Goal: Information Seeking & Learning: Check status

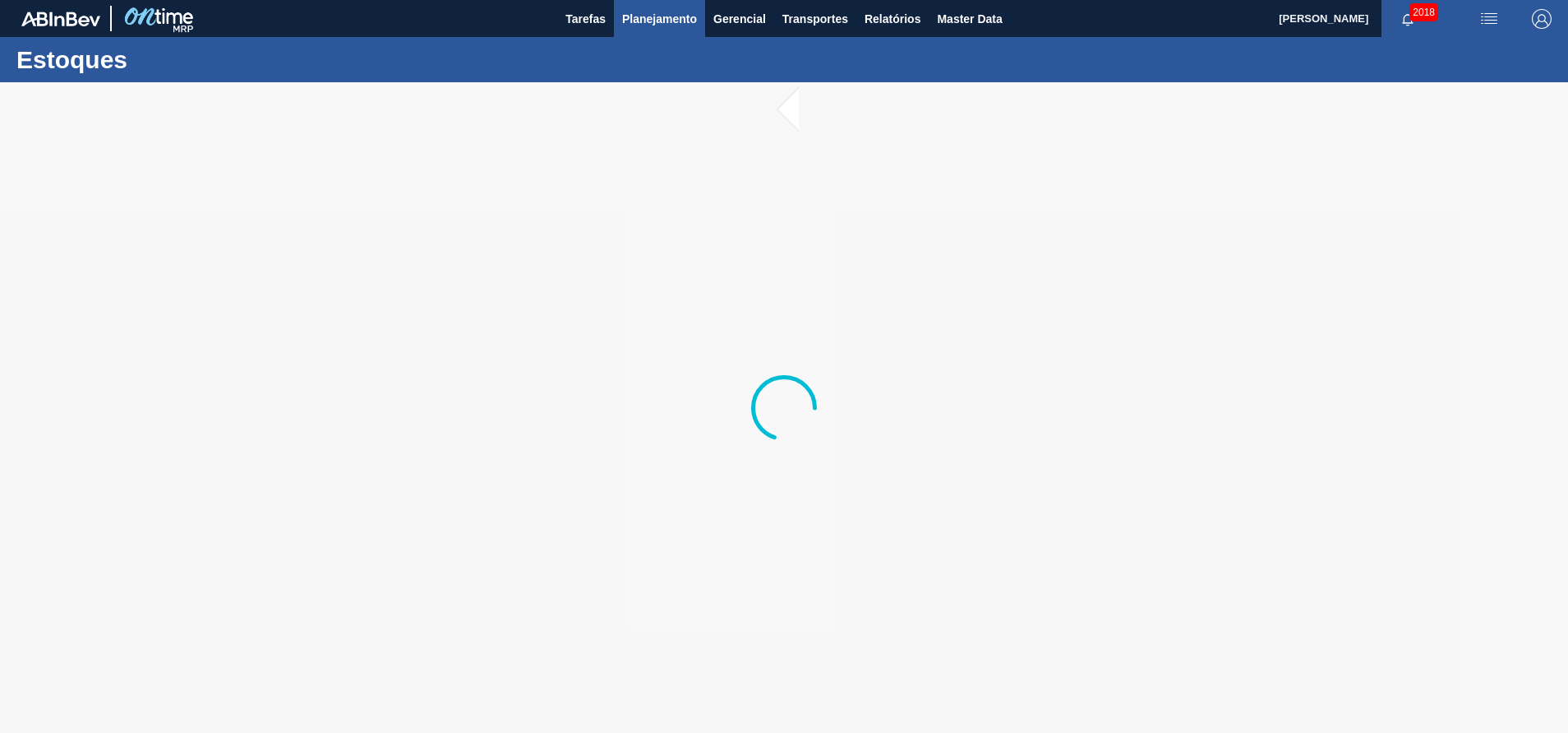
click at [658, 17] on span "Planejamento" at bounding box center [659, 19] width 75 height 20
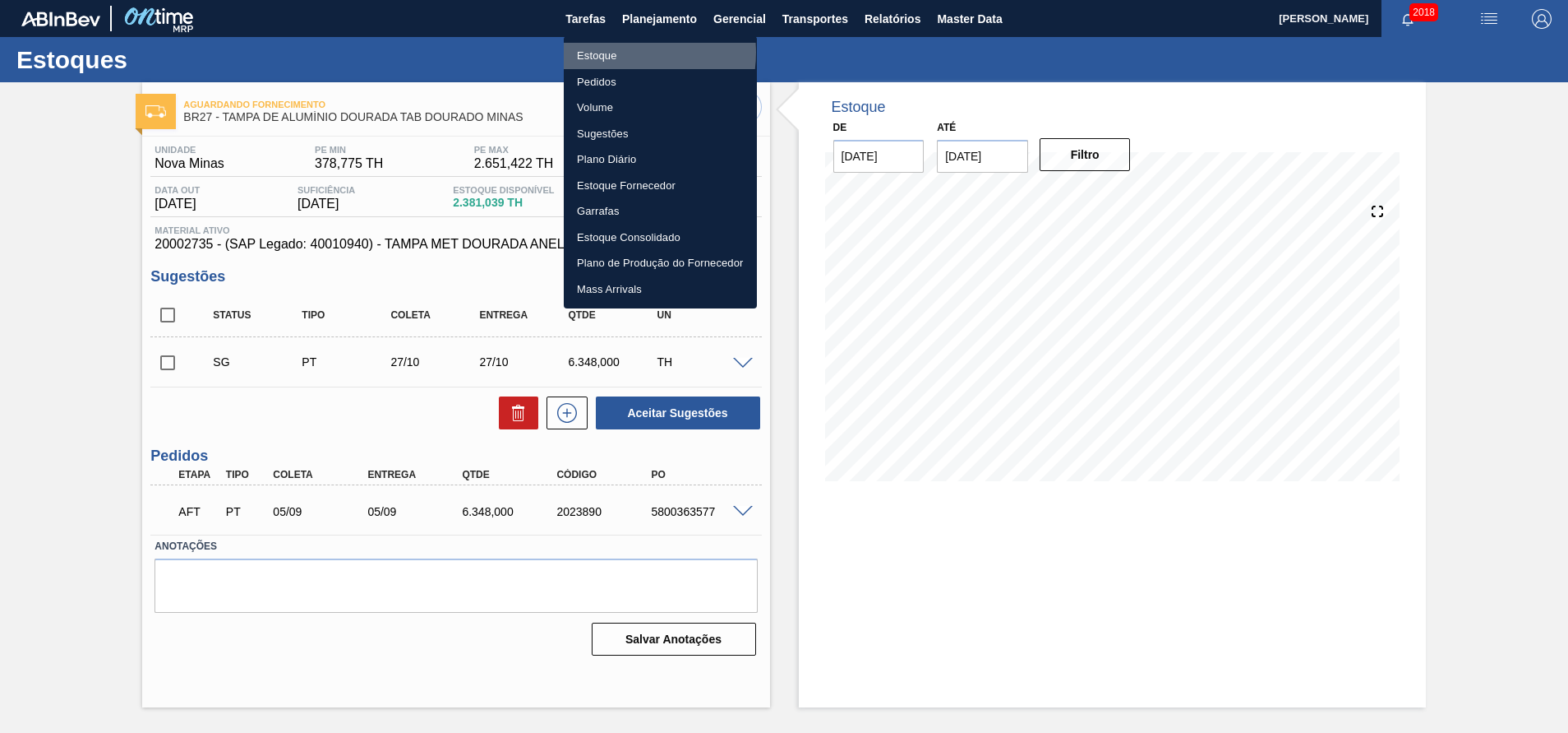
click at [625, 52] on li "Estoque" at bounding box center [660, 56] width 194 height 27
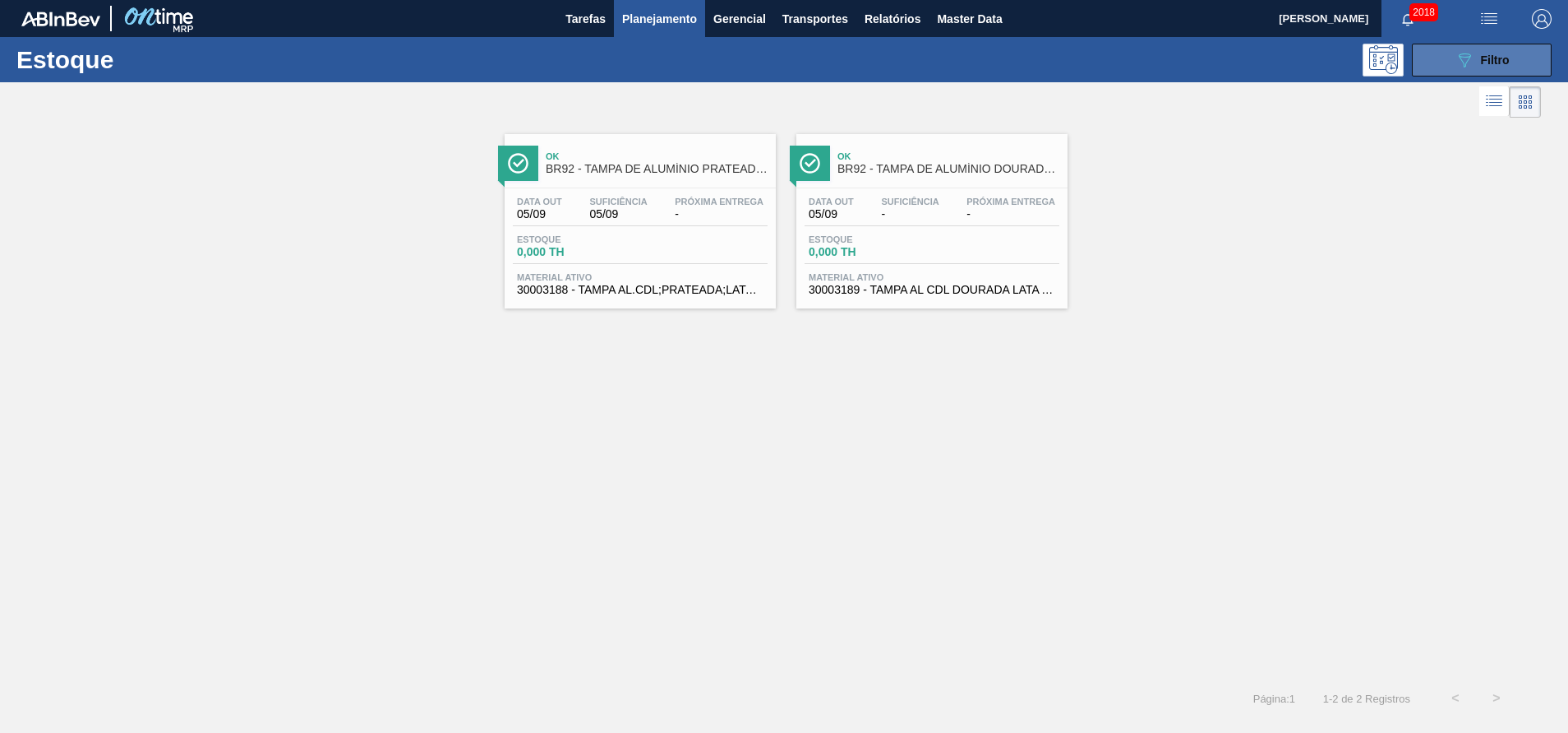
click at [1463, 48] on button "089F7B8B-B2A5-4AFE-B5C0-19BA573D28AC Filtro" at bounding box center [1482, 60] width 140 height 33
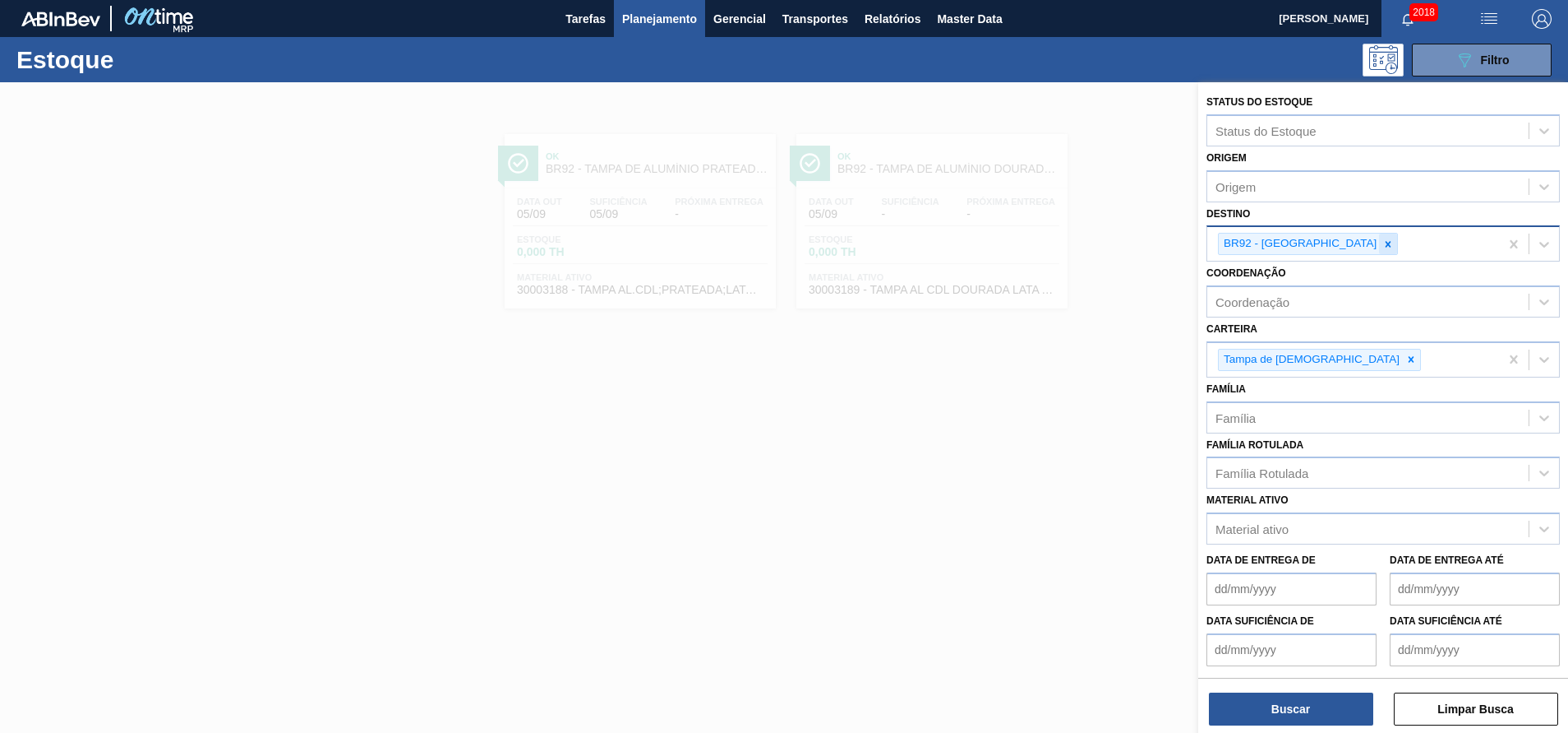
click at [1382, 239] on icon at bounding box center [1388, 244] width 12 height 12
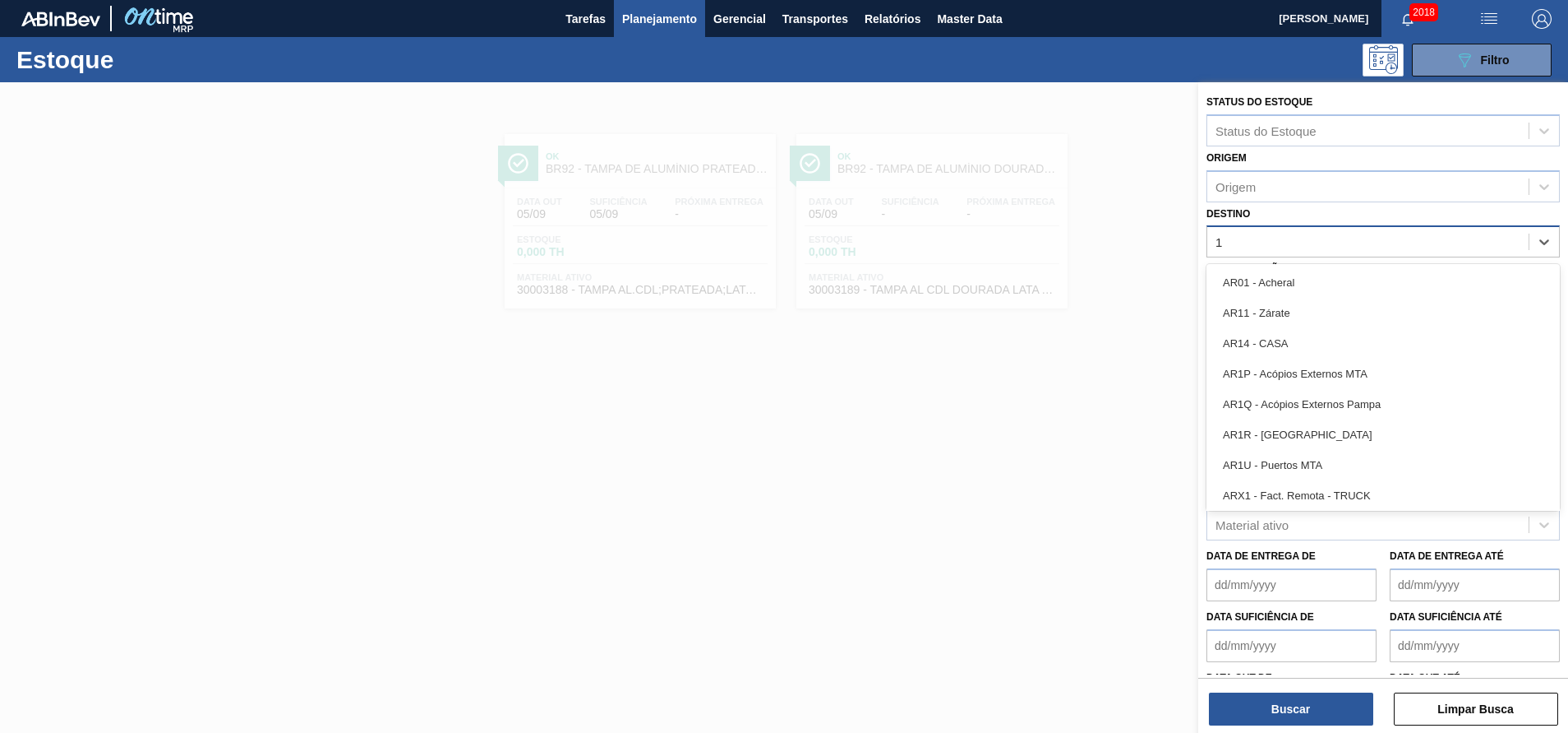
type input "11"
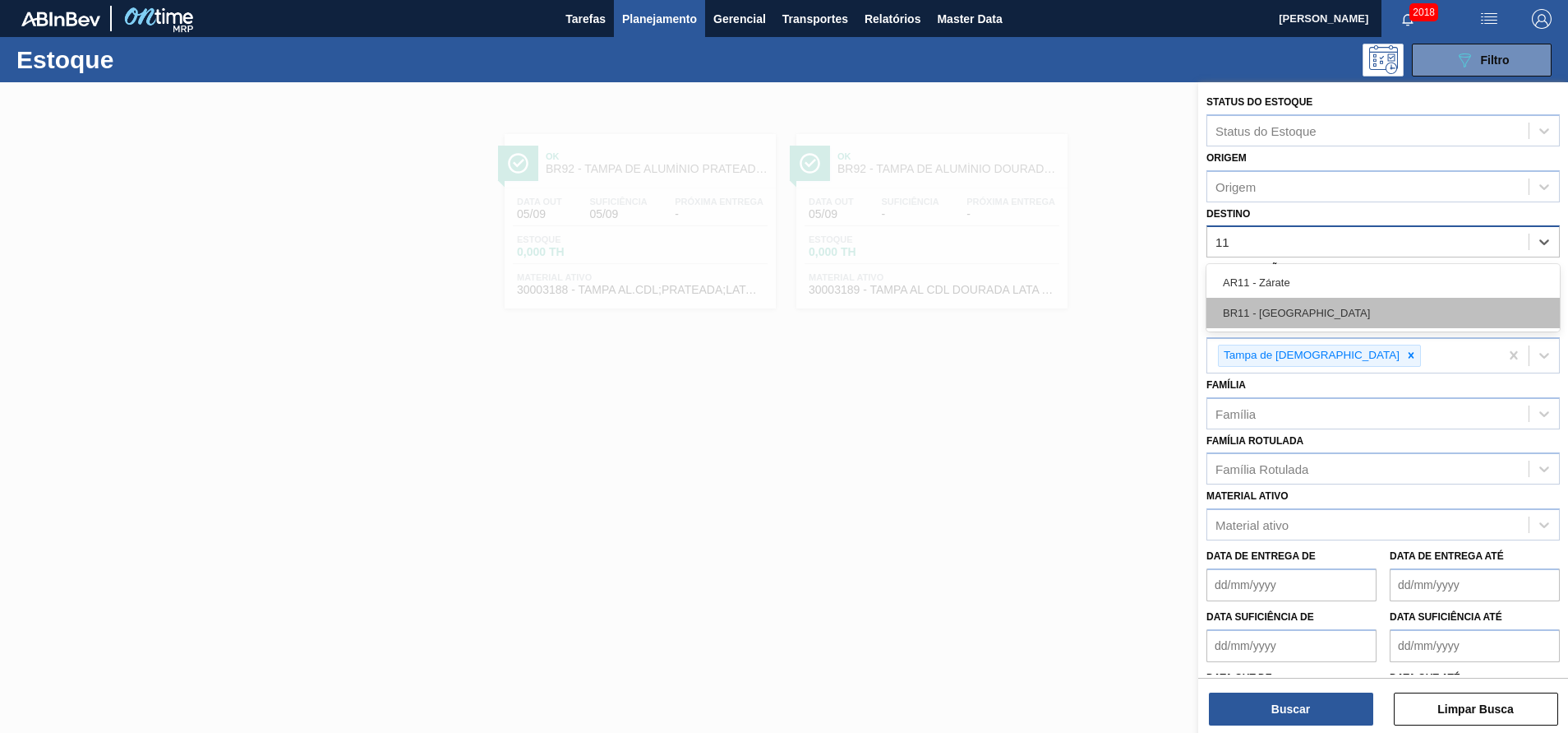
click at [1298, 307] on div "BR11 - [GEOGRAPHIC_DATA][PERSON_NAME]" at bounding box center [1382, 312] width 353 height 31
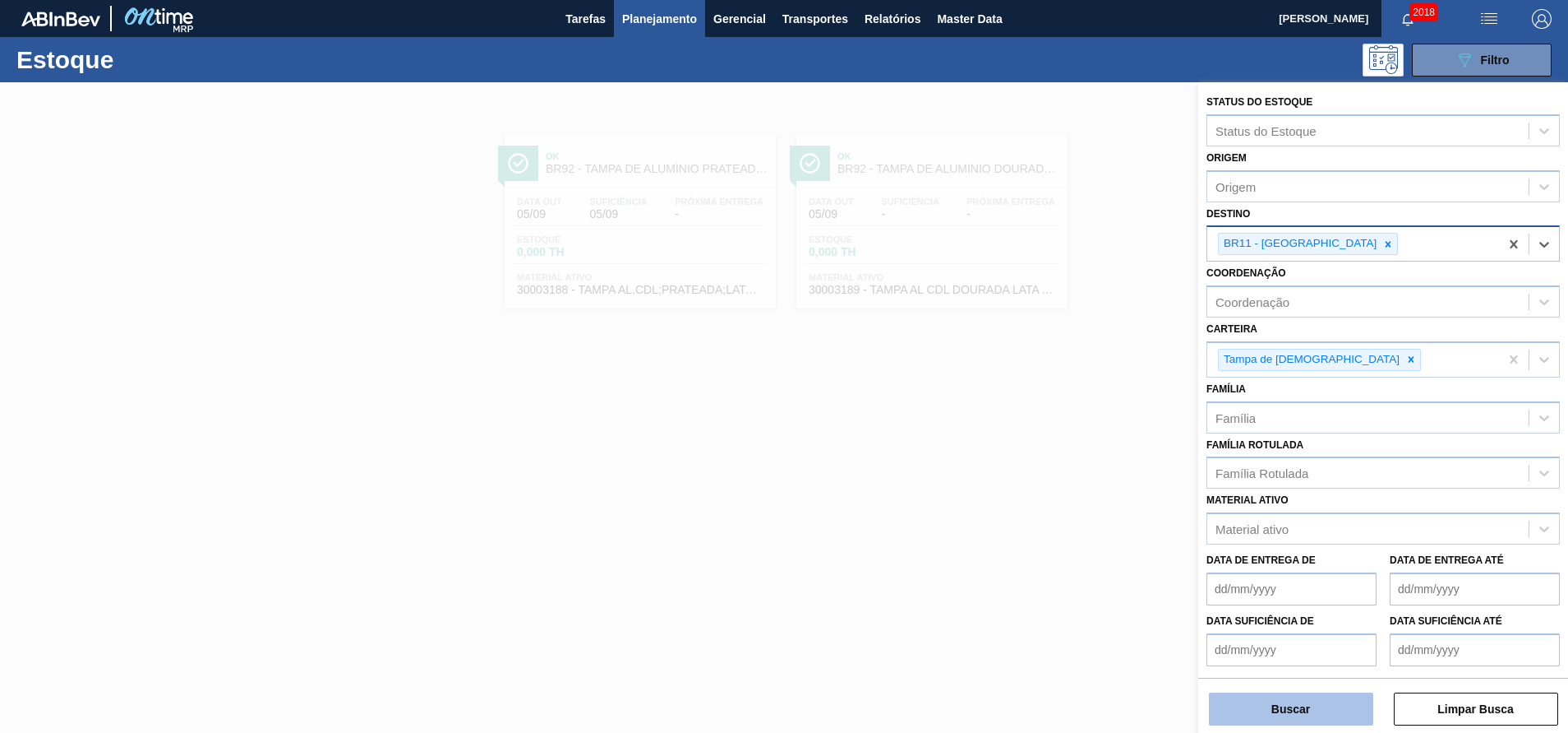
click at [1256, 722] on button "Buscar" at bounding box center [1291, 709] width 164 height 33
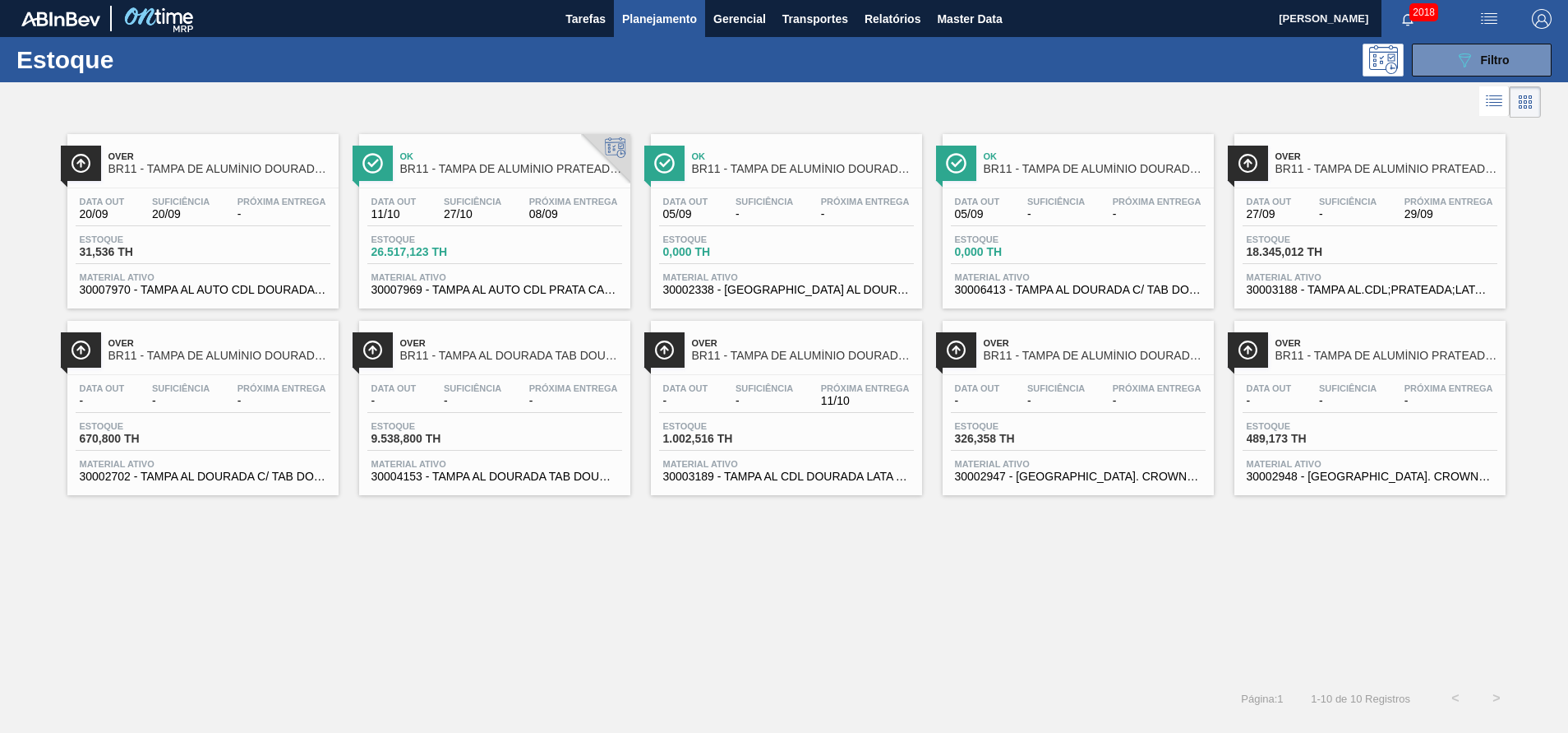
click at [718, 475] on span "30003189 - TAMPA AL CDL DOURADA LATA AUTOMATICA" at bounding box center [786, 476] width 247 height 12
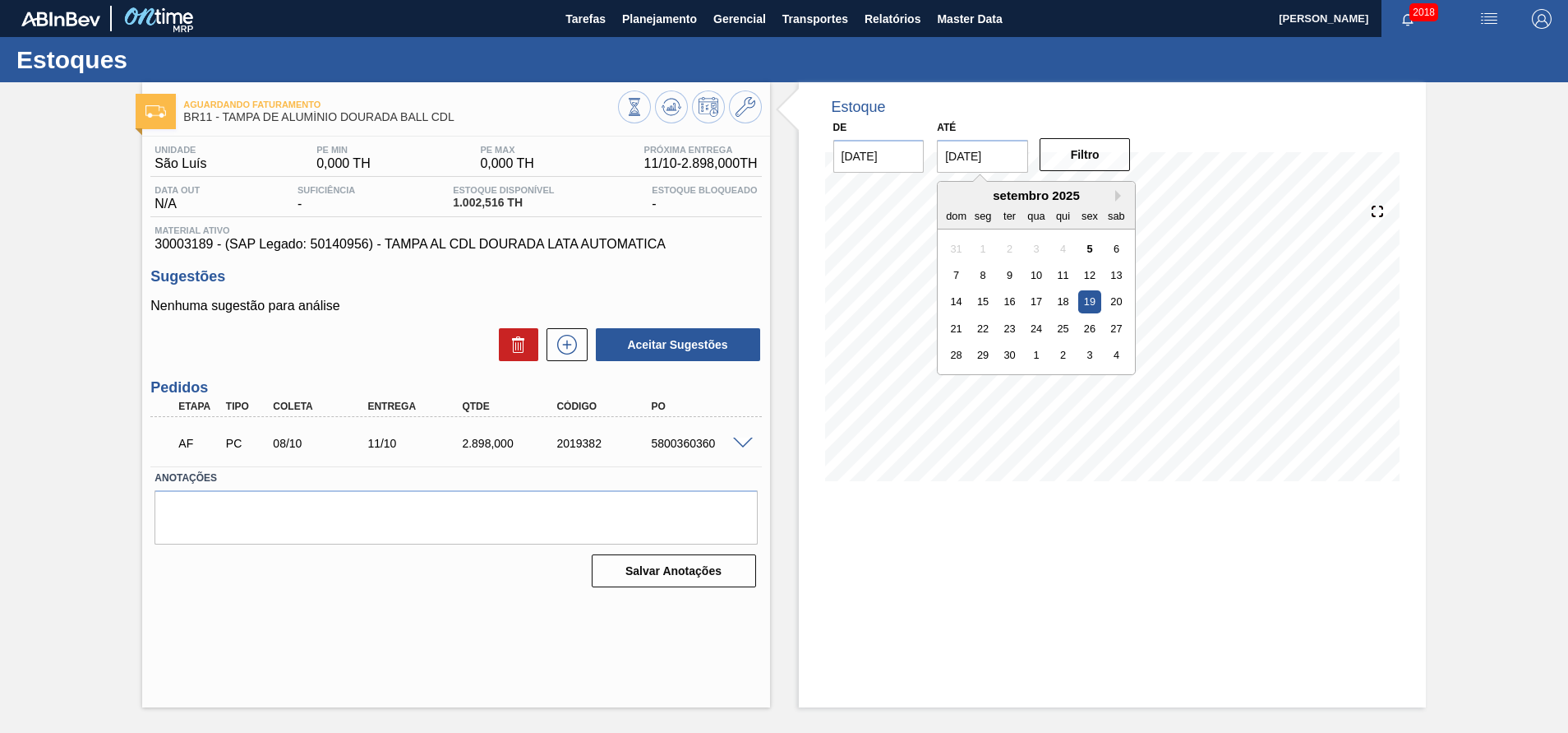
click at [989, 159] on input "[DATE]" at bounding box center [982, 156] width 91 height 33
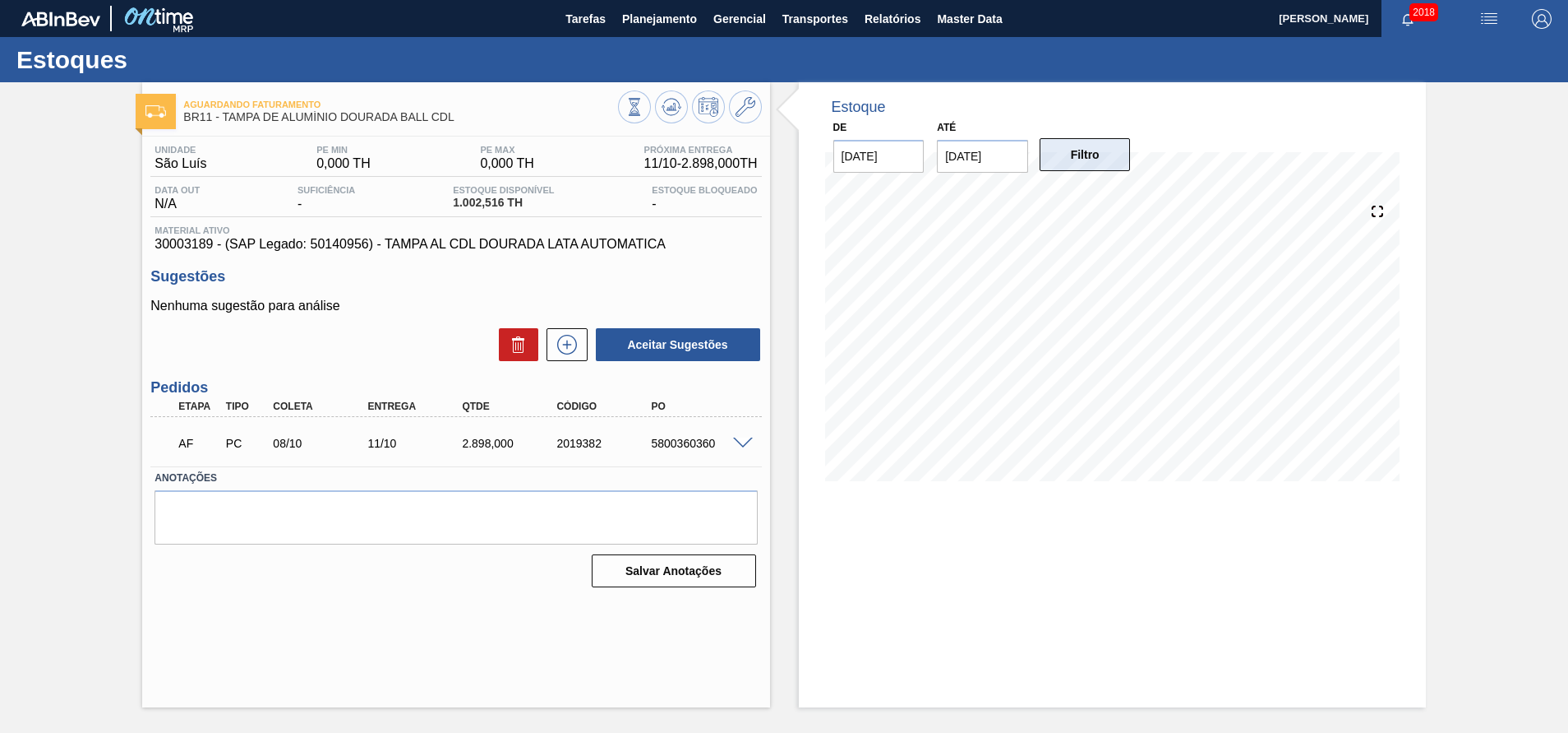
click at [1080, 147] on button "Filtro" at bounding box center [1085, 155] width 91 height 33
click at [693, 17] on span "Planejamento" at bounding box center [659, 19] width 75 height 20
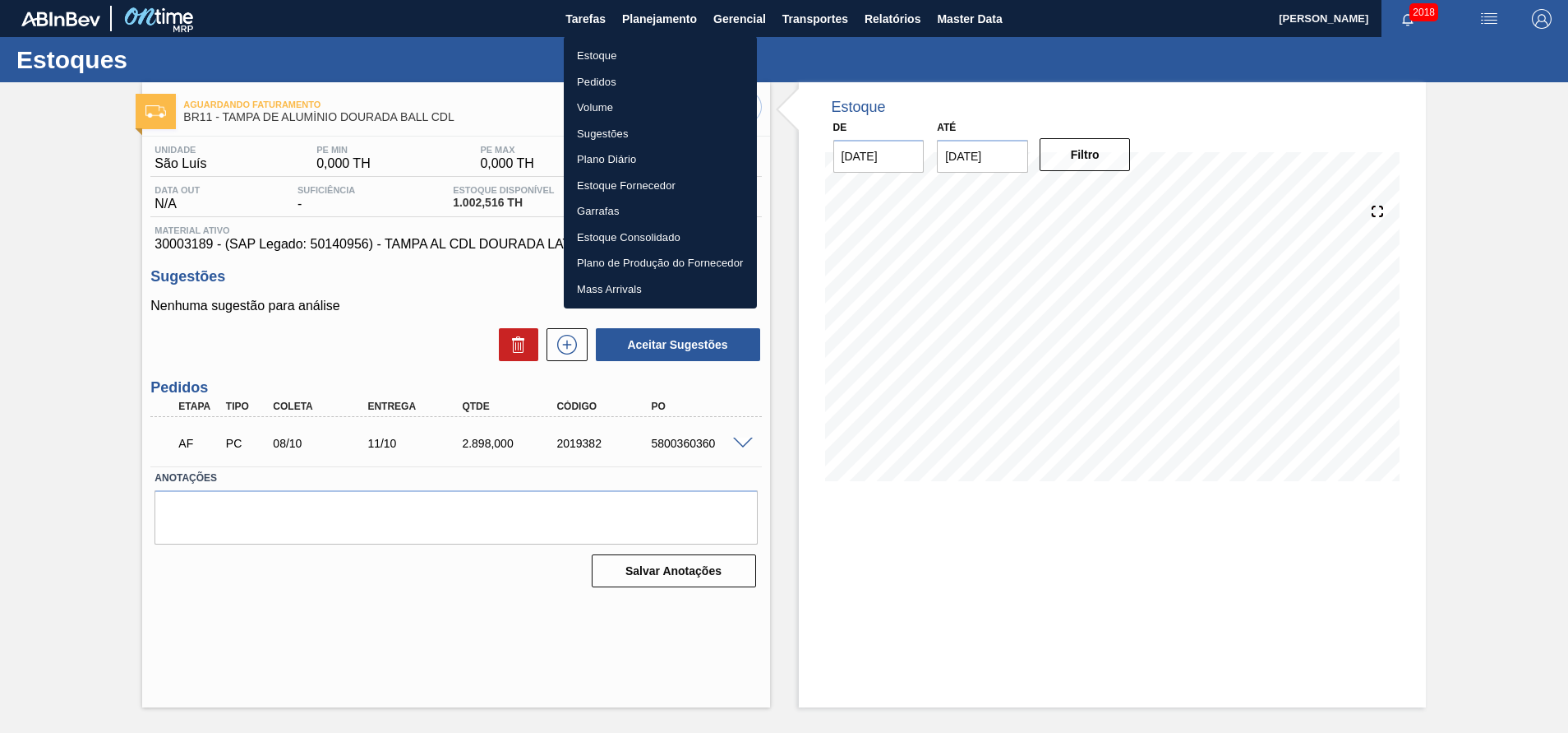
drag, startPoint x: 609, startPoint y: 57, endPoint x: 466, endPoint y: 8, distance: 151.2
click at [609, 57] on li "Estoque" at bounding box center [660, 56] width 194 height 27
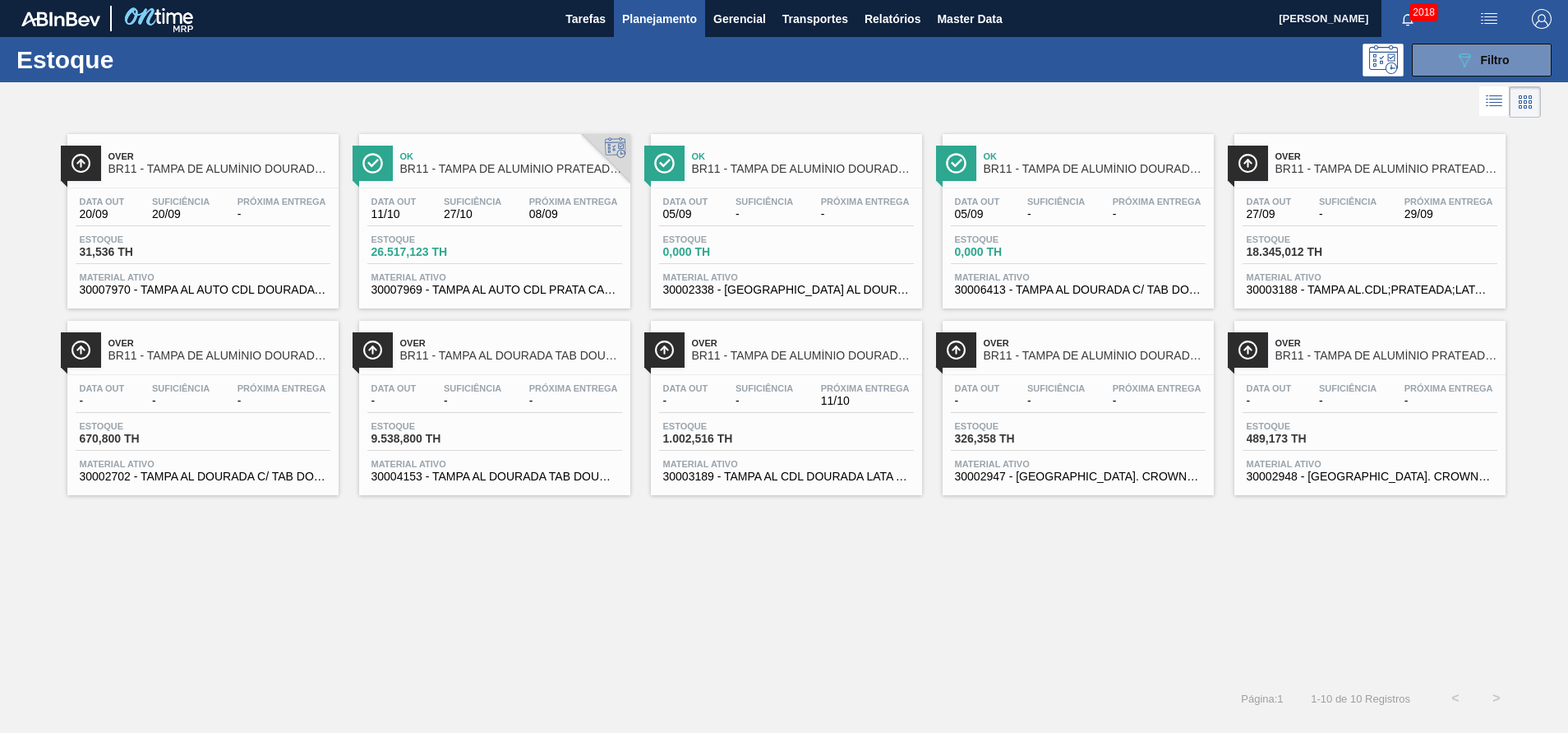
drag, startPoint x: 1463, startPoint y: 61, endPoint x: 1436, endPoint y: 116, distance: 61.3
click at [1462, 61] on icon at bounding box center [1464, 60] width 12 height 14
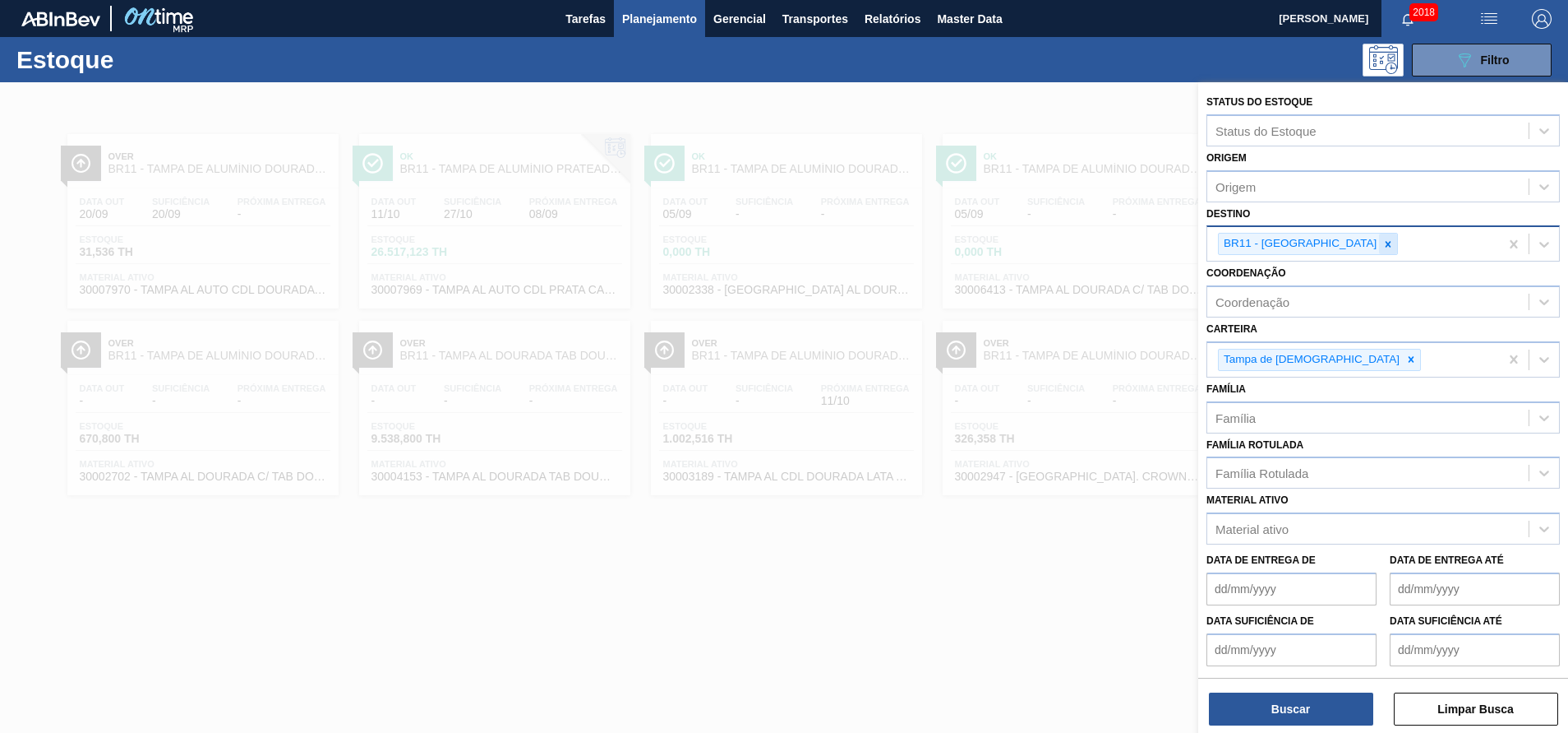
click at [1382, 248] on icon at bounding box center [1388, 244] width 12 height 12
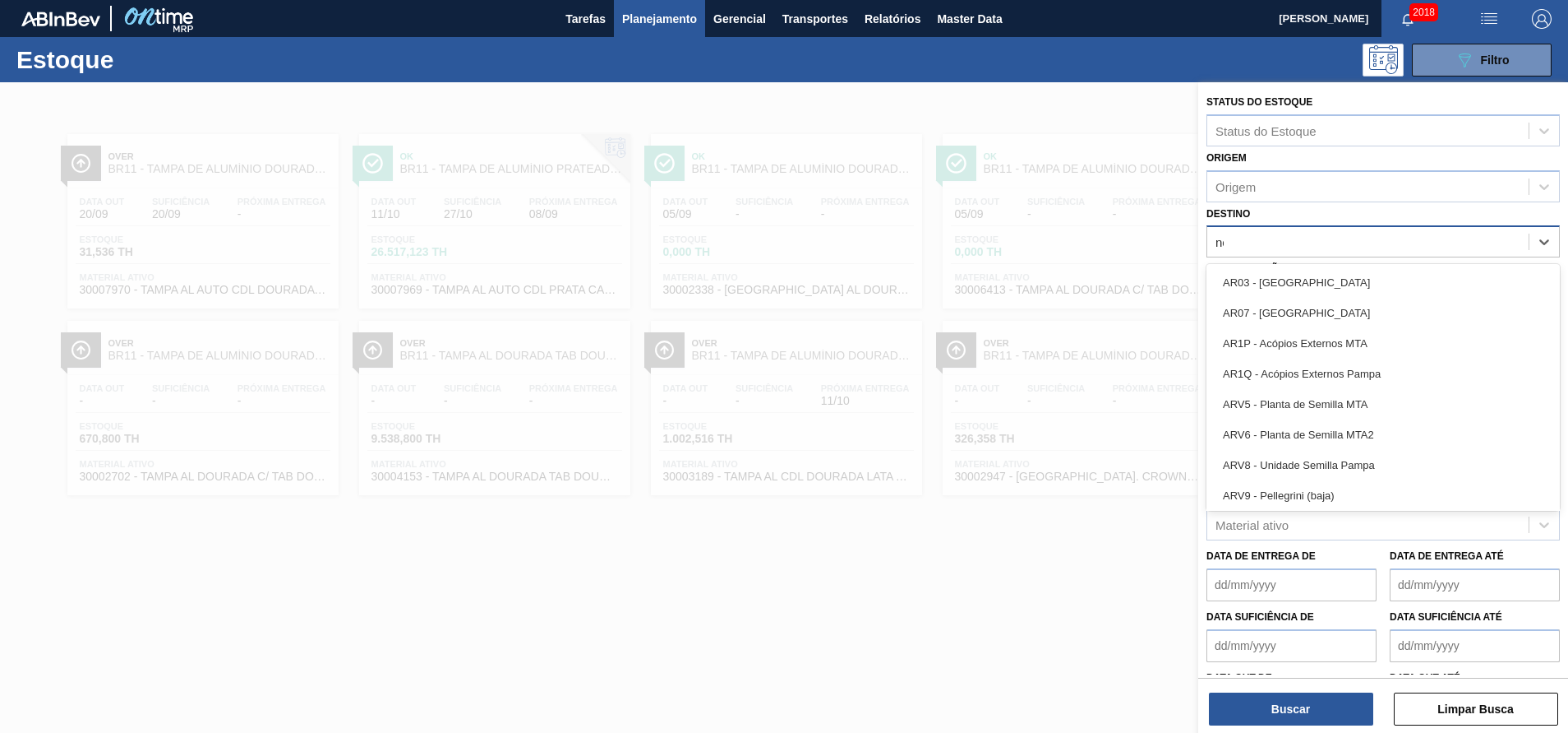
type input "nova"
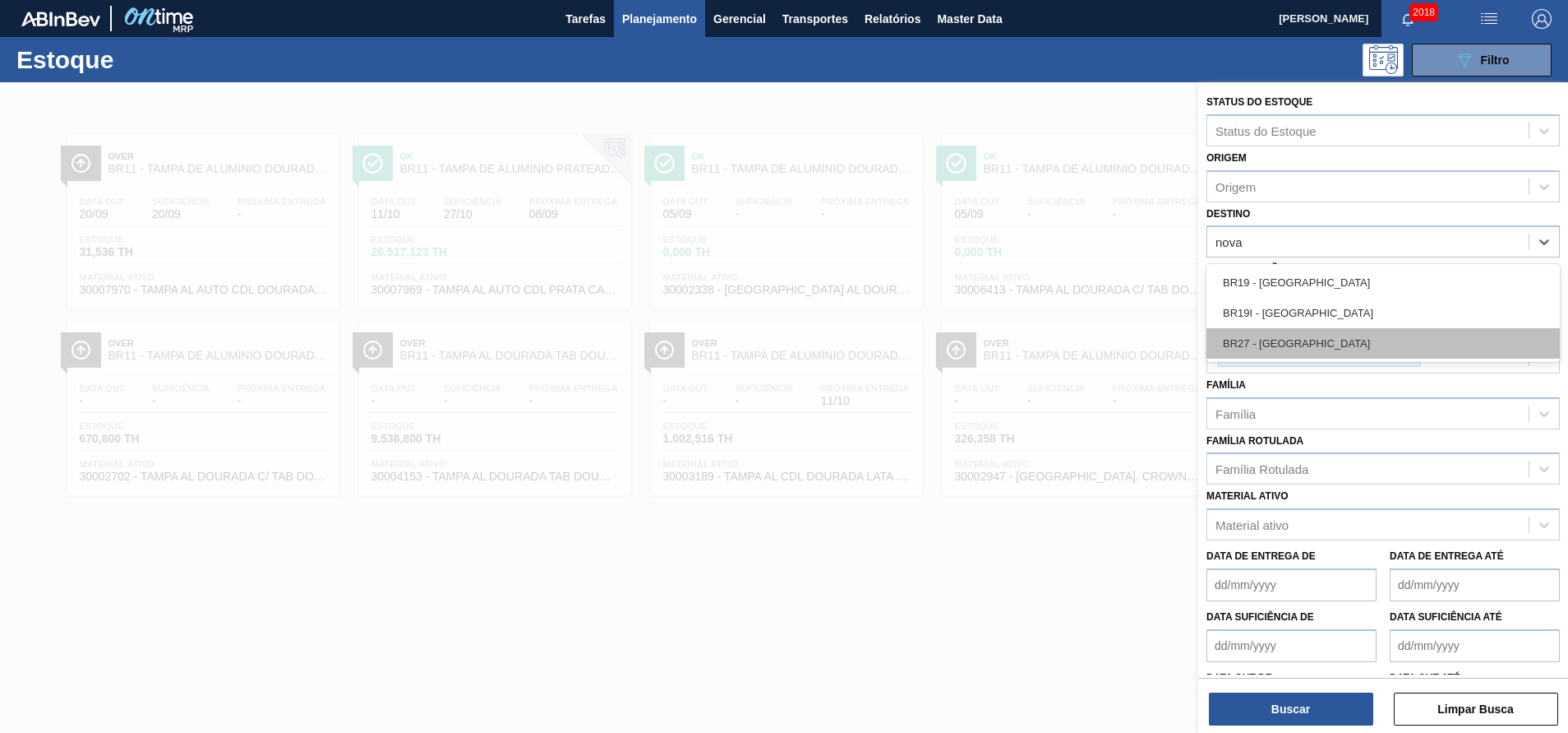
click at [1309, 339] on div "BR27 - Nova Minas" at bounding box center [1382, 343] width 353 height 31
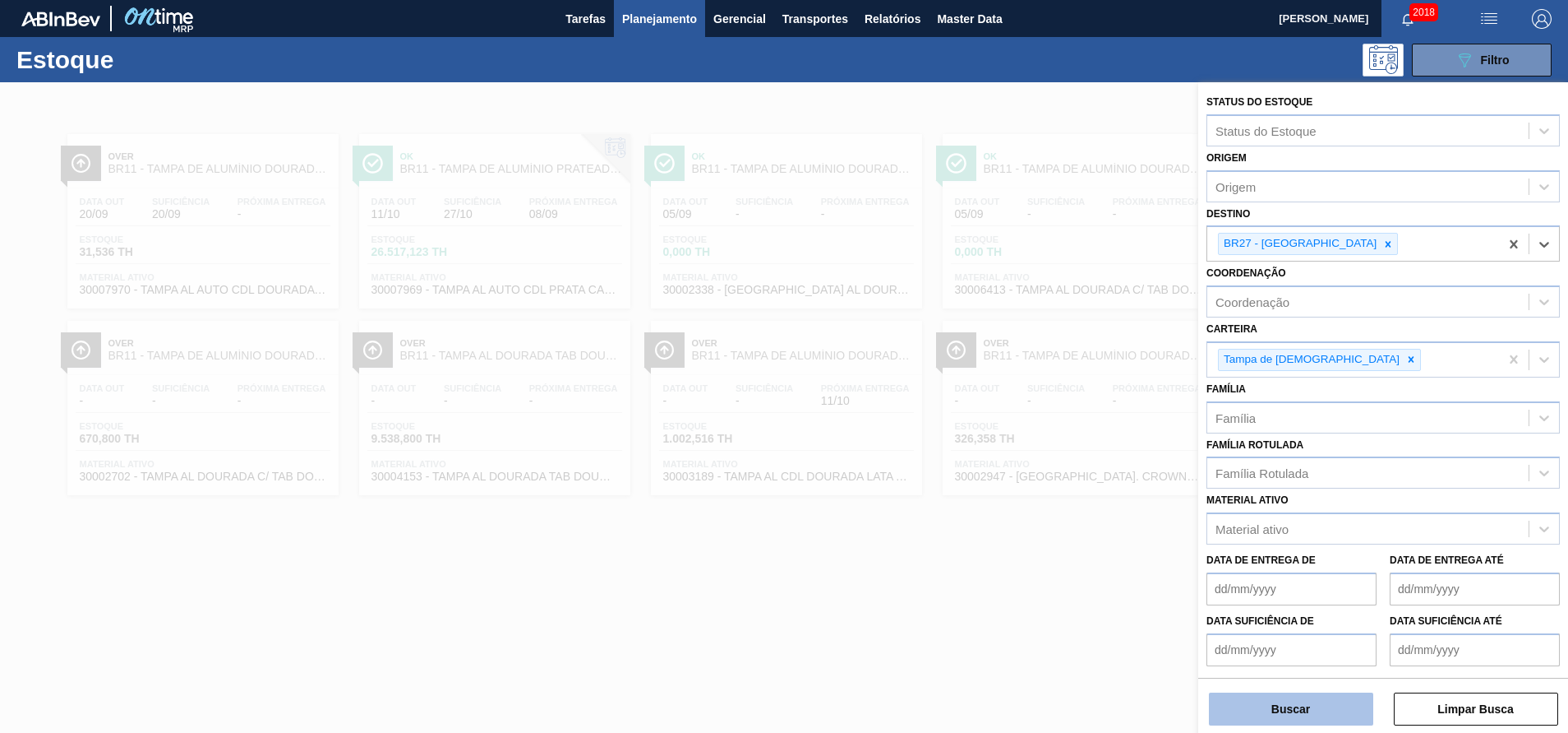
click at [1277, 711] on button "Buscar" at bounding box center [1291, 709] width 164 height 33
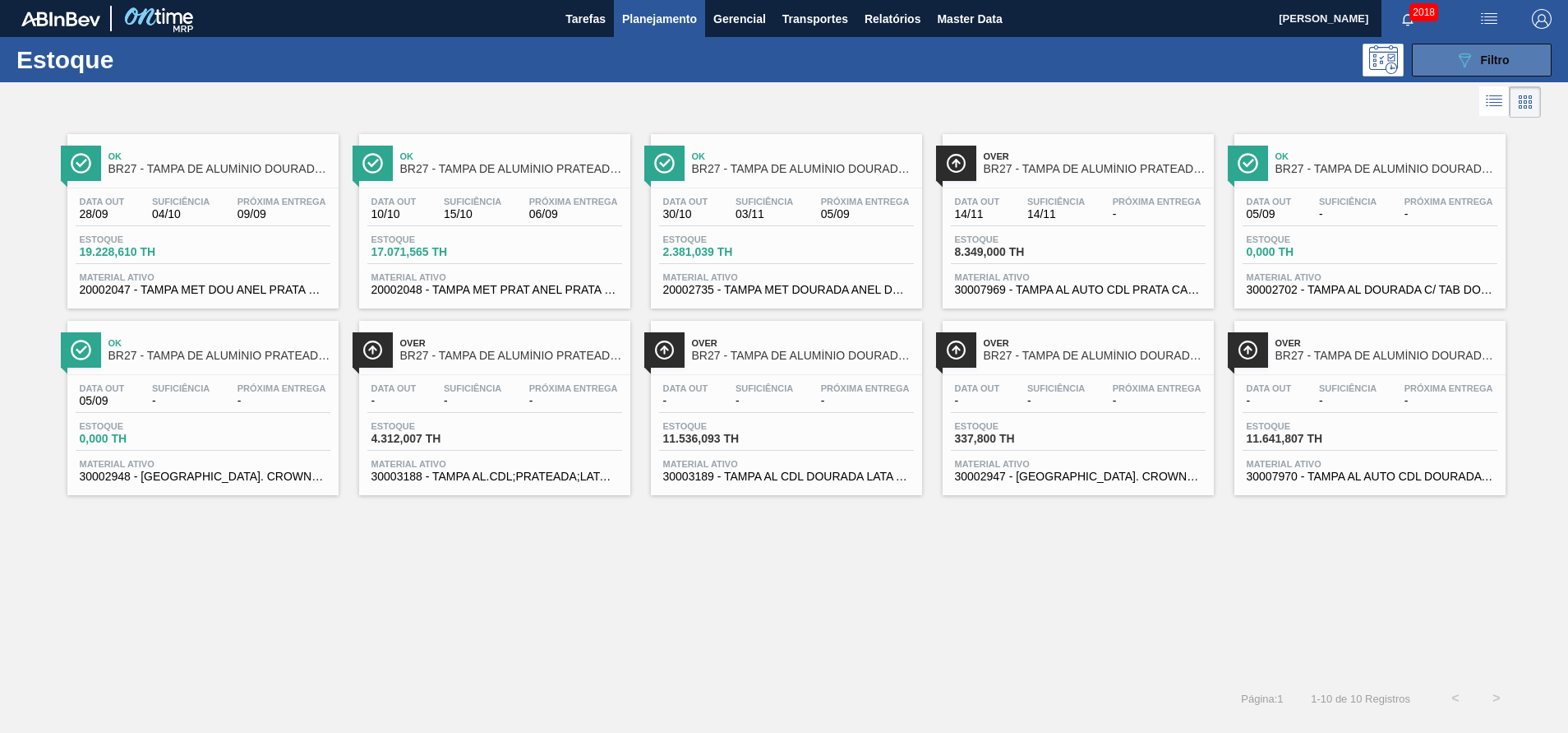
click at [1459, 67] on icon "089F7B8B-B2A5-4AFE-B5C0-19BA573D28AC" at bounding box center [1464, 60] width 20 height 20
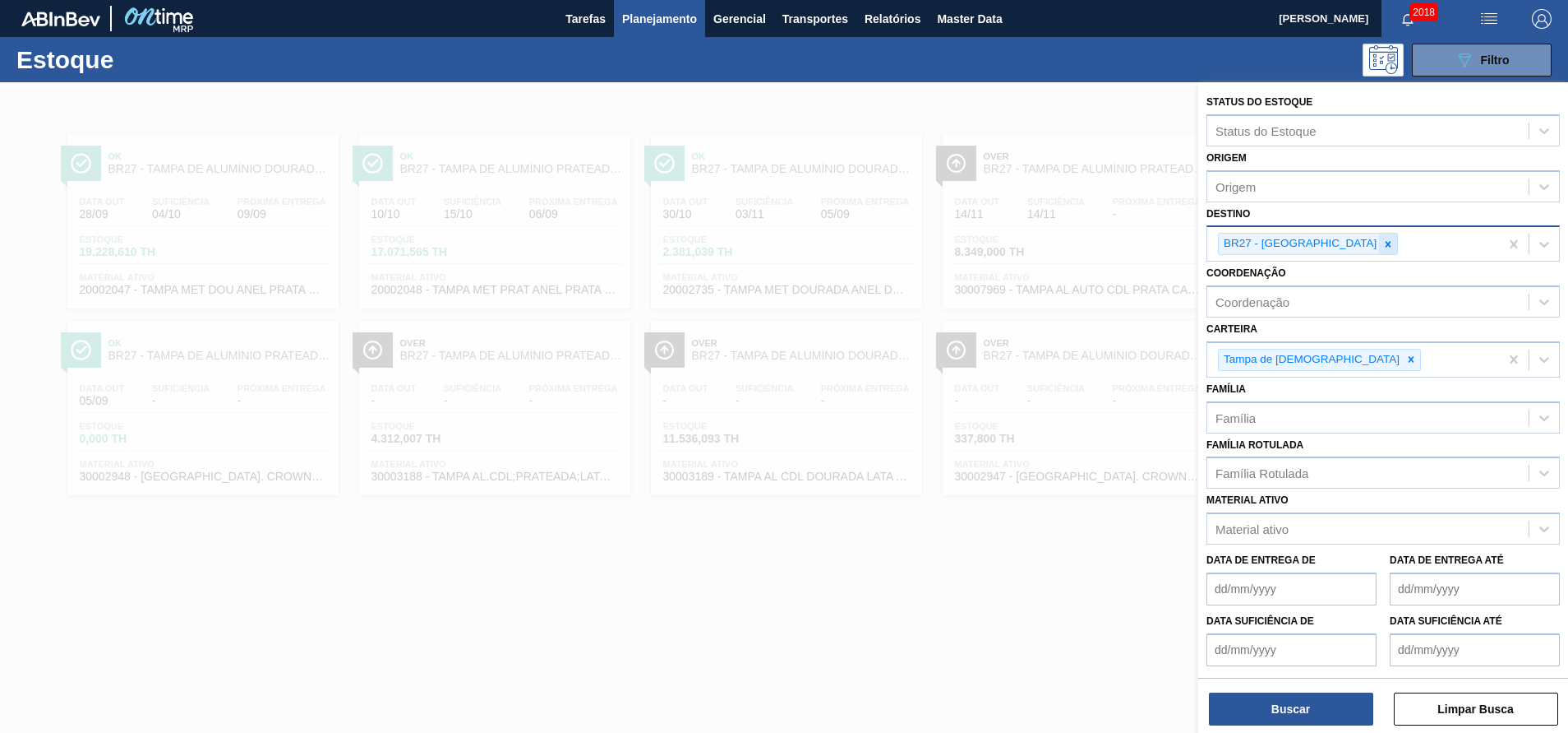
click at [1382, 247] on icon at bounding box center [1388, 244] width 12 height 12
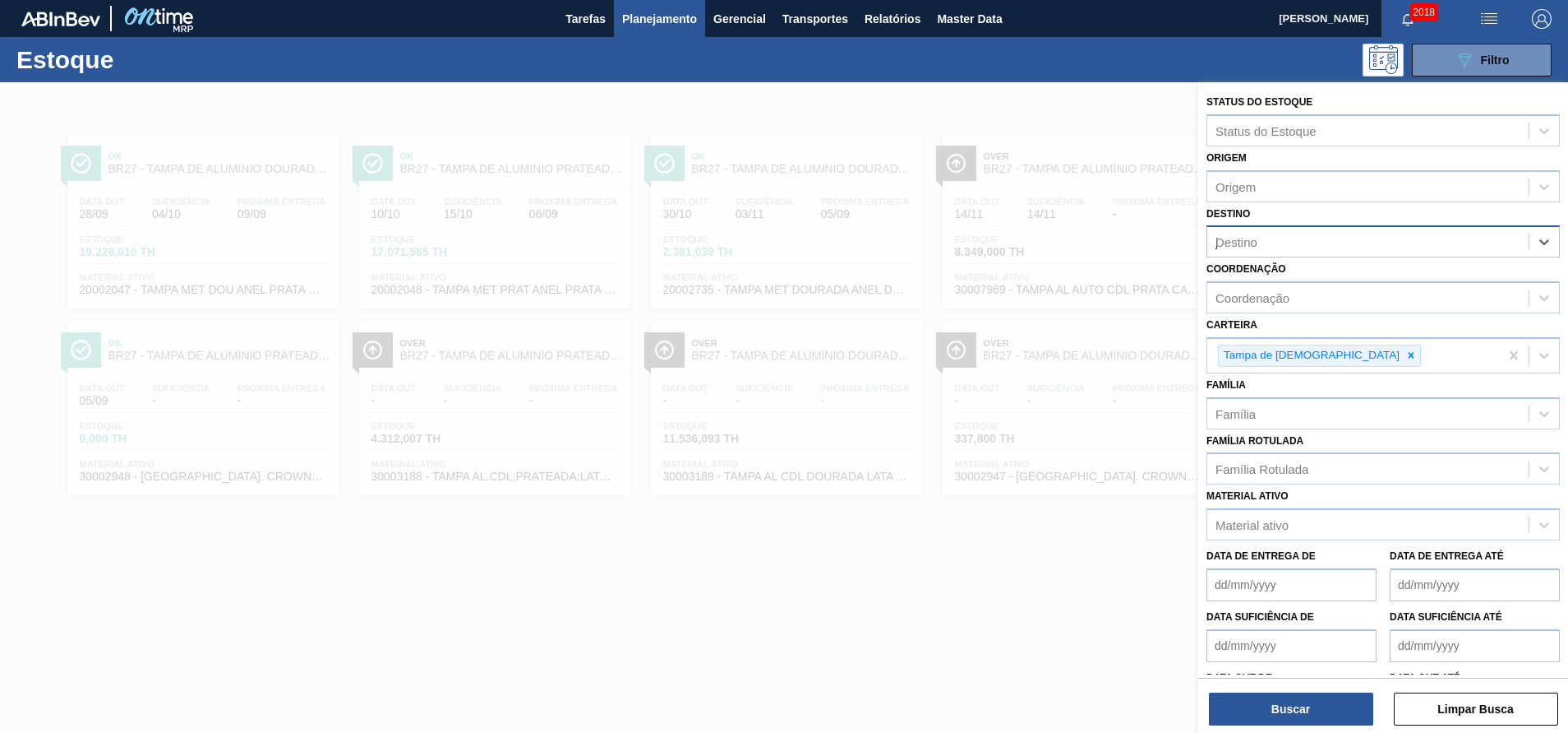
type input "ju"
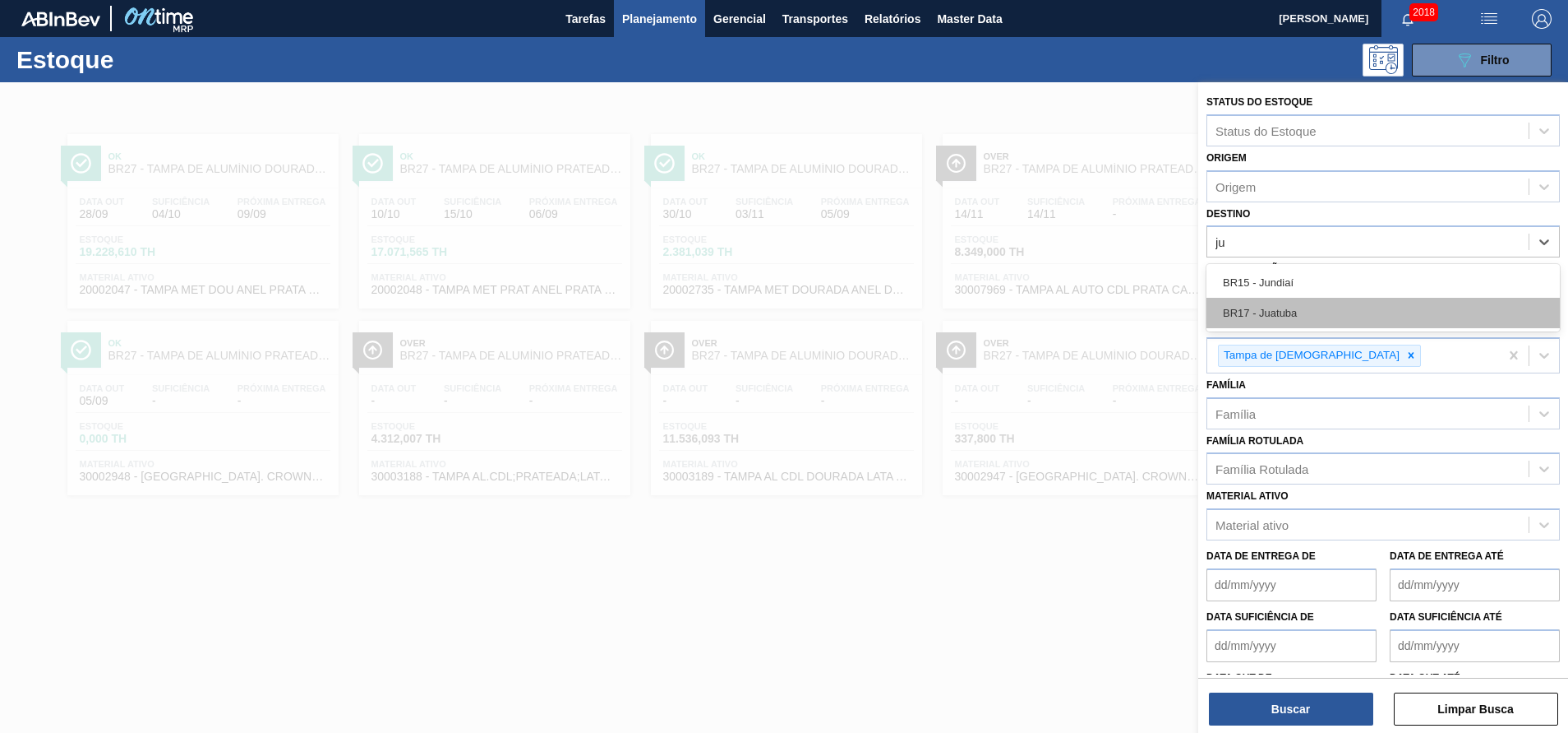
click at [1322, 309] on div "BR17 - Juatuba" at bounding box center [1382, 312] width 353 height 31
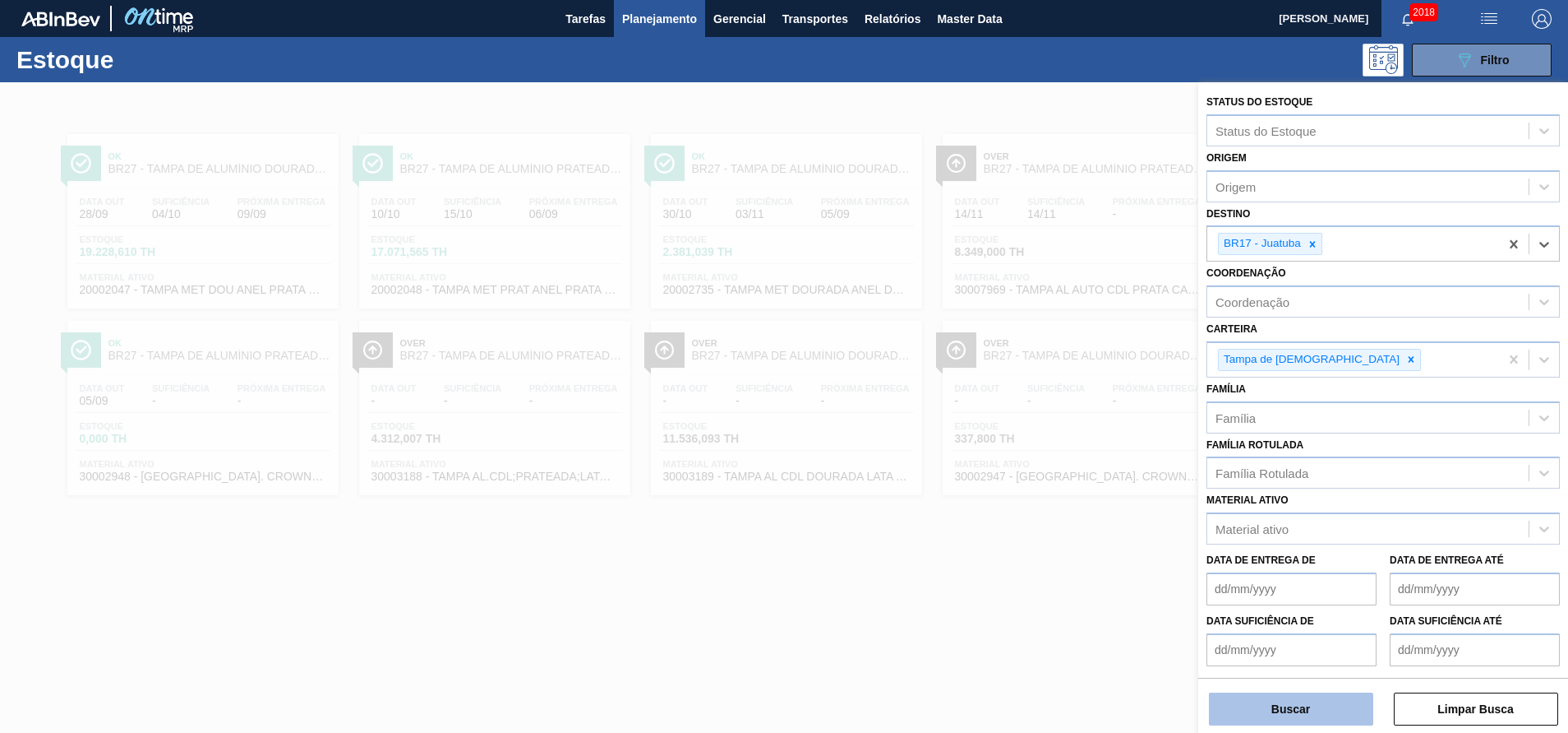
click at [1271, 704] on button "Buscar" at bounding box center [1291, 709] width 164 height 33
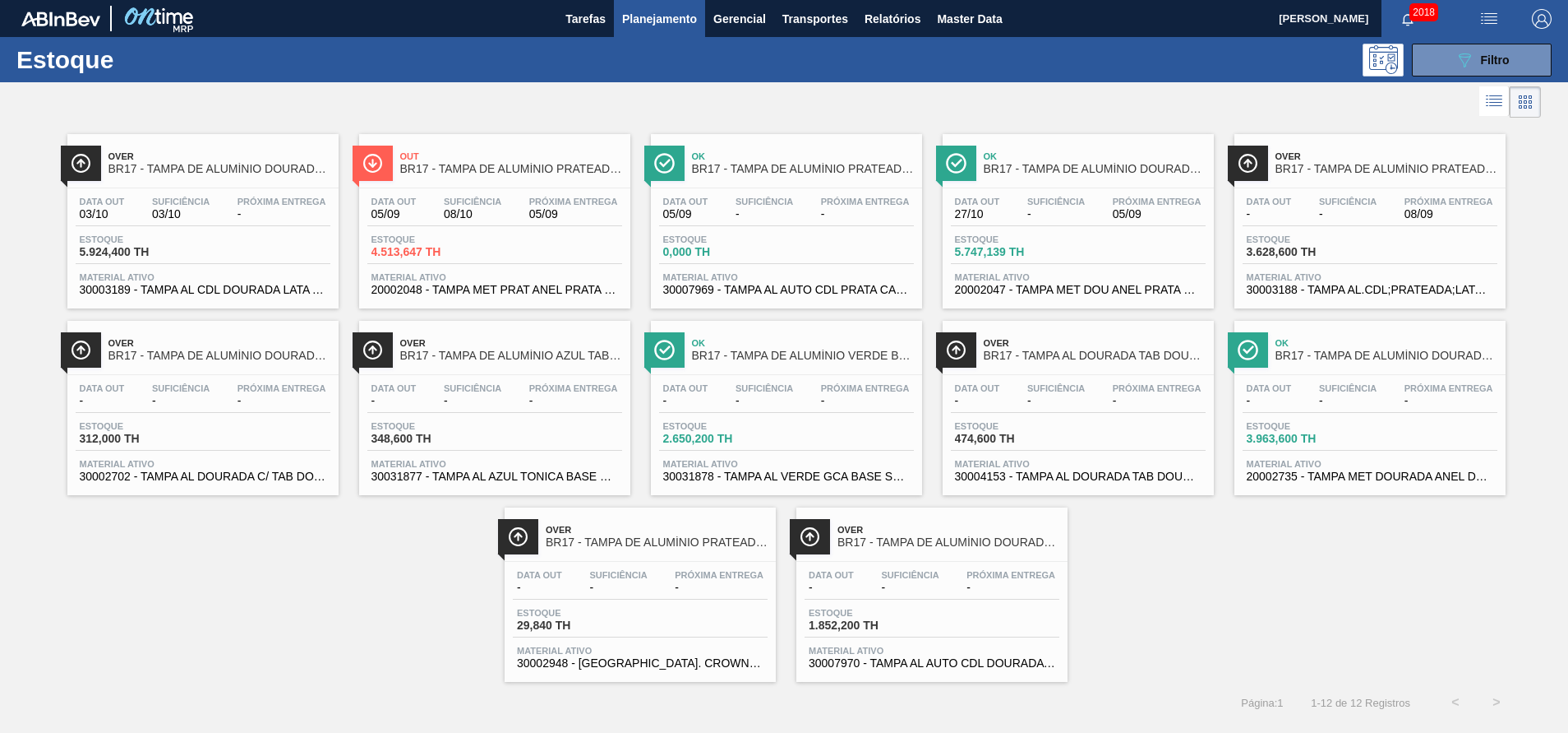
click at [560, 288] on span "20002048 - TAMPA MET PRAT ANEL PRATA CERVEJA CX600" at bounding box center [494, 289] width 247 height 12
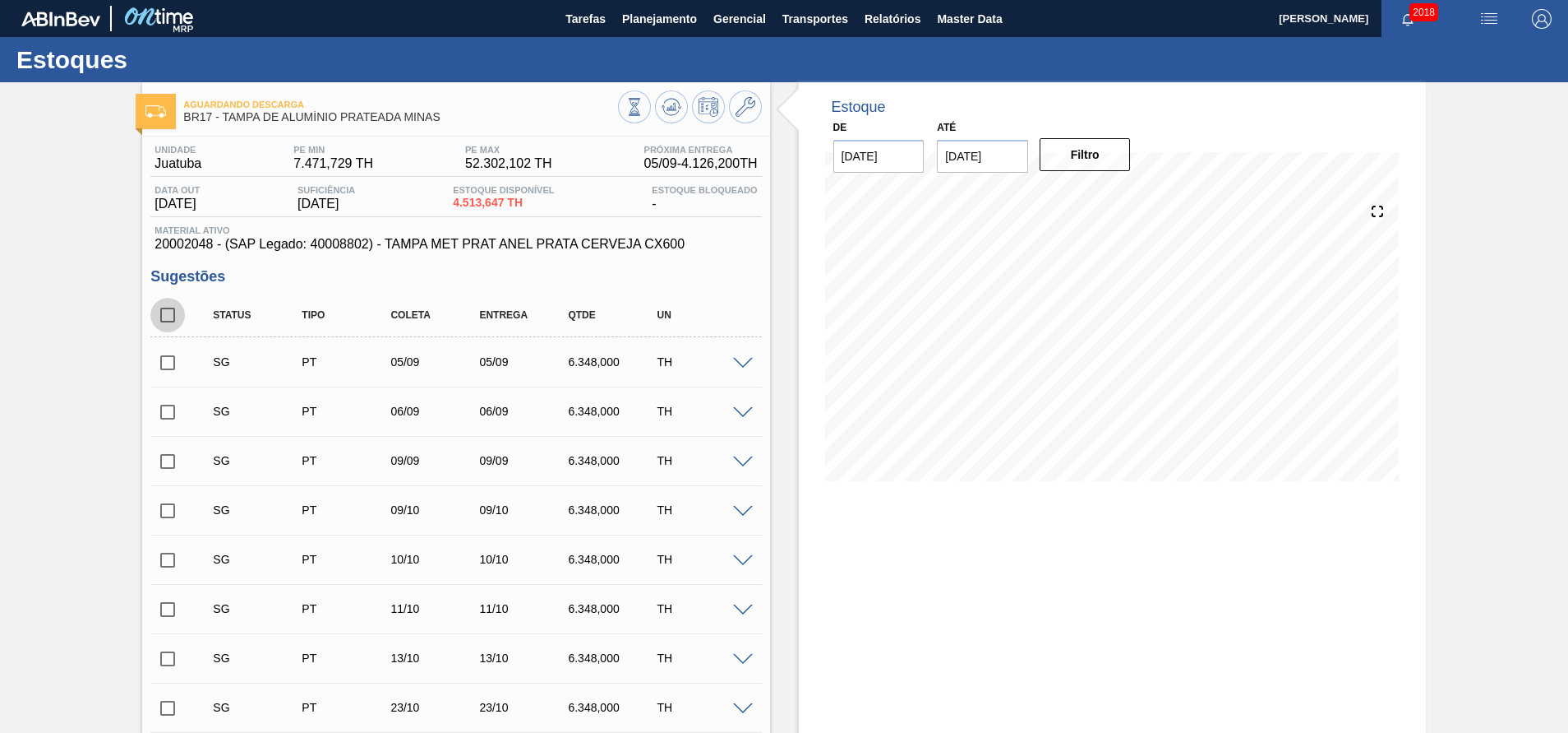
click at [169, 307] on input "checkbox" at bounding box center [168, 315] width 35 height 35
checkbox input "true"
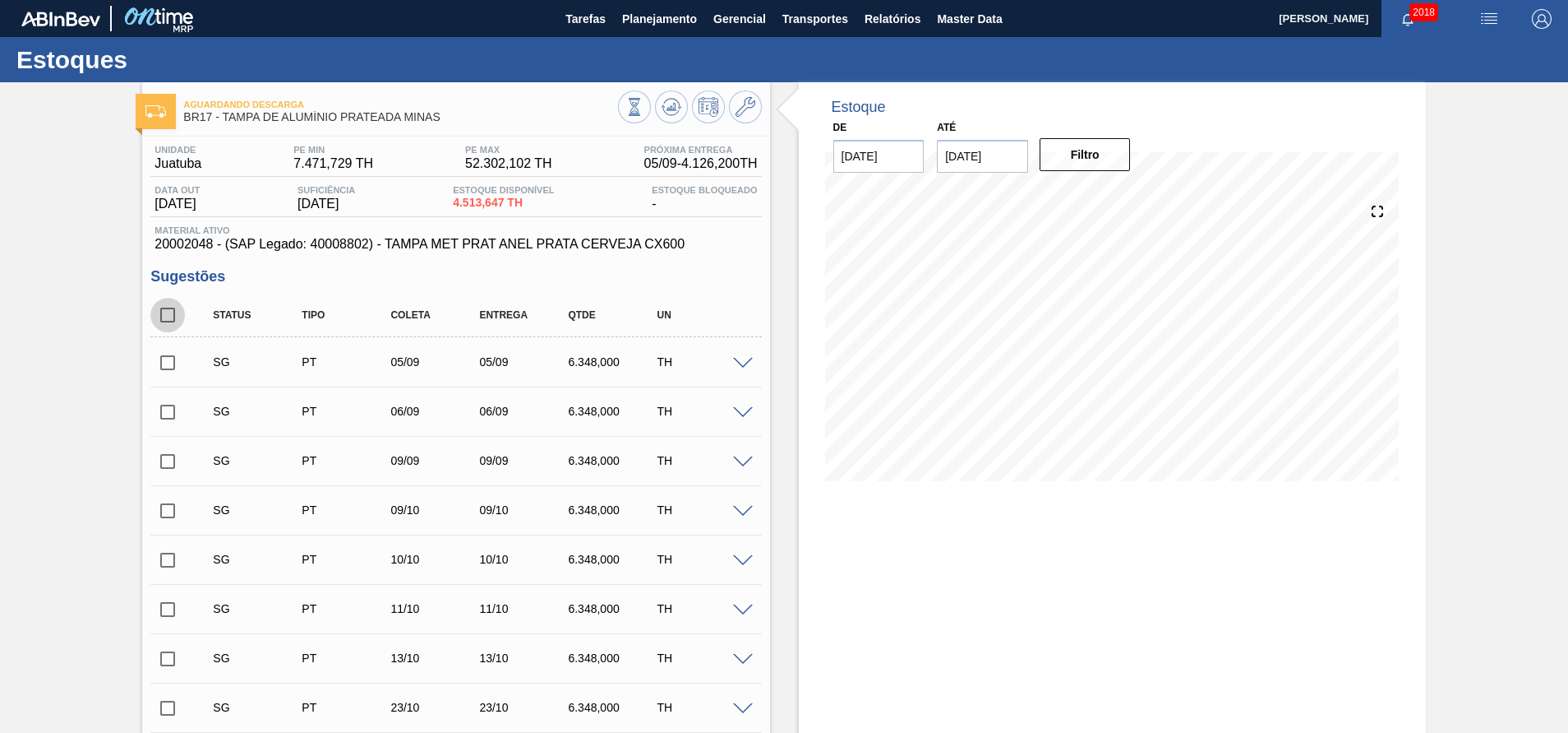
checkbox input "true"
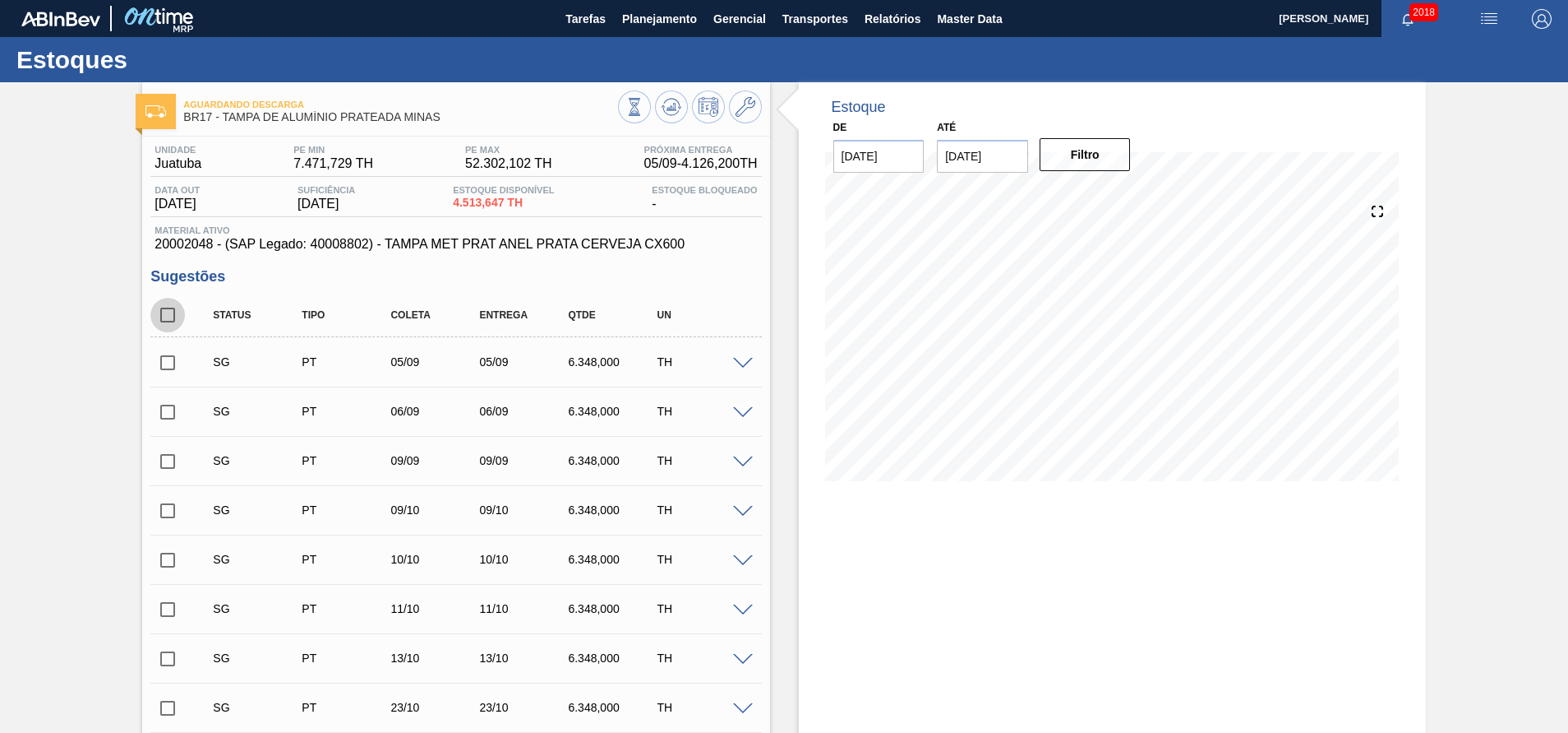
checkbox input "true"
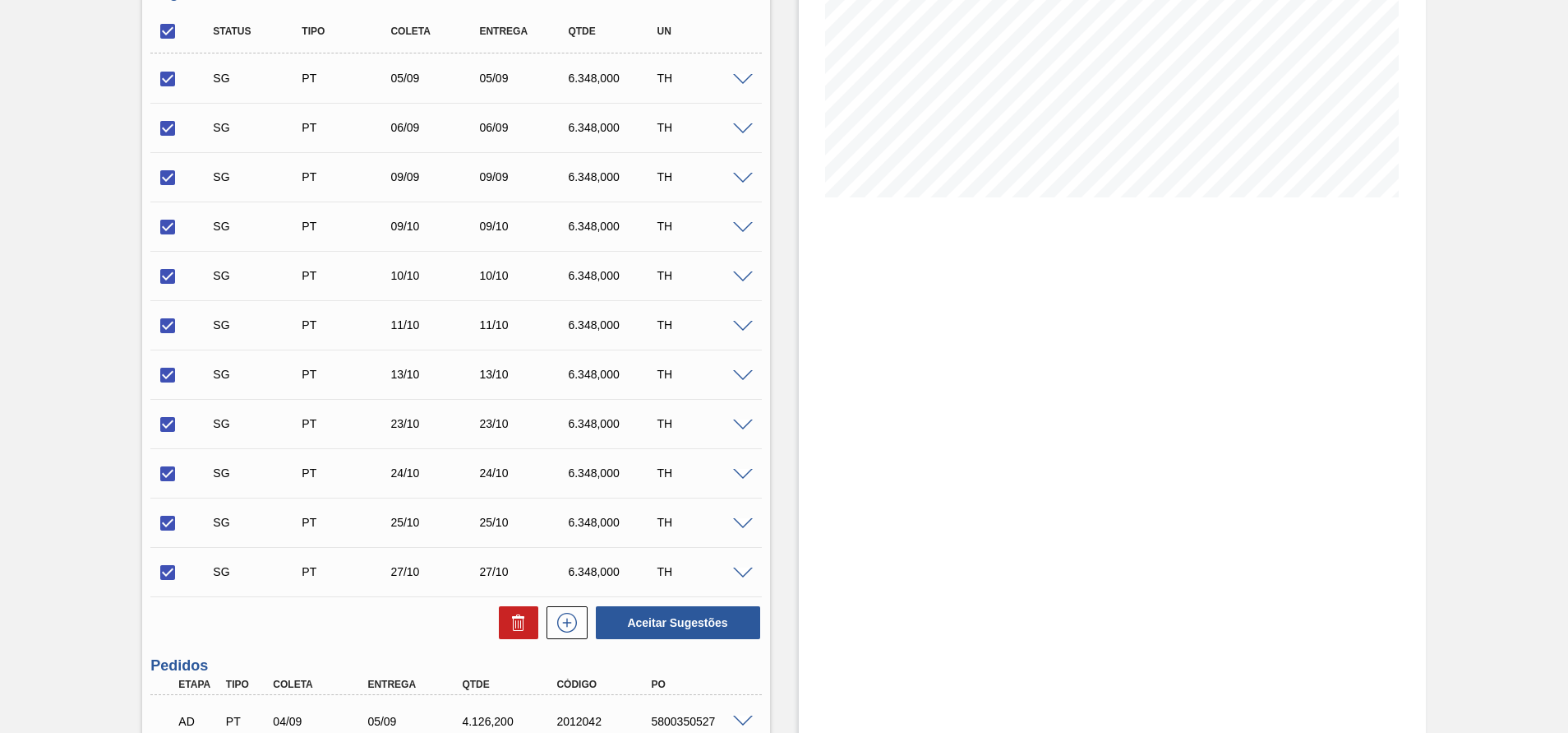
scroll to position [282, 0]
click at [509, 619] on icon at bounding box center [518, 624] width 20 height 20
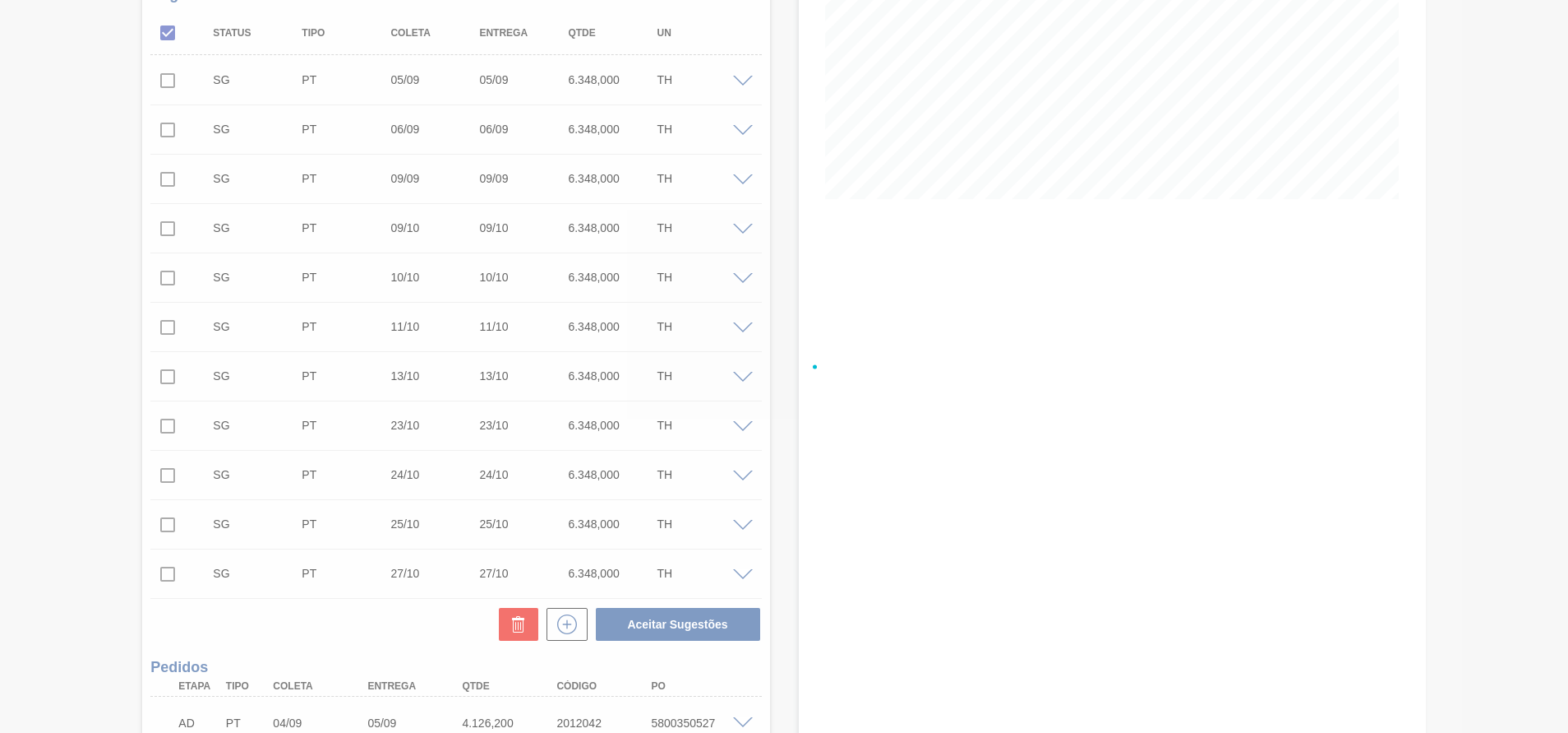
checkbox input "false"
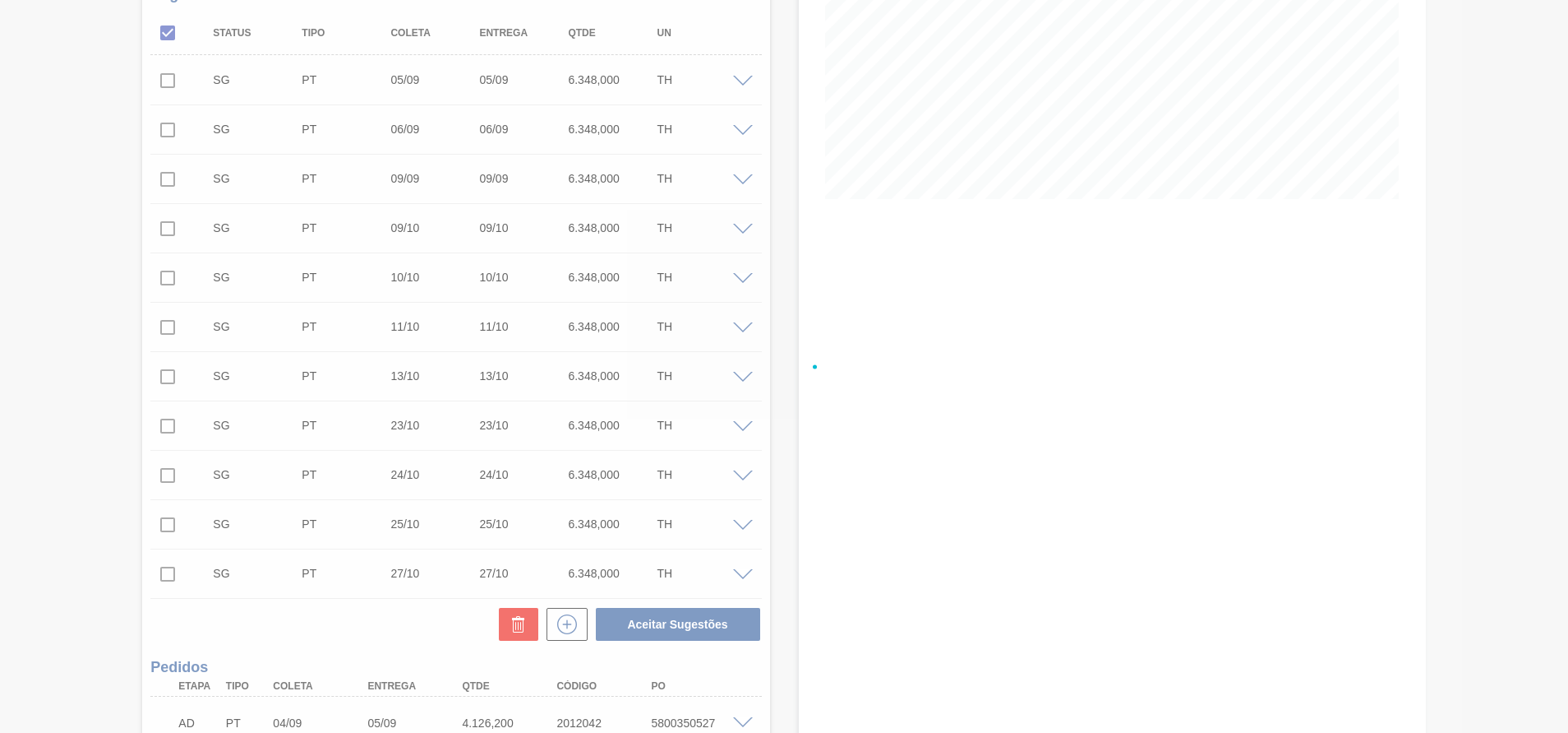
checkbox input "false"
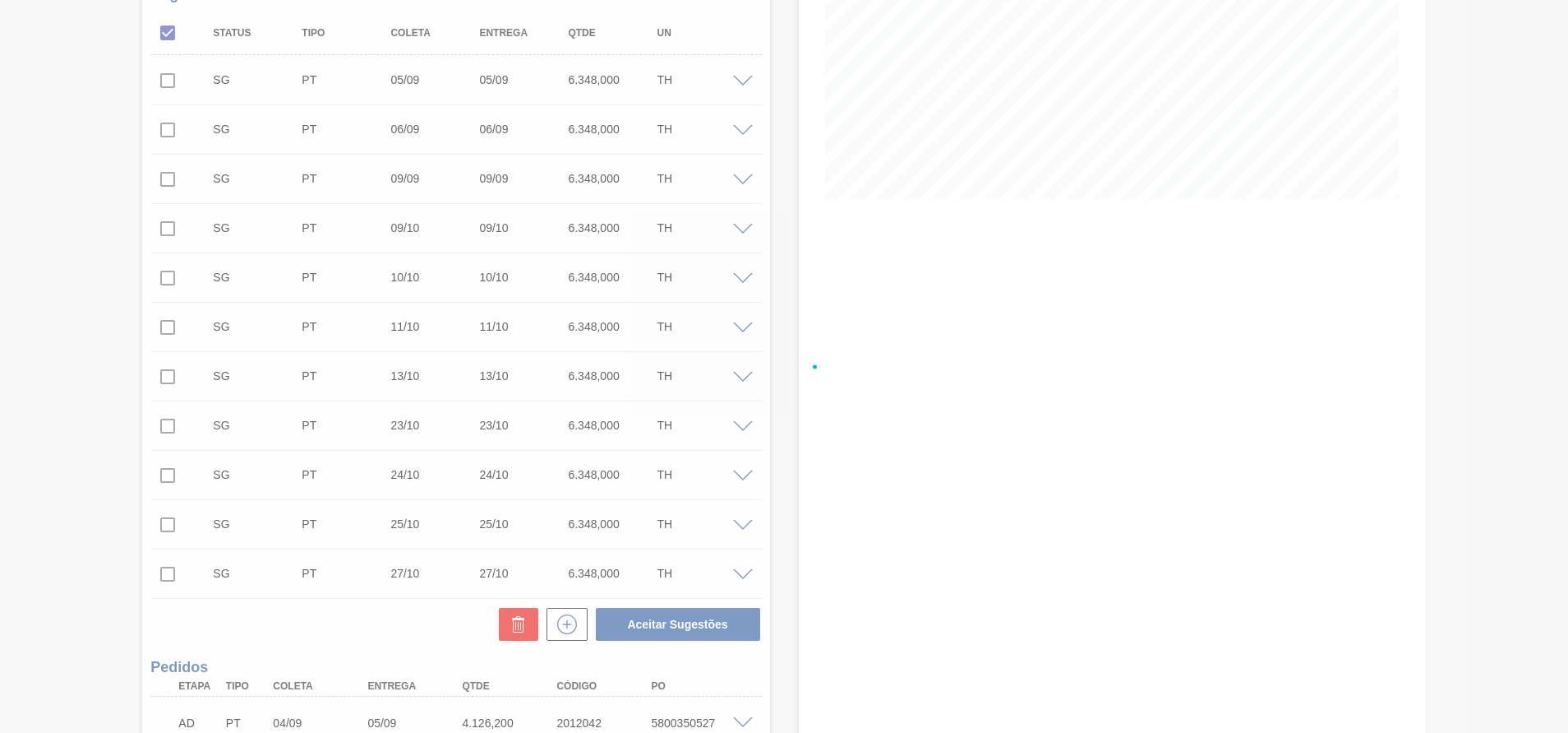
checkbox input "false"
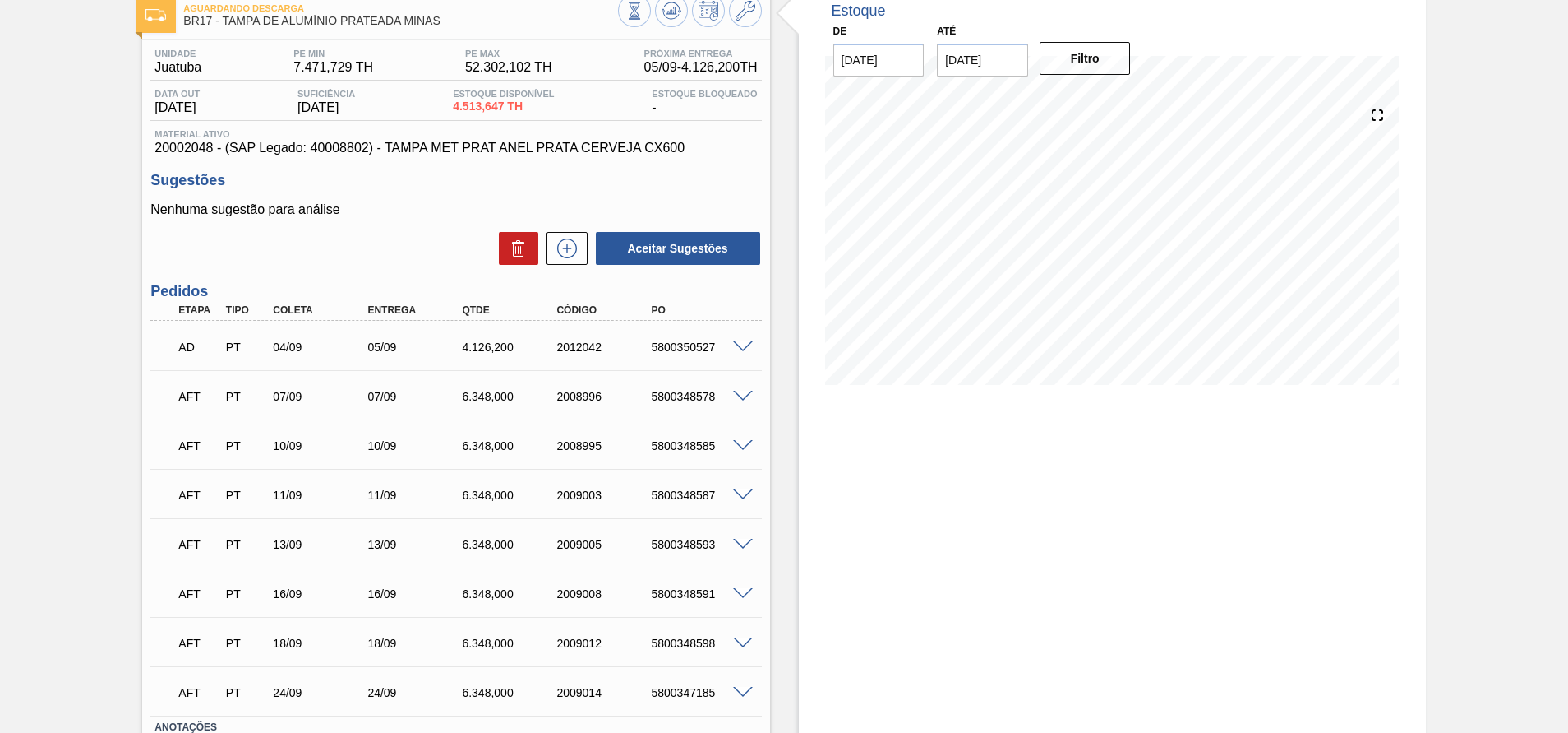
scroll to position [0, 0]
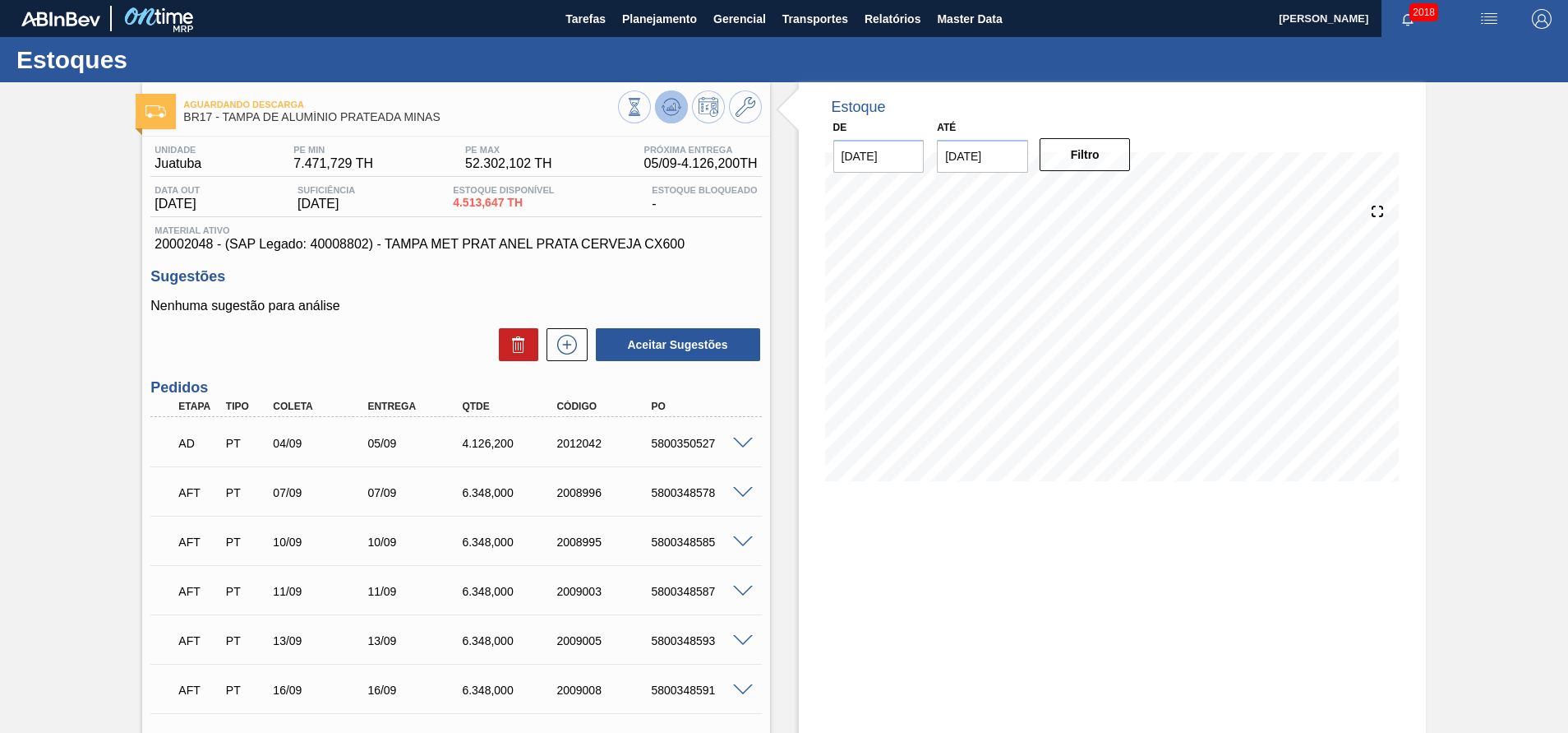
click at [666, 114] on icon at bounding box center [671, 107] width 20 height 20
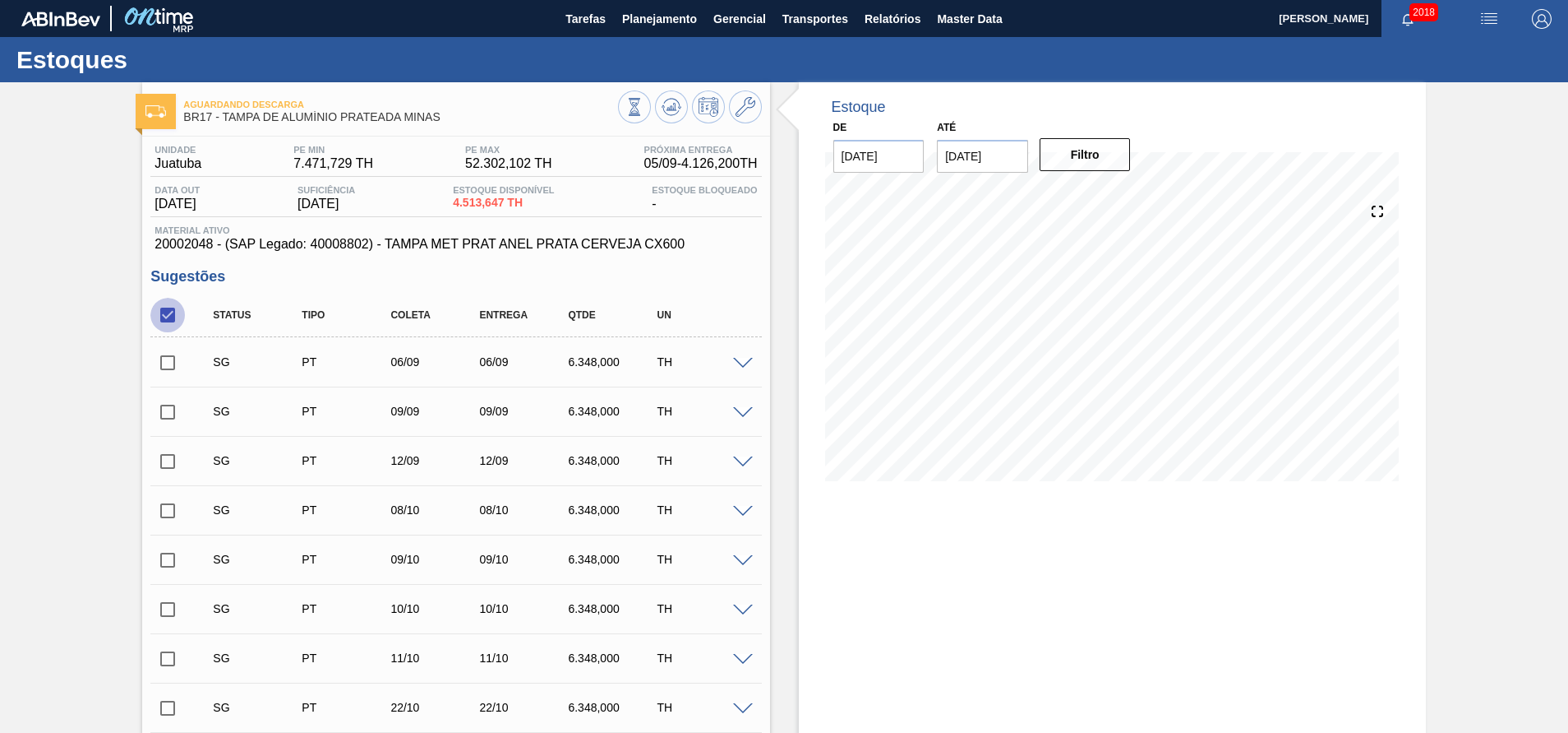
click at [167, 313] on input "checkbox" at bounding box center [168, 315] width 35 height 35
checkbox input "true"
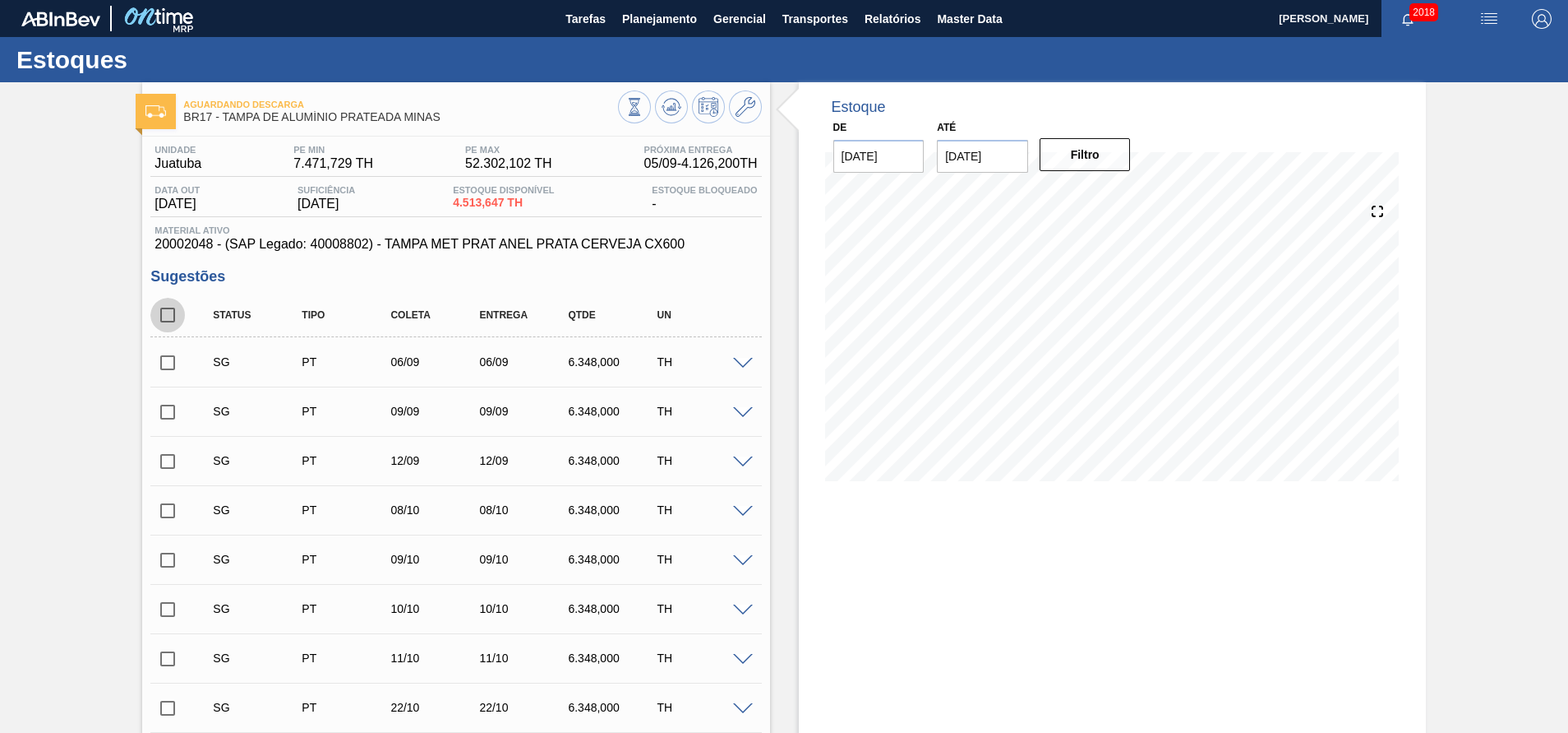
checkbox input "true"
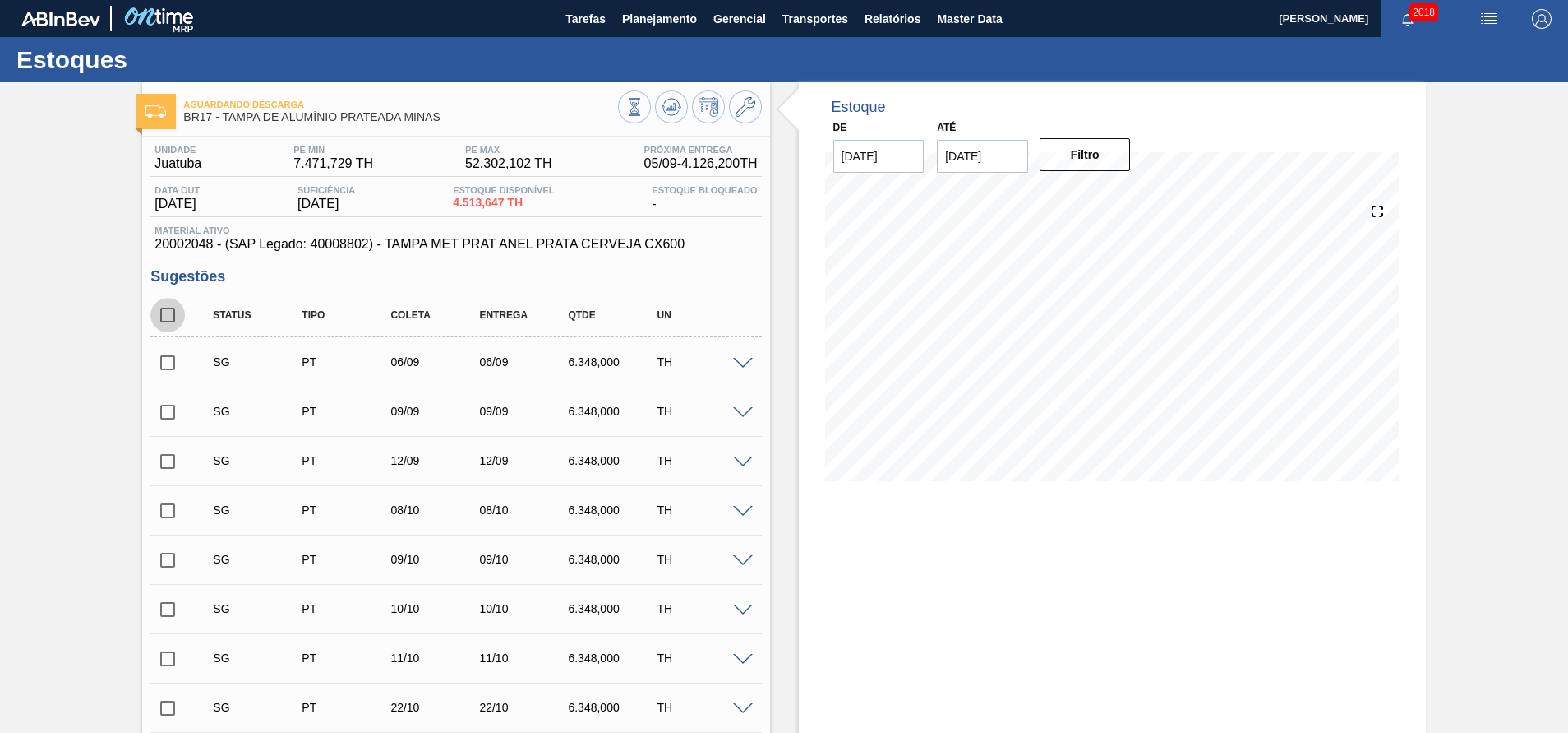
checkbox input "true"
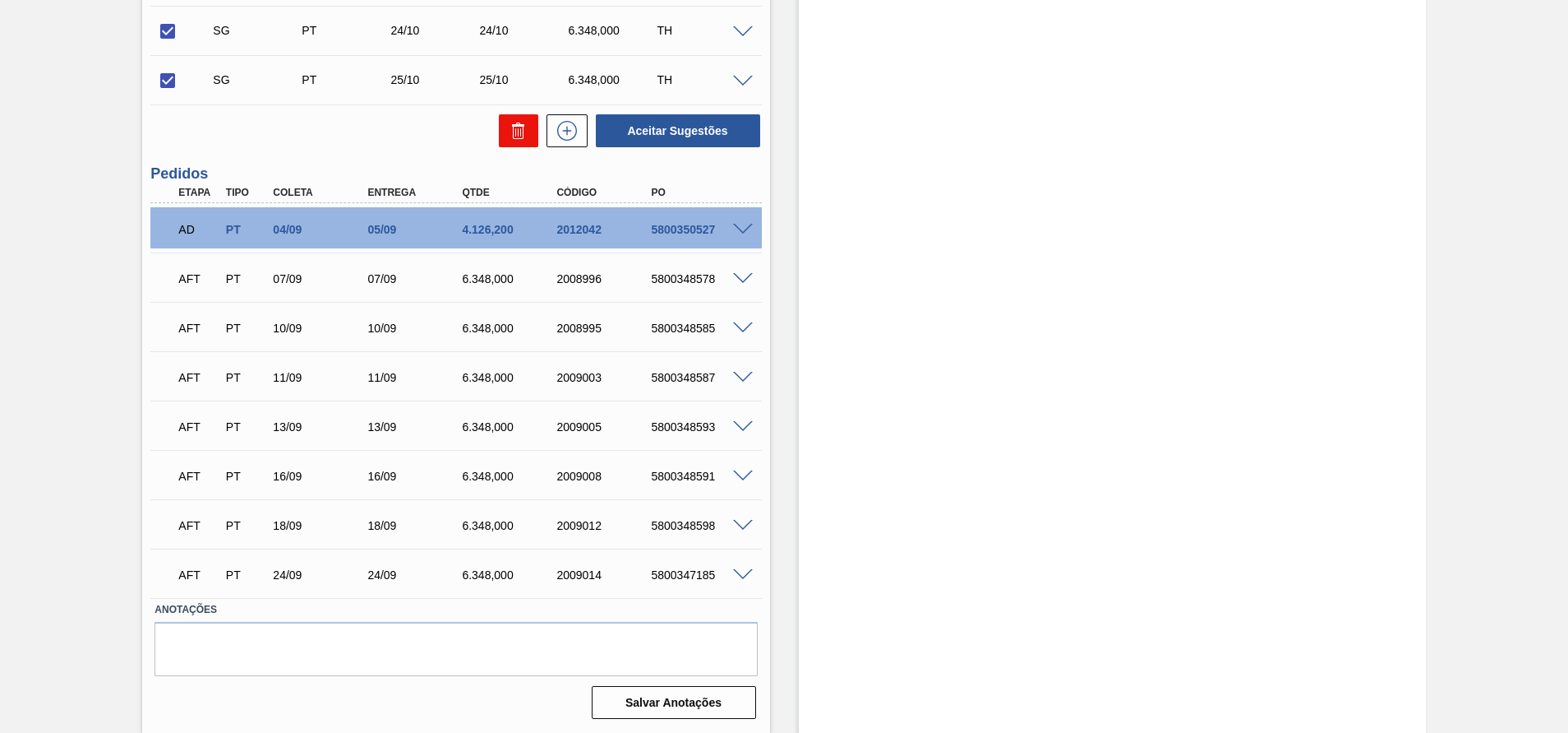
click at [503, 134] on button at bounding box center [518, 131] width 39 height 33
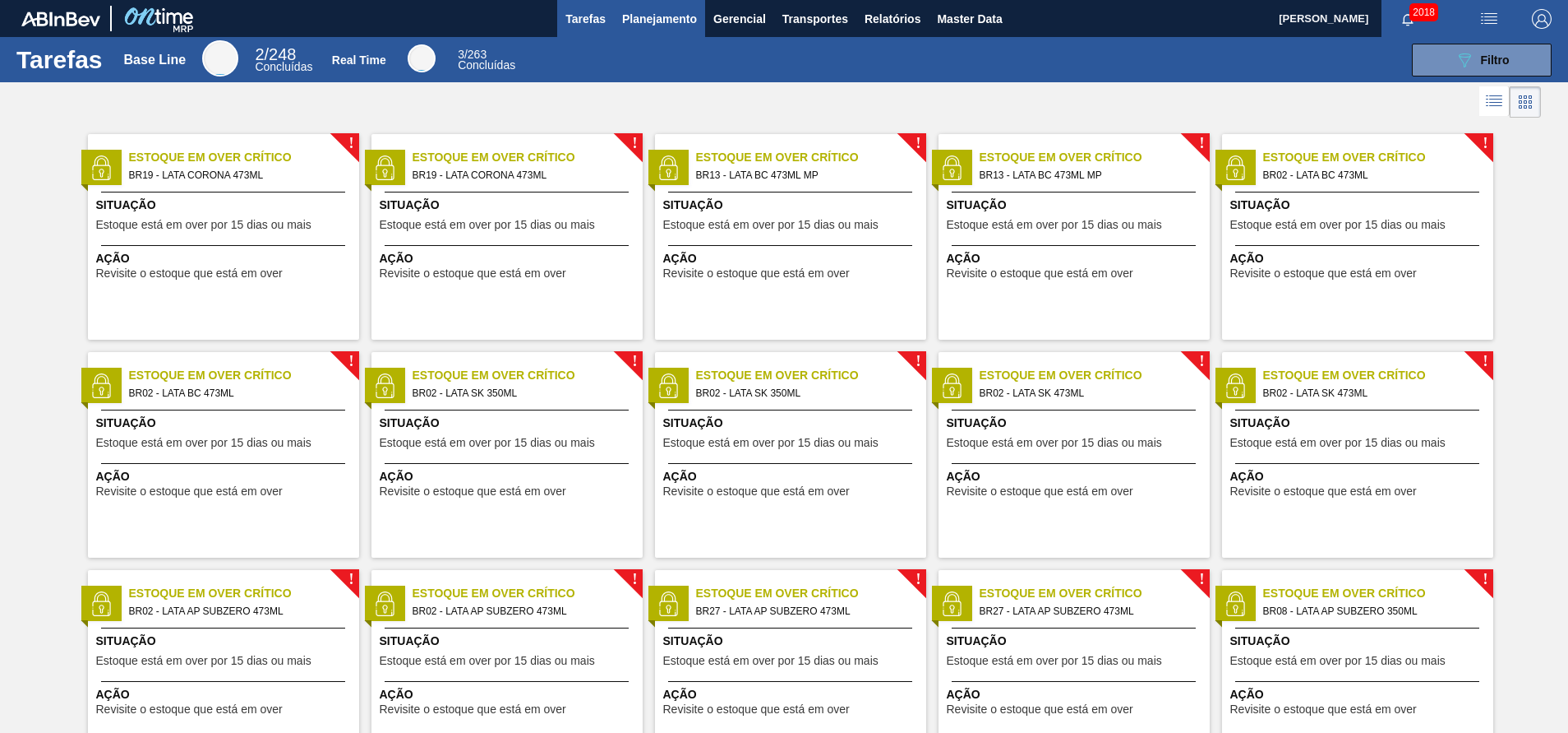
click at [666, 23] on span "Planejamento" at bounding box center [659, 19] width 75 height 20
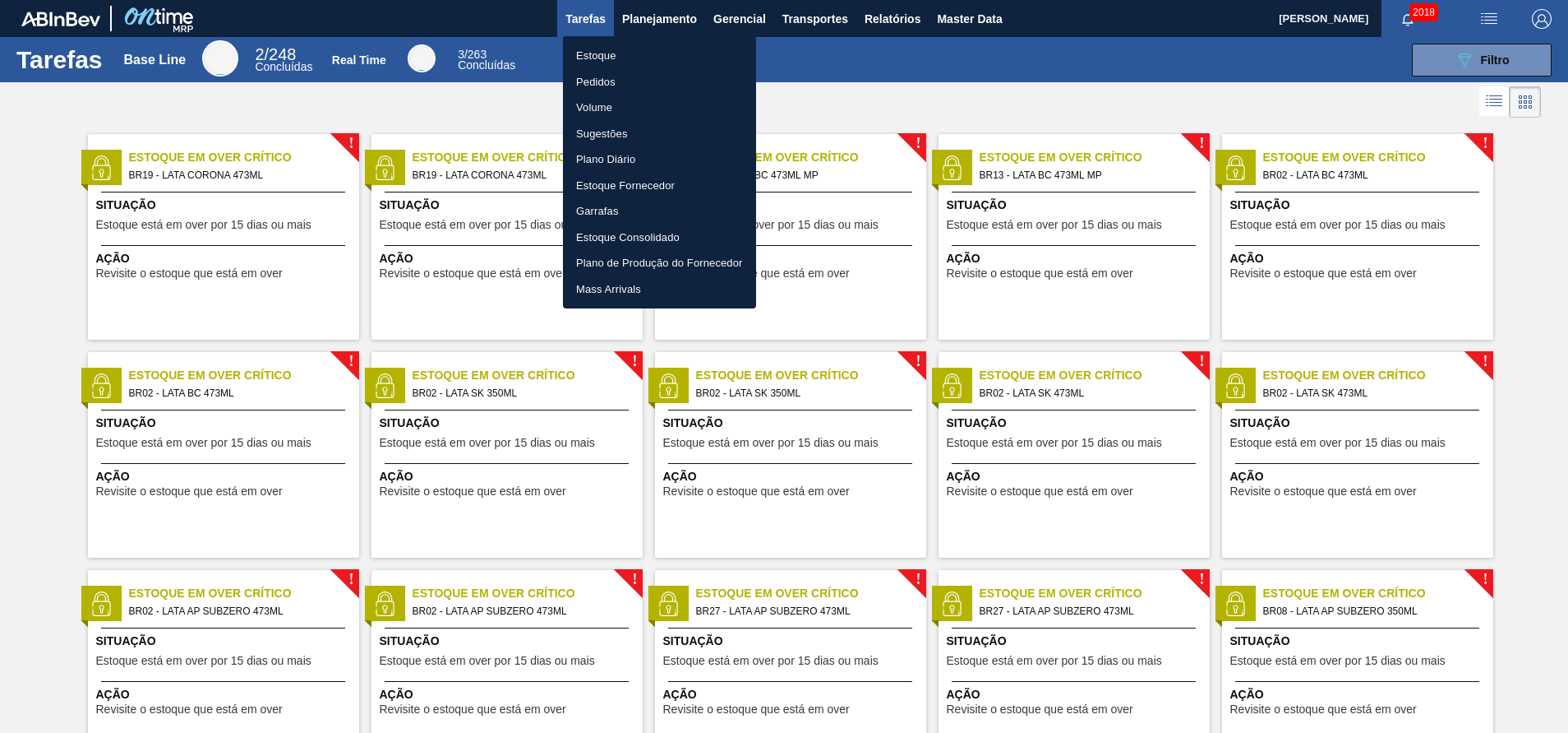
click at [641, 47] on li "Estoque" at bounding box center [659, 56] width 194 height 27
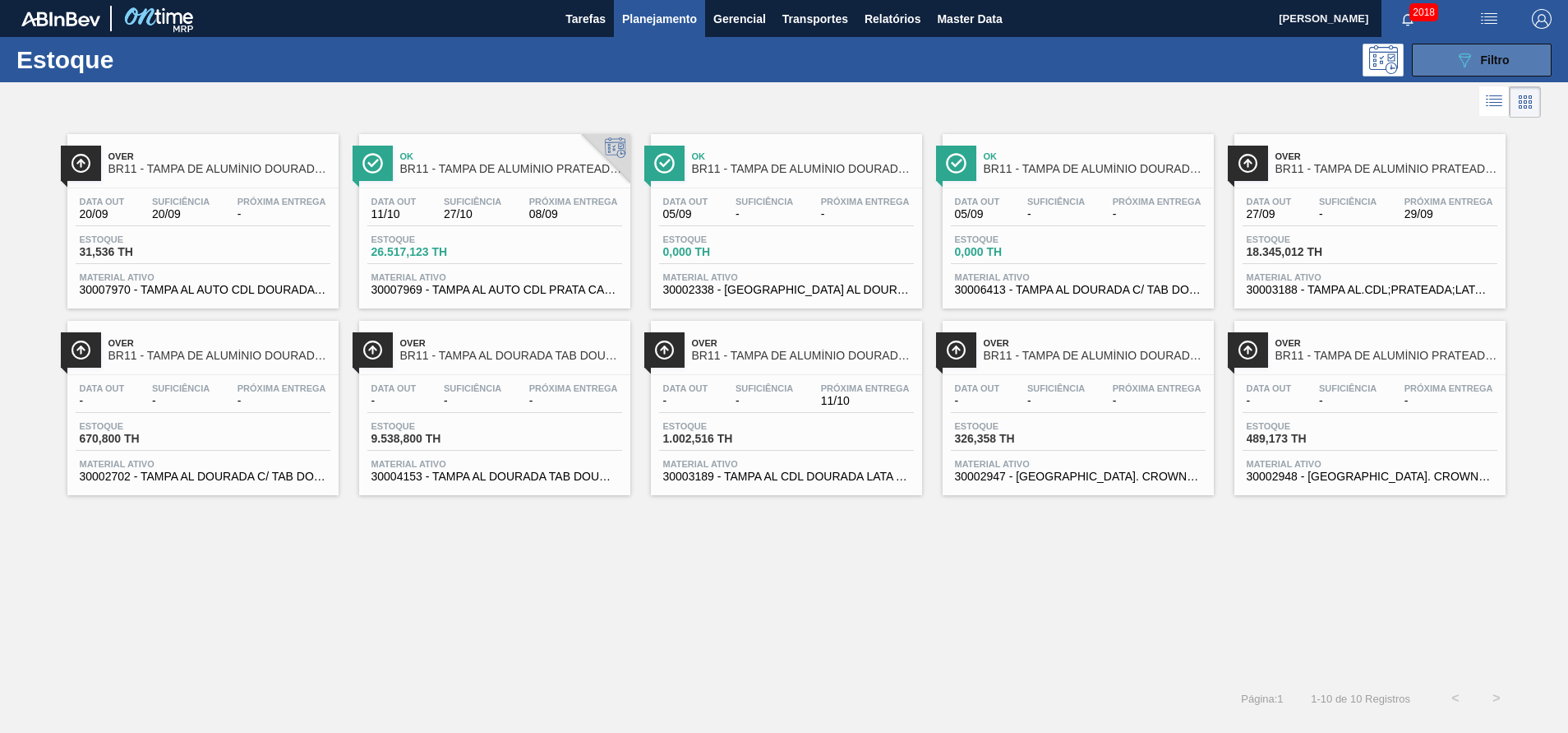
click at [1478, 67] on div "089F7B8B-B2A5-4AFE-B5C0-19BA573D28AC Filtro" at bounding box center [1482, 60] width 55 height 20
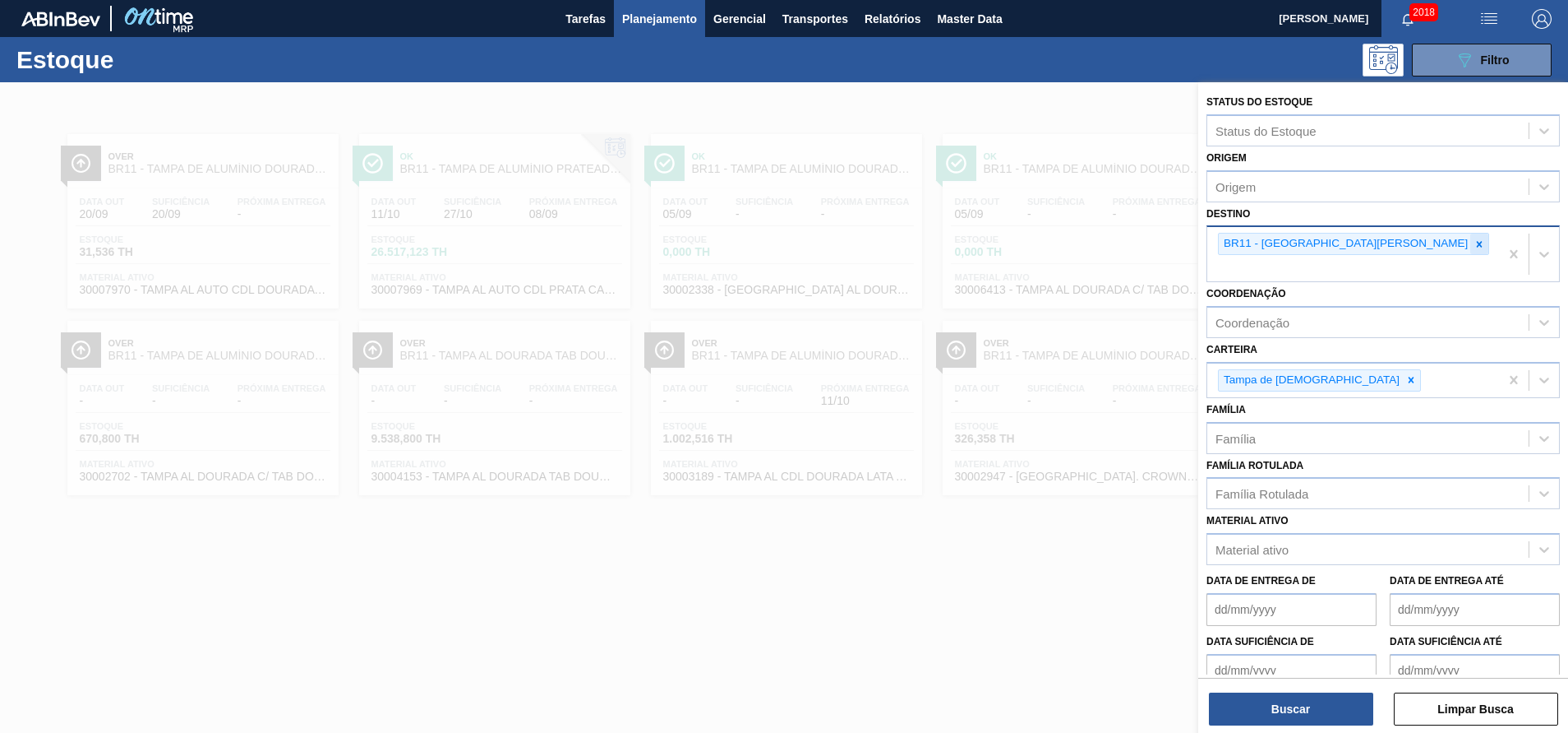
click at [1473, 239] on icon at bounding box center [1479, 244] width 12 height 12
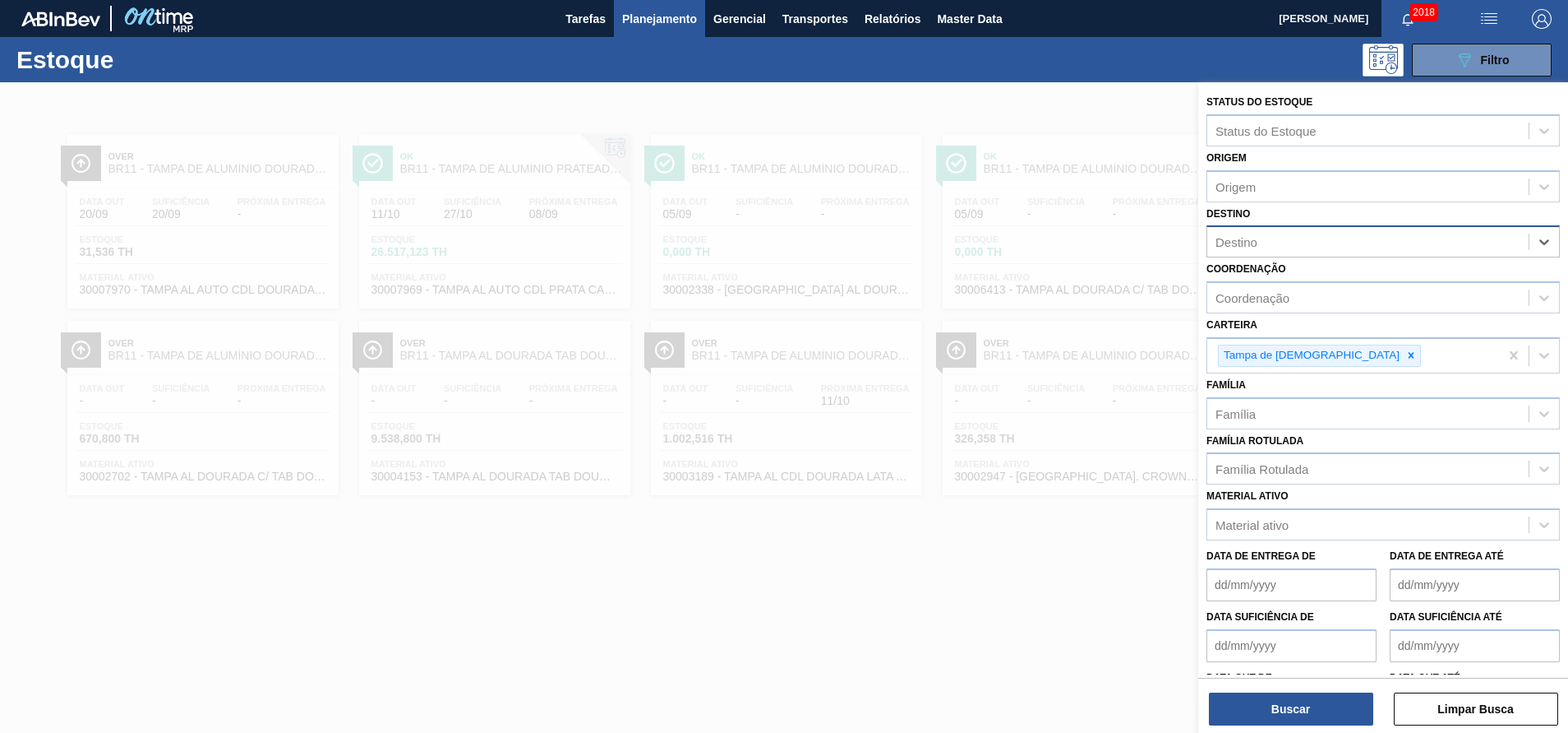
type input "11"
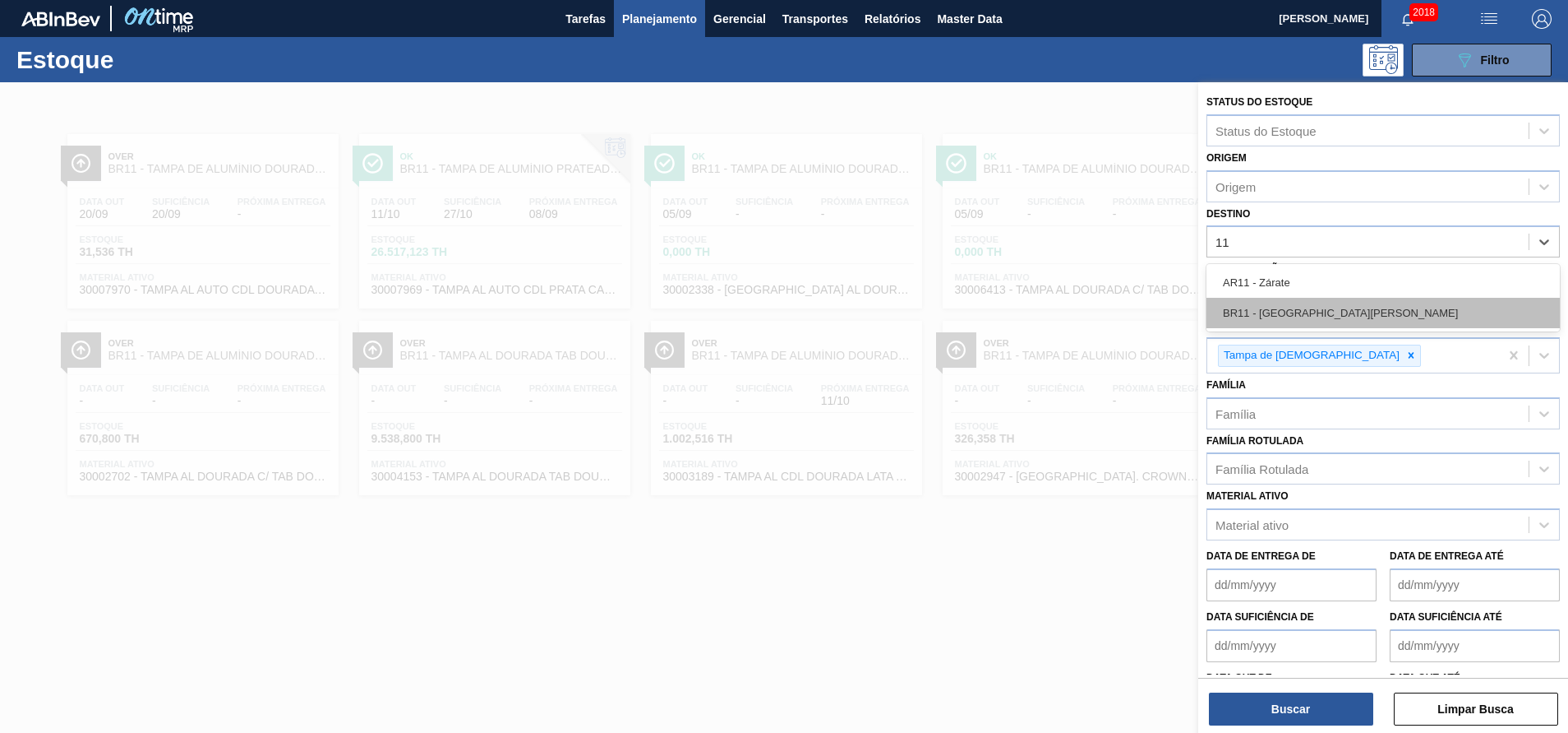
click at [1305, 303] on div "BR11 - [GEOGRAPHIC_DATA][PERSON_NAME]" at bounding box center [1382, 312] width 353 height 31
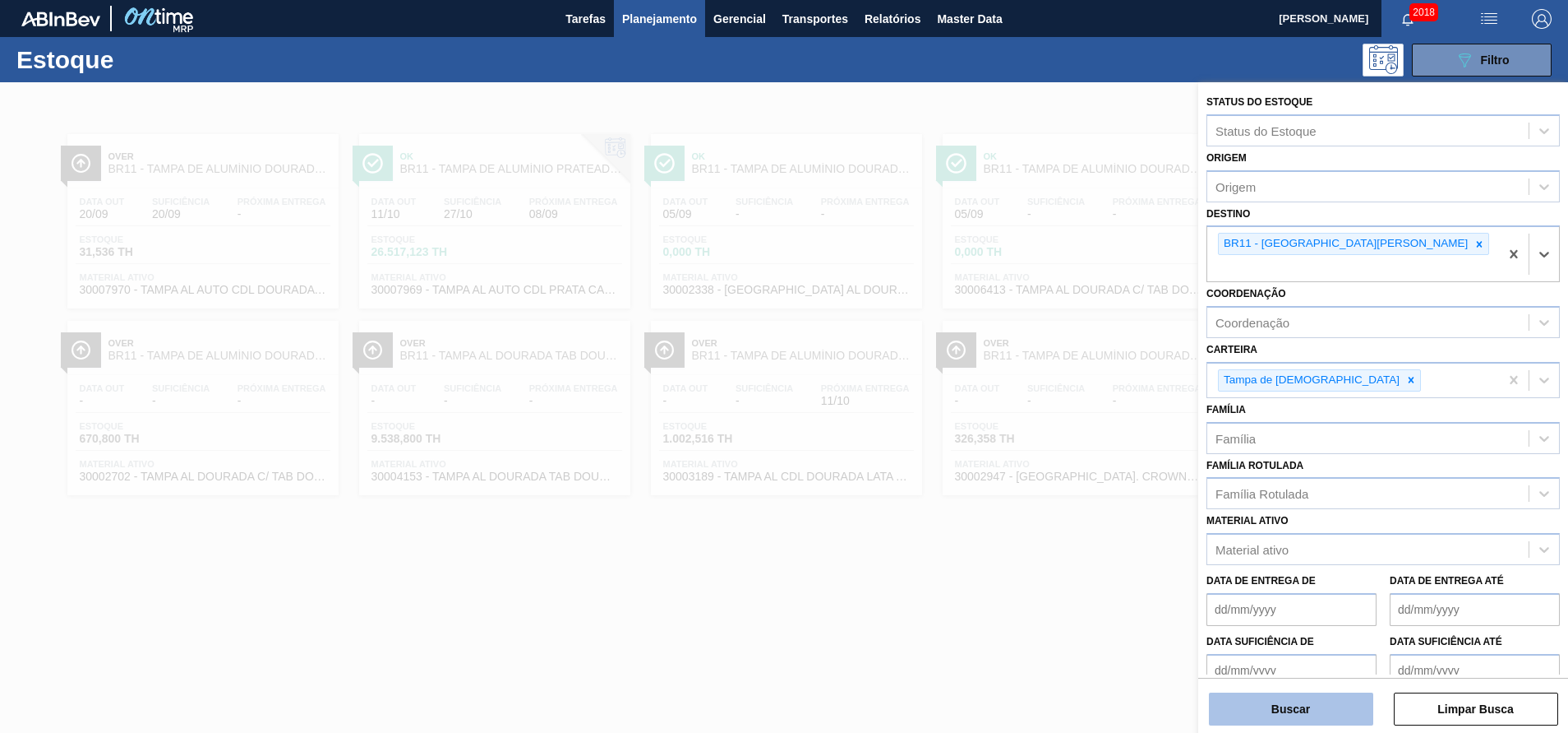
click at [1252, 695] on button "Buscar" at bounding box center [1291, 709] width 164 height 33
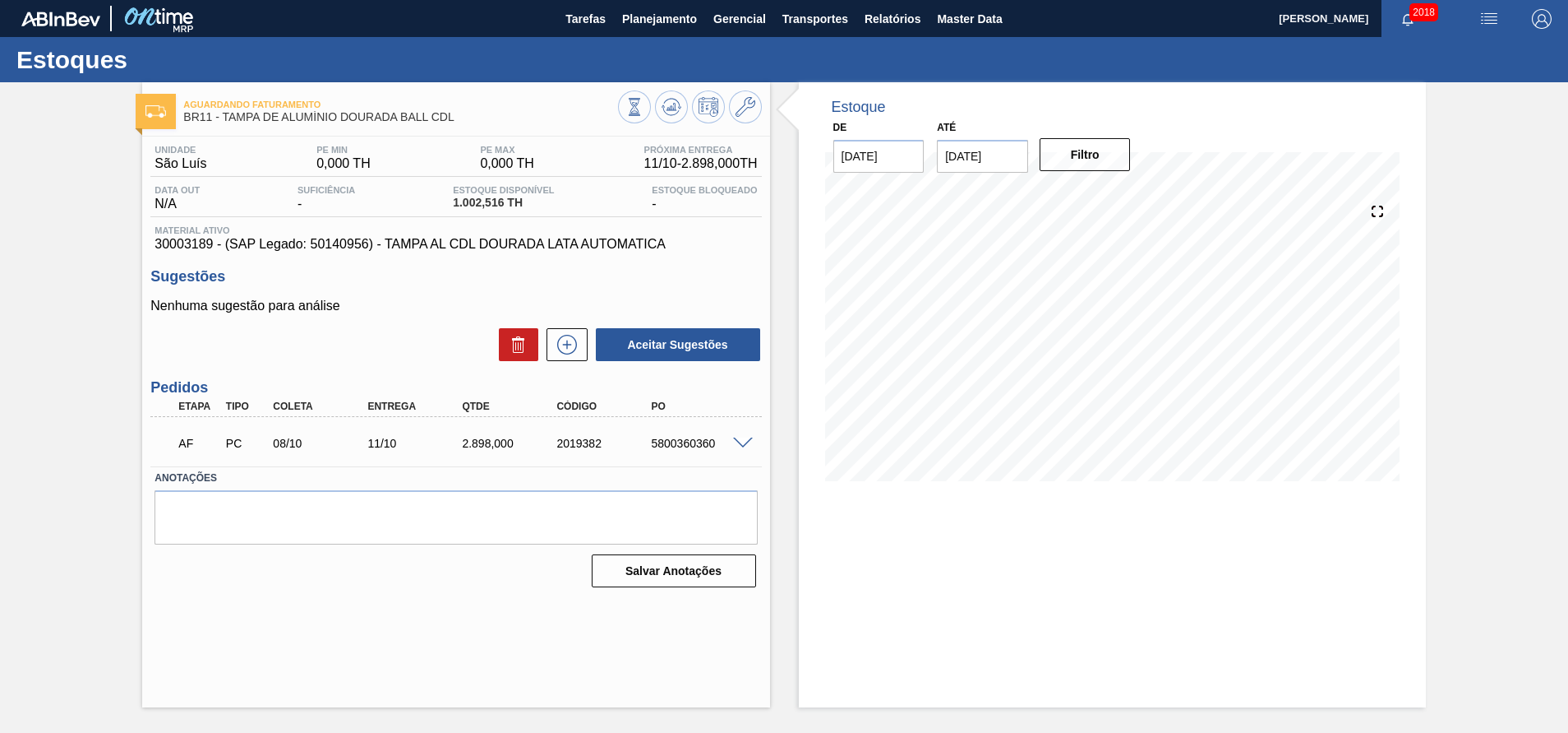
click at [1438, 266] on div "Aguardando Faturamento BR11 - TAMPA DE ALUMÍNIO DOURADA BALL CDL Unidade São Lu…" at bounding box center [784, 395] width 1568 height 625
click at [886, 154] on input "[DATE]" at bounding box center [879, 156] width 91 height 33
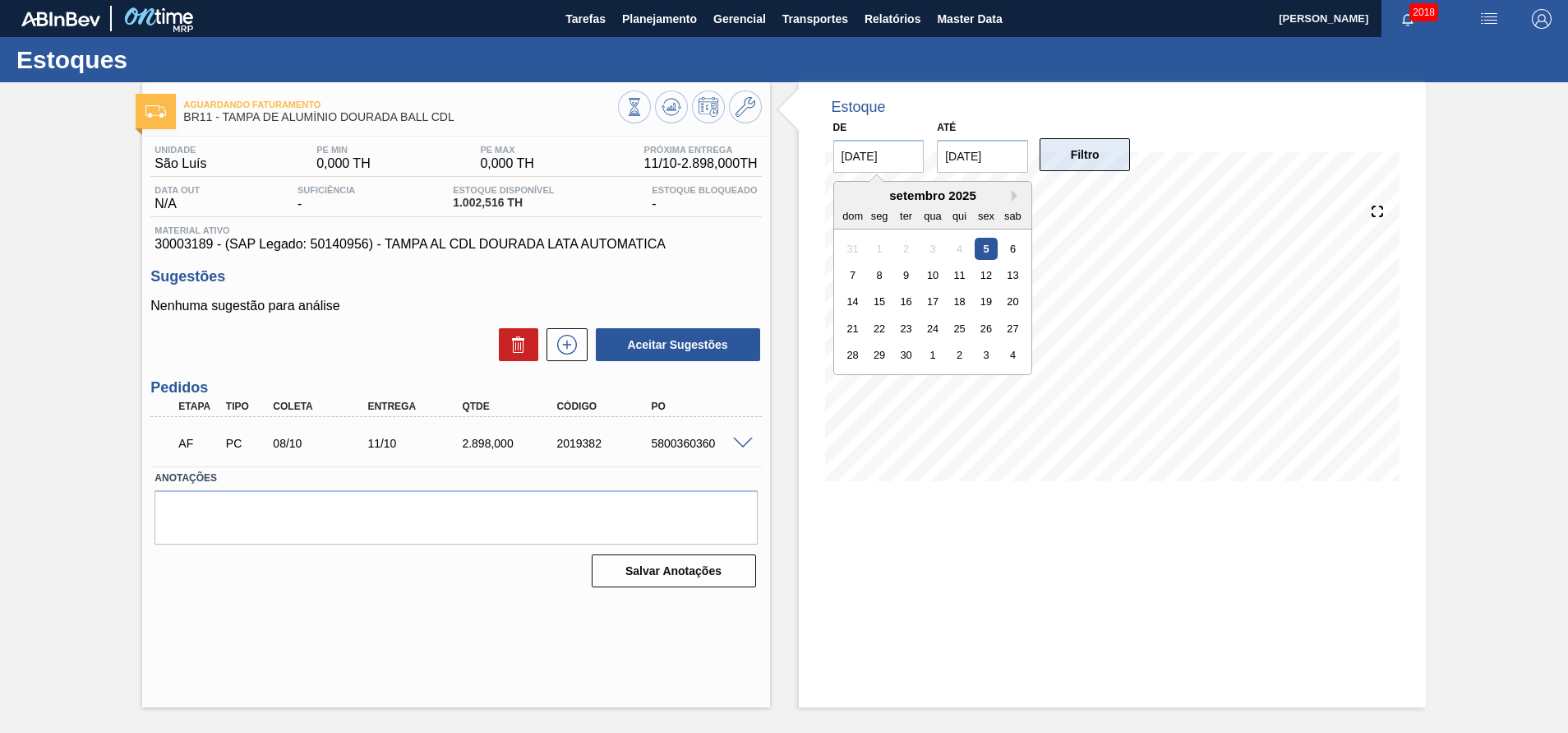
click at [1080, 145] on button "Filtro" at bounding box center [1085, 155] width 91 height 33
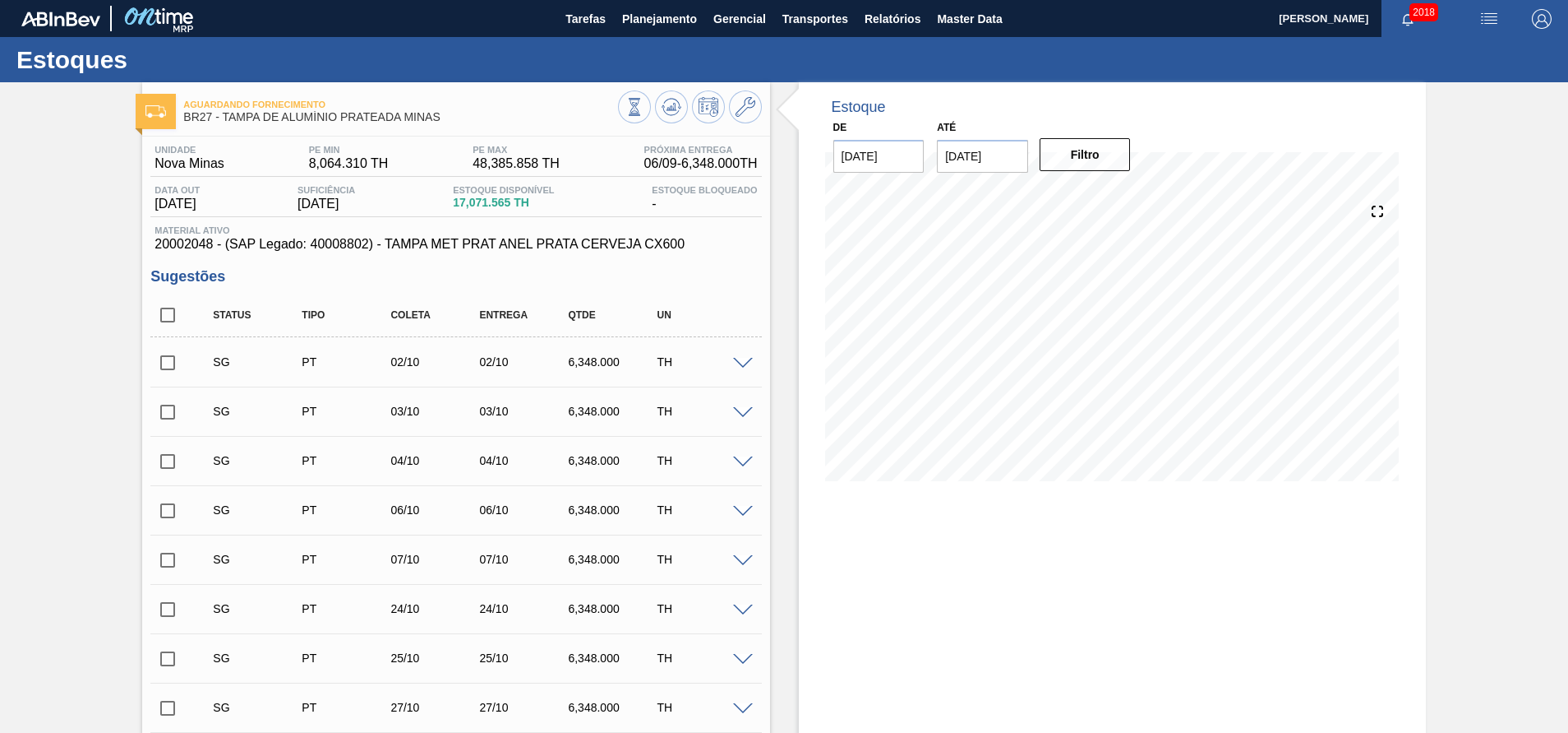
click at [158, 314] on input "checkbox" at bounding box center [168, 315] width 35 height 35
checkbox input "true"
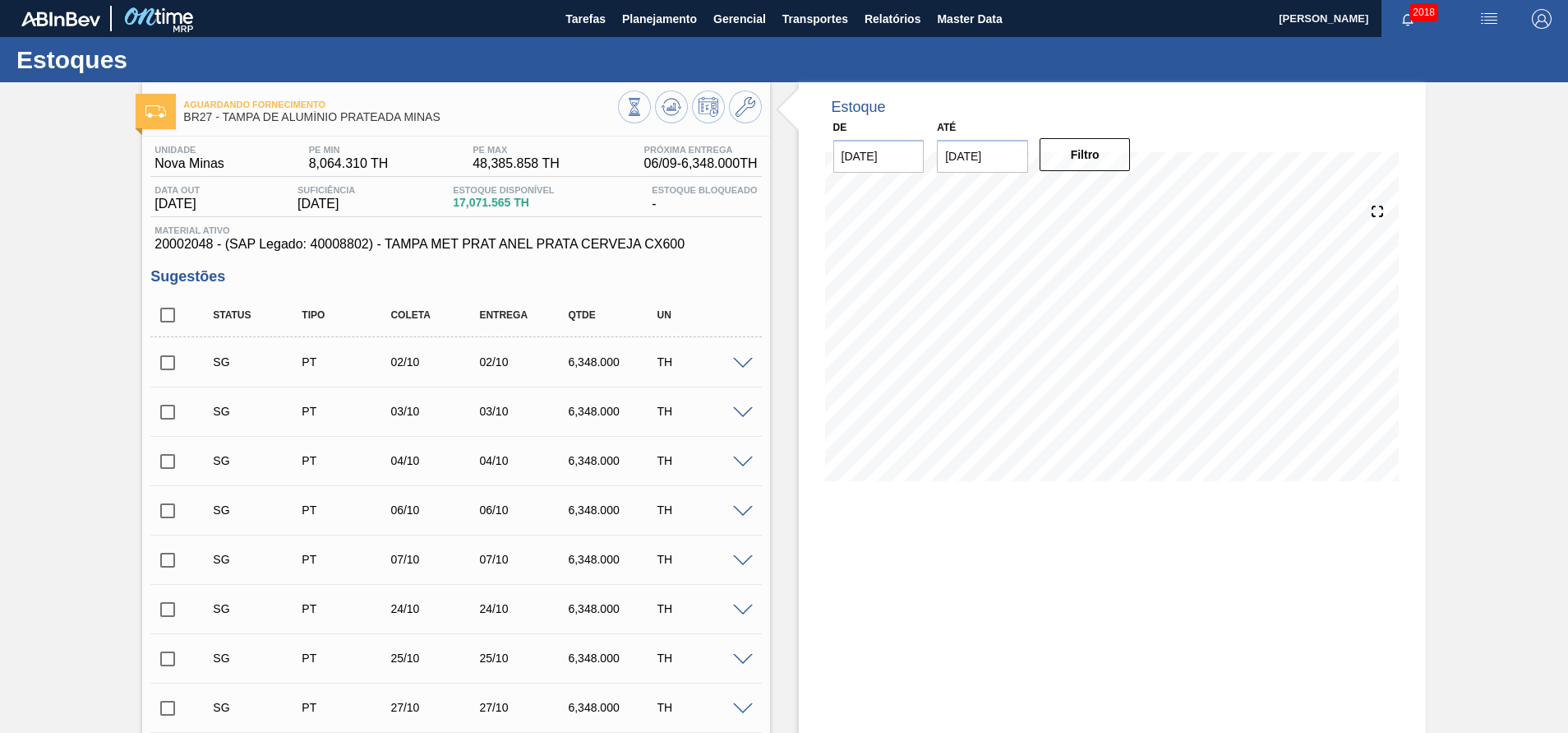
checkbox input "true"
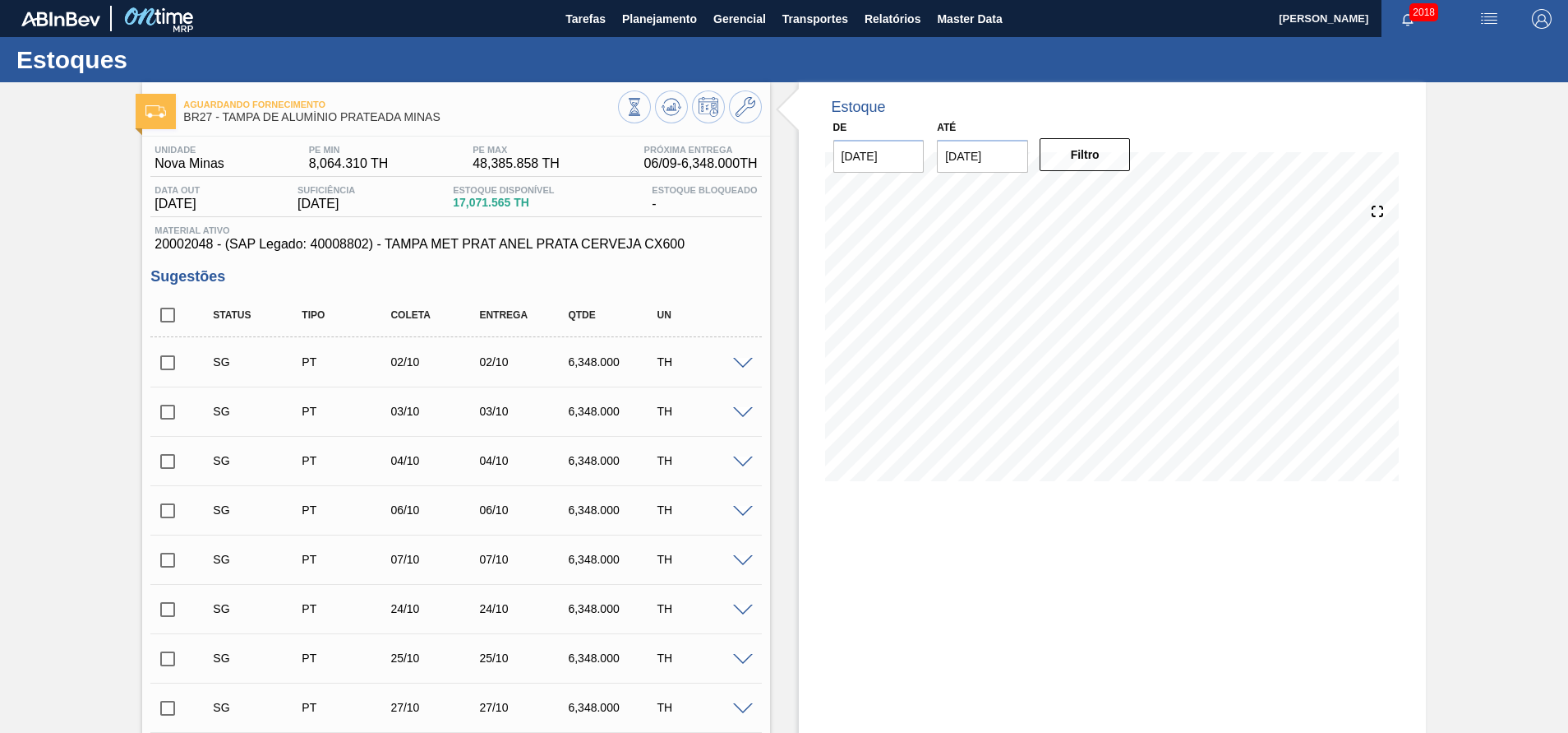
checkbox input "true"
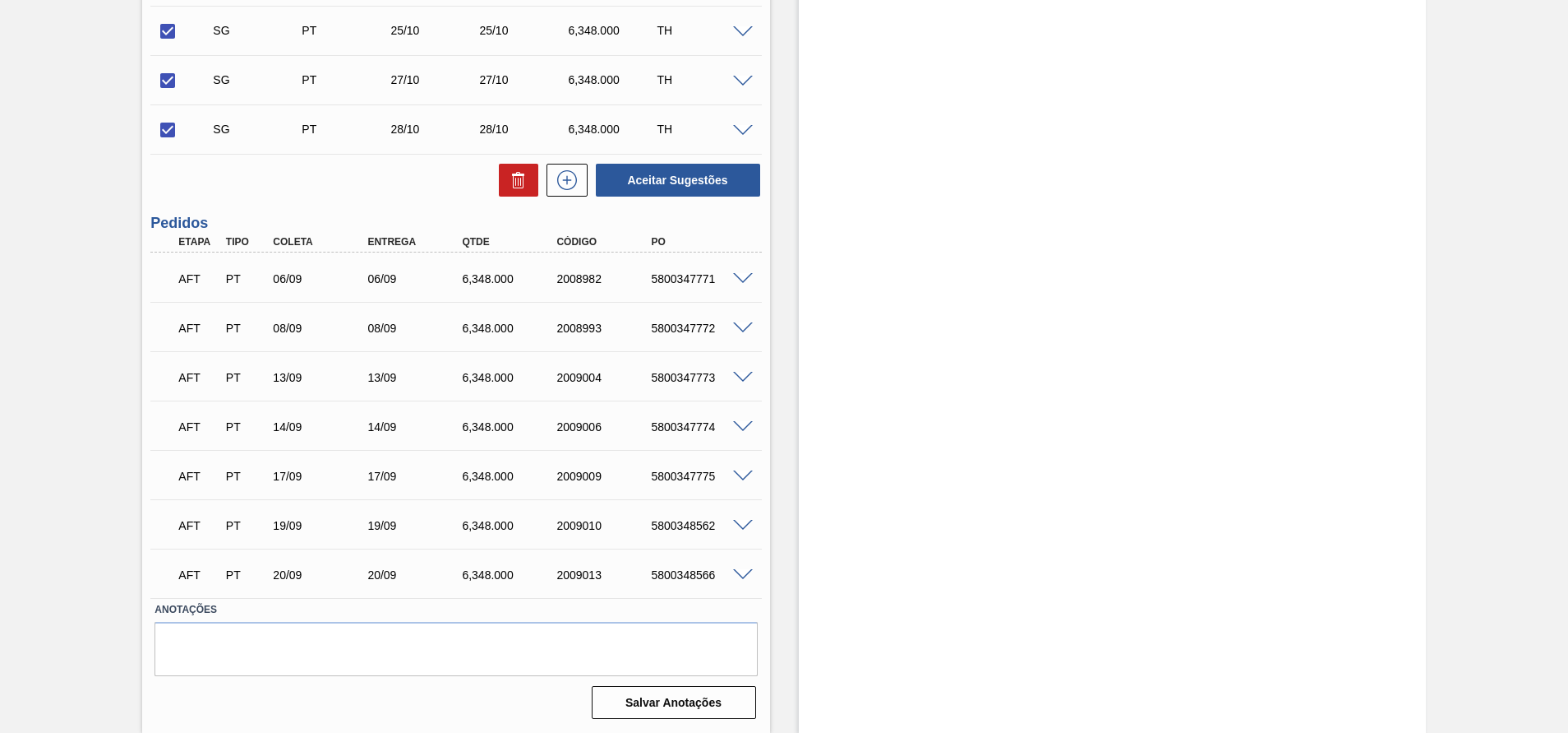
click at [523, 163] on div "Aceitar Sugestões" at bounding box center [455, 180] width 610 height 37
click at [520, 176] on icon at bounding box center [517, 175] width 12 height 2
checkbox input "false"
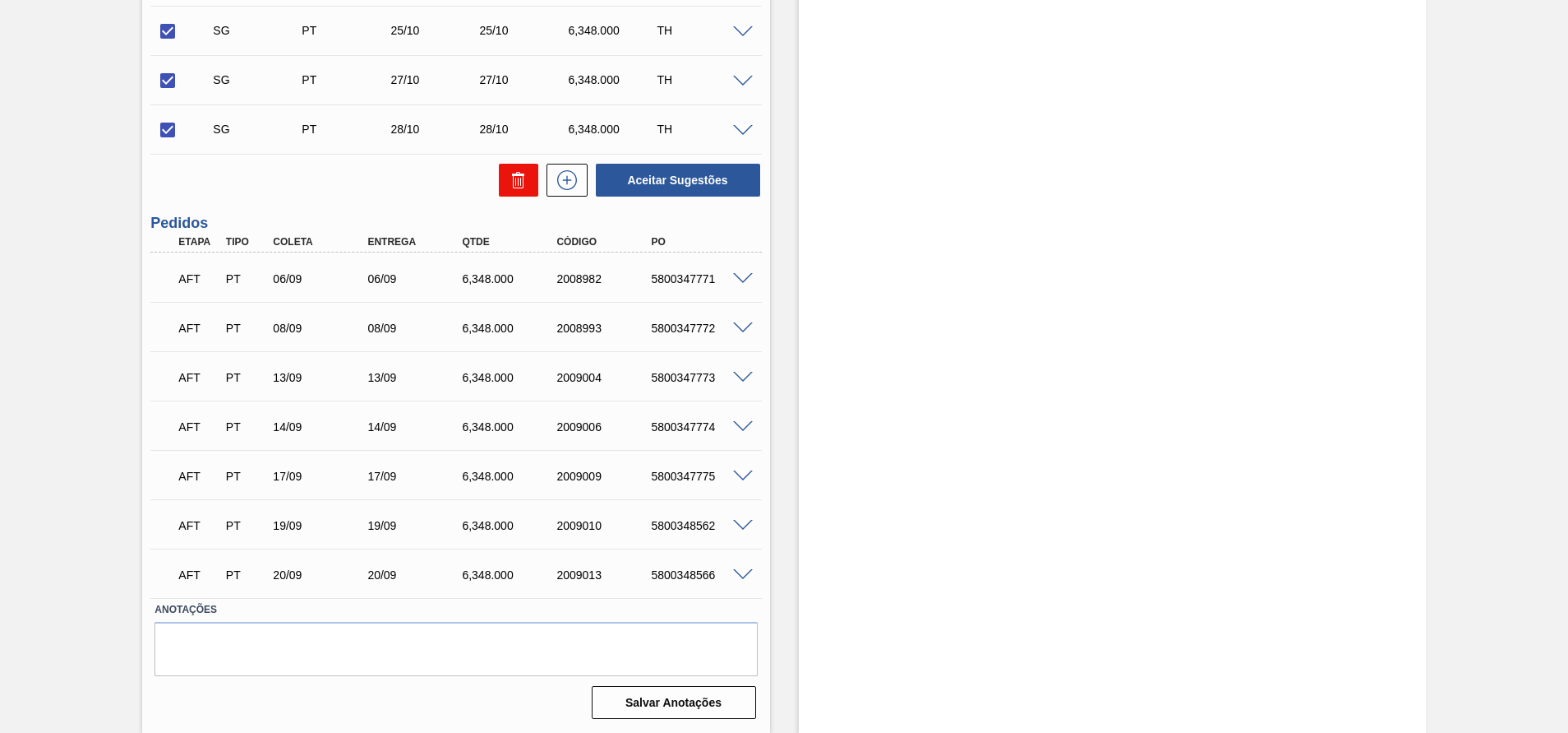
checkbox input "false"
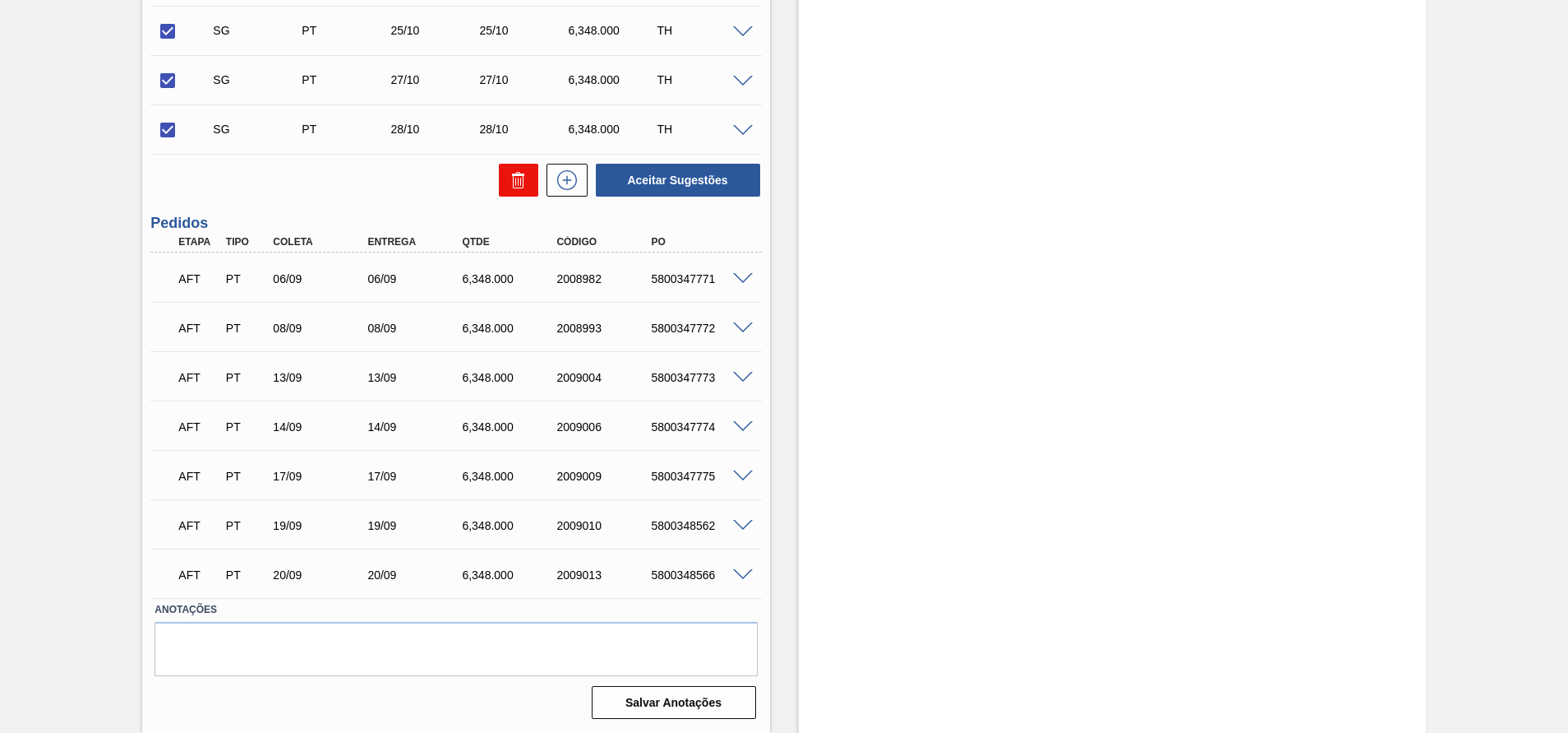
checkbox input "false"
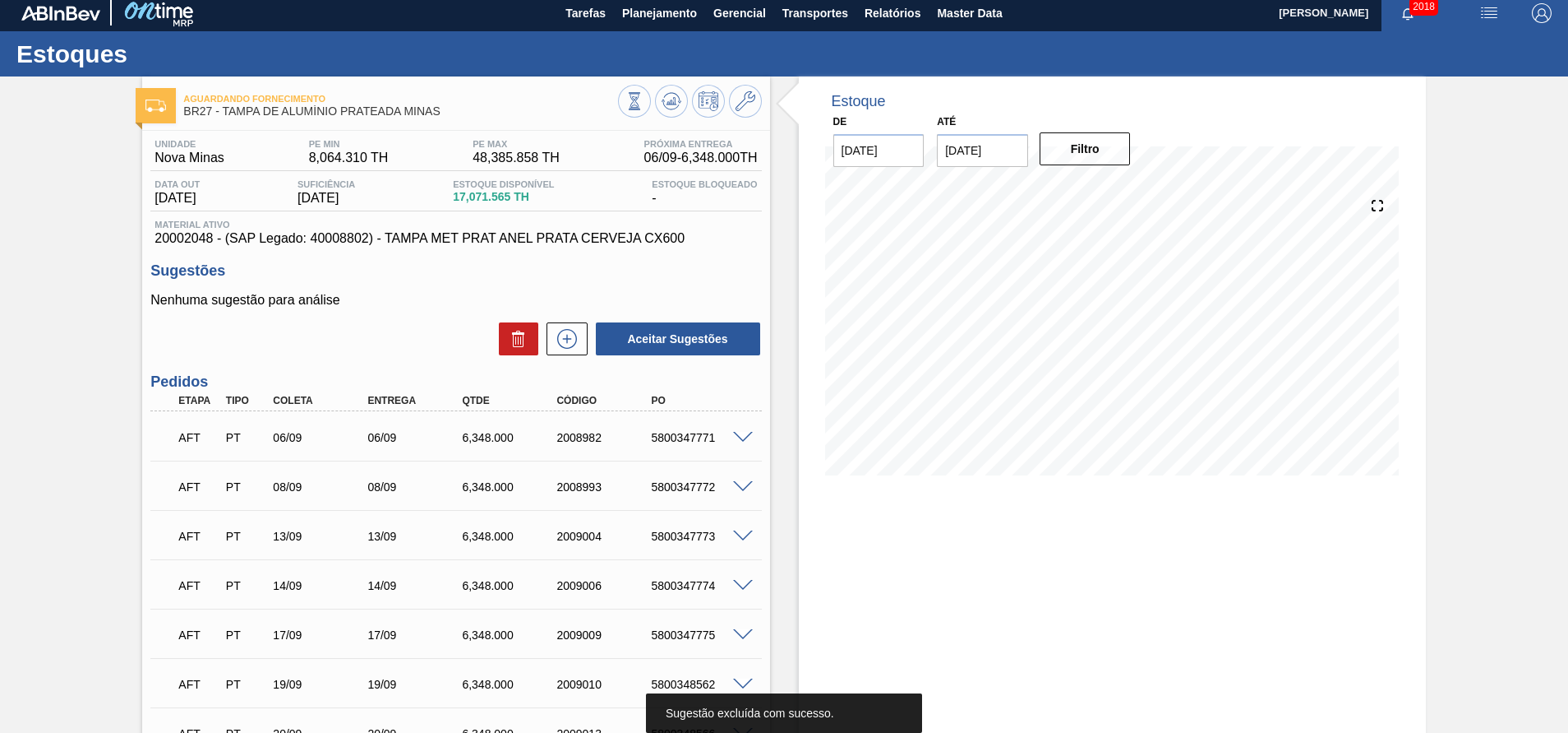
scroll to position [0, 0]
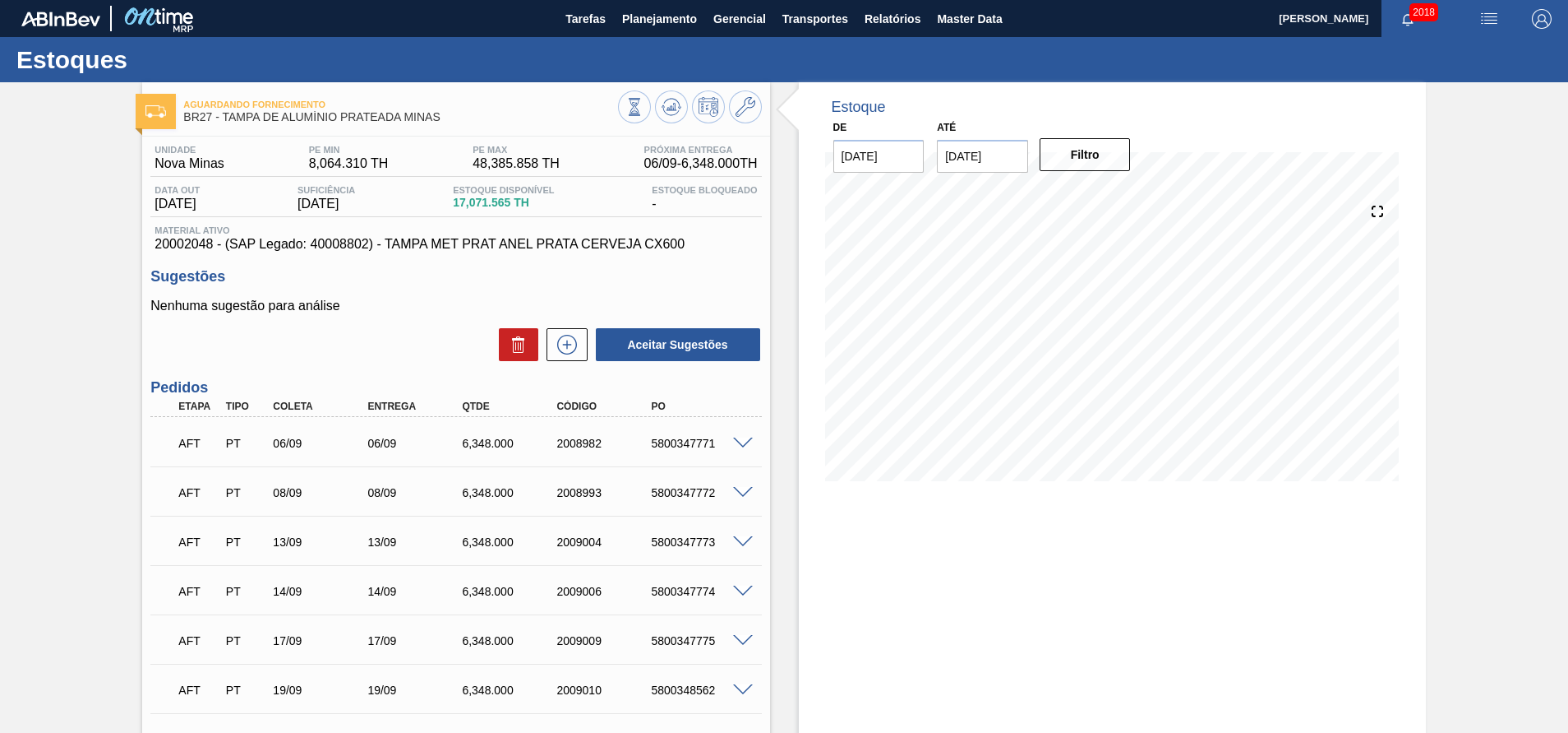
click at [960, 489] on div at bounding box center [1112, 342] width 575 height 329
click at [476, 448] on div "6,348.000" at bounding box center [511, 443] width 106 height 13
click at [478, 440] on div "6,348.000" at bounding box center [511, 443] width 106 height 13
copy div "6,348.000"
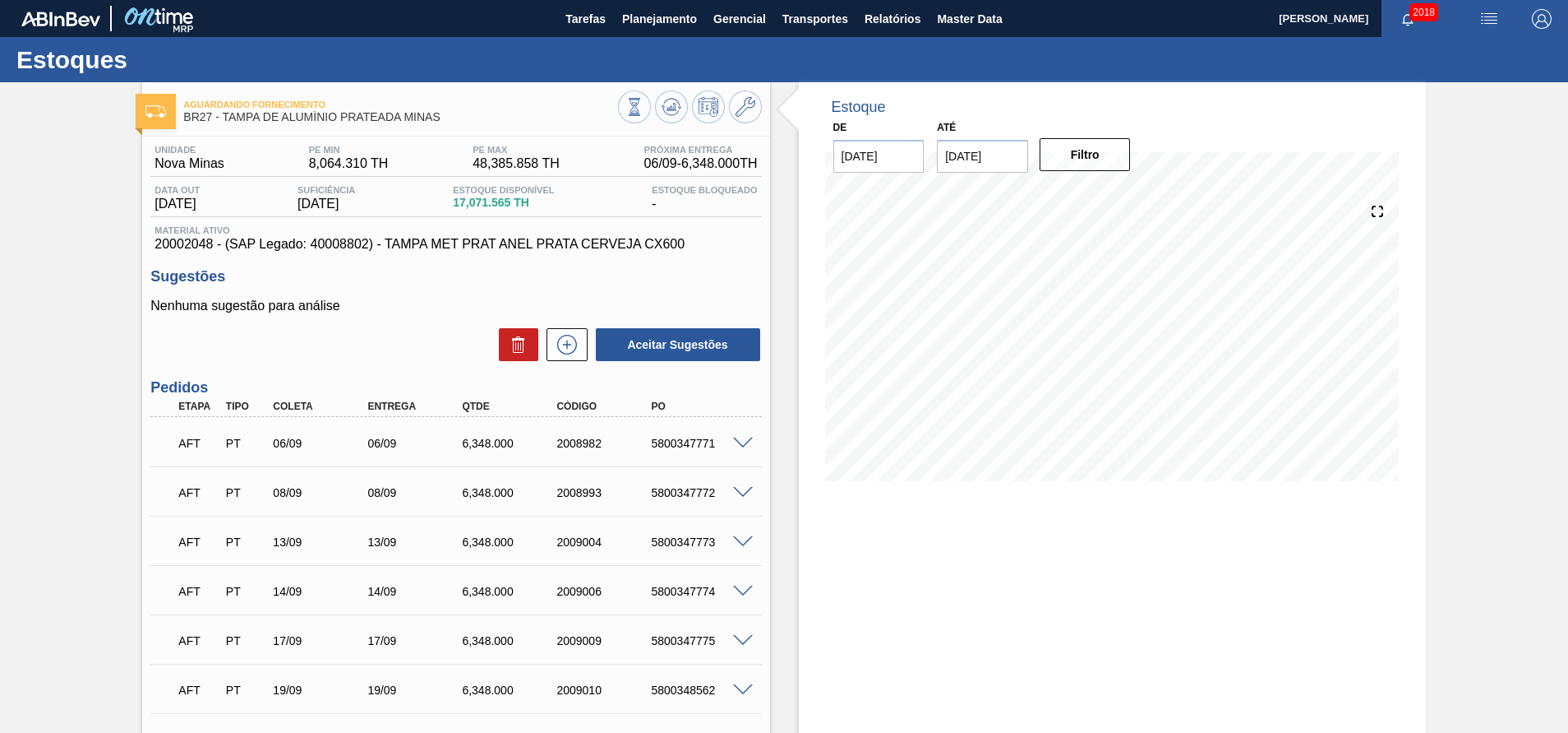
drag, startPoint x: 1103, startPoint y: 613, endPoint x: 1054, endPoint y: 495, distance: 127.8
click at [1103, 612] on div "Estoque De 05/09/2025 Até 19/09/2025 Filtro 09/09 Projeção de Estoque 21,950.60…" at bounding box center [1112, 489] width 627 height 814
click at [1036, 606] on div "Estoque De 05/09/2025 Até 19/09/2025 Filtro 07/09 Projeção de Estoque 20,256.77…" at bounding box center [1112, 489] width 627 height 814
click at [657, 17] on span "Planejamento" at bounding box center [659, 19] width 75 height 20
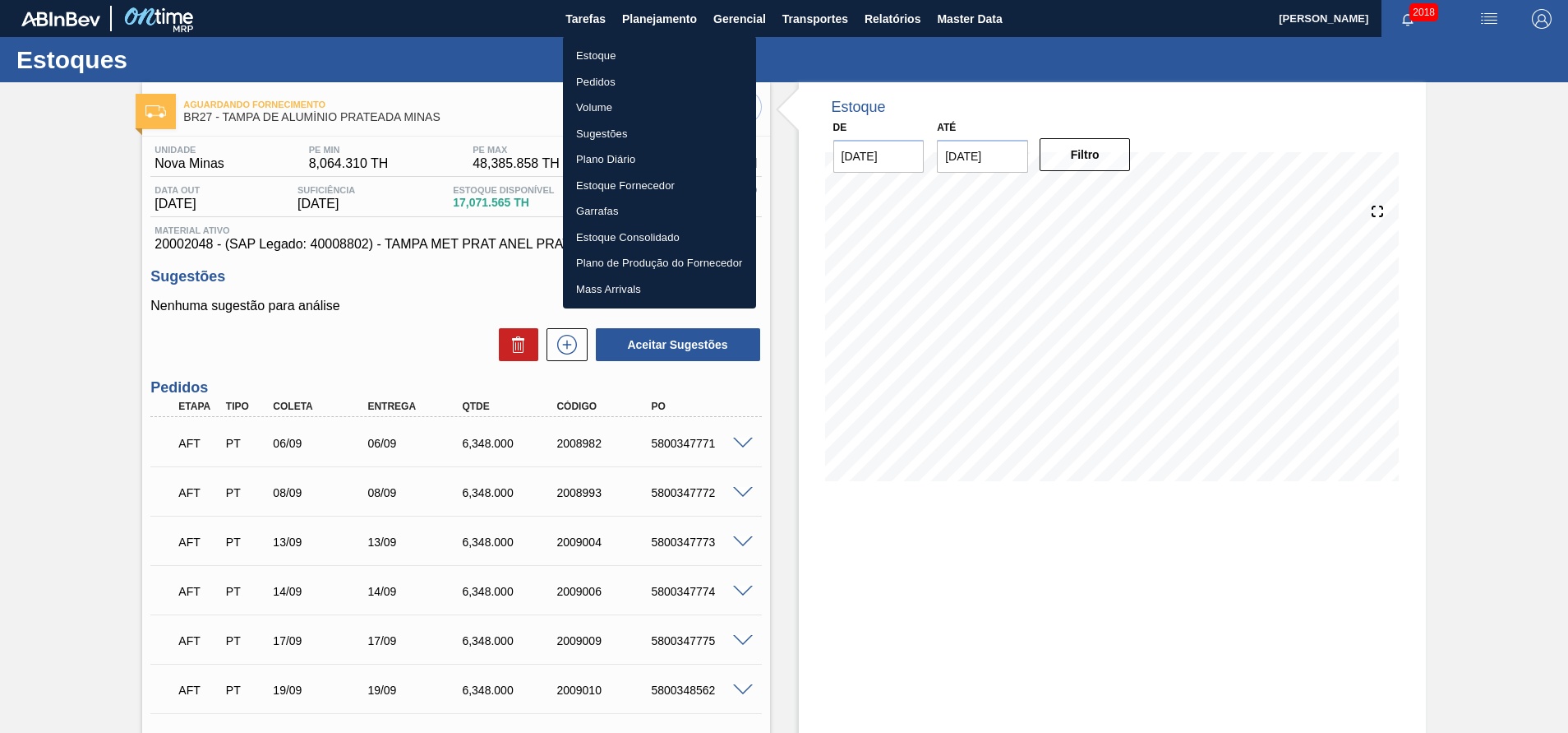
drag, startPoint x: 924, startPoint y: 541, endPoint x: 896, endPoint y: 516, distance: 37.5
click at [924, 541] on div at bounding box center [784, 366] width 1568 height 733
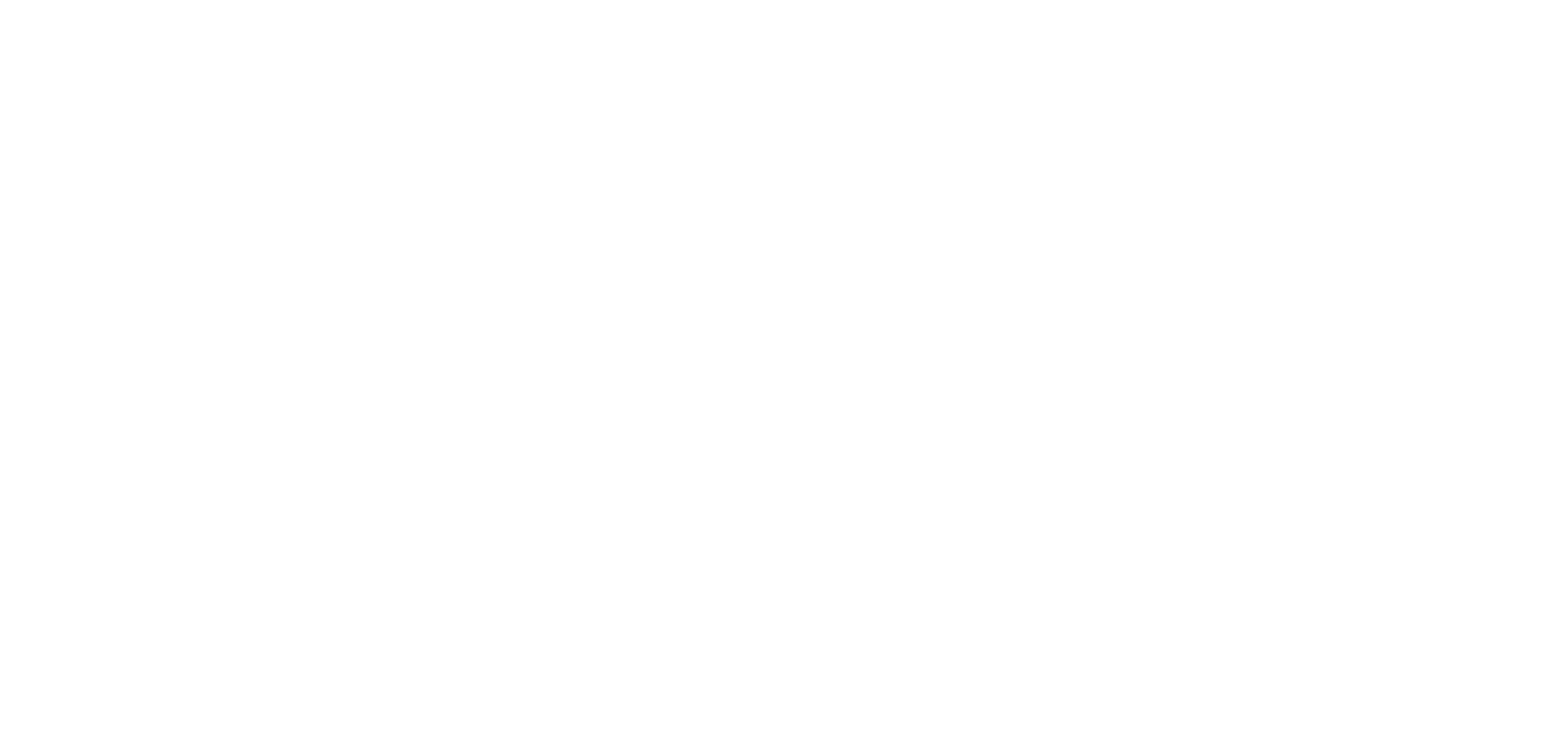
click at [875, 0] on html at bounding box center [784, 0] width 1568 height 0
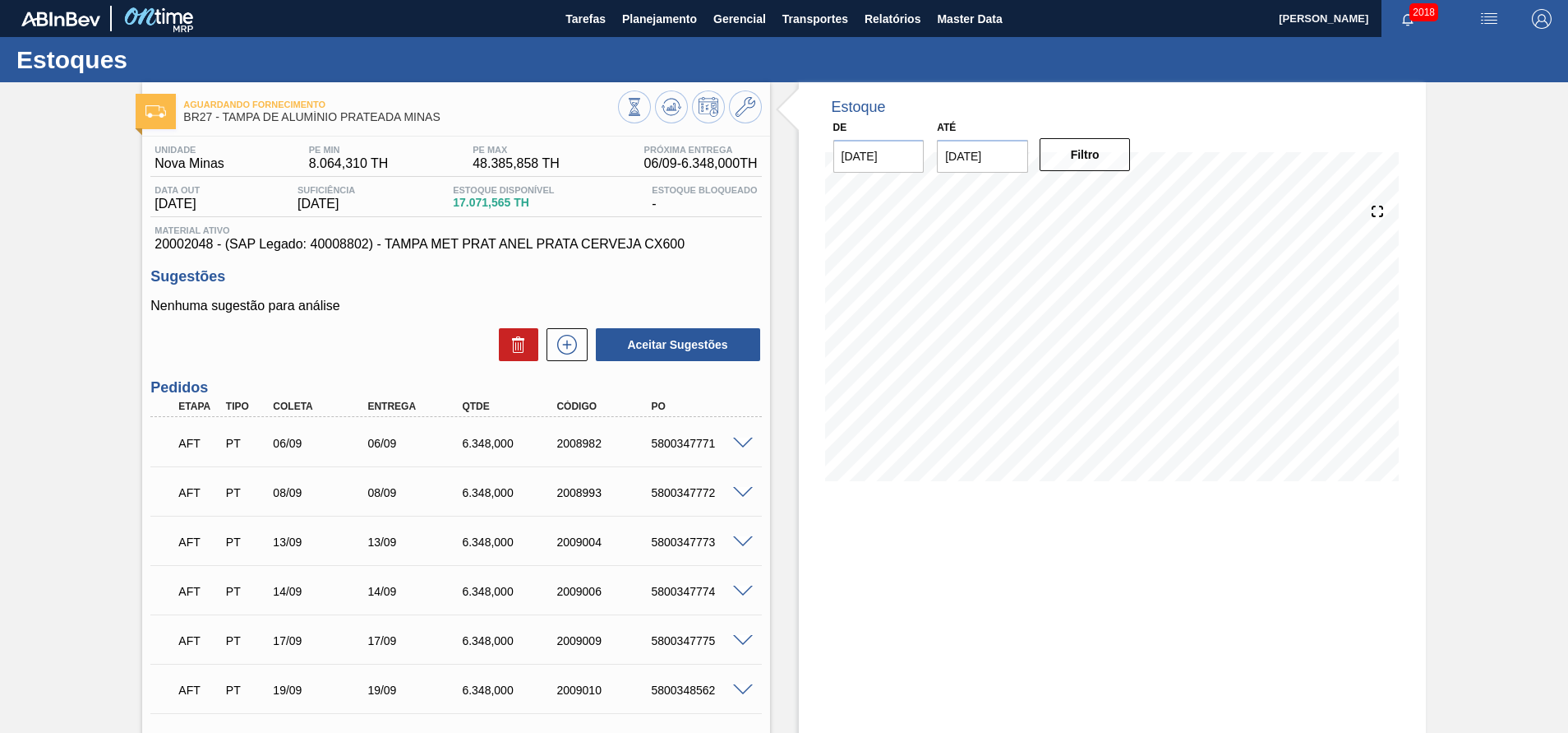
click at [198, 246] on span "20002048 - (SAP Legado: 40008802) - TAMPA MET PRAT ANEL PRATA CERVEJA CX600" at bounding box center [455, 244] width 602 height 15
copy span "20002048"
drag, startPoint x: 441, startPoint y: 210, endPoint x: 517, endPoint y: 209, distance: 76.0
click at [517, 209] on div "Data out [DATE] Suficiência [DATE] Estoque Disponível 17.071,565 TH Estoque Blo…" at bounding box center [455, 201] width 610 height 32
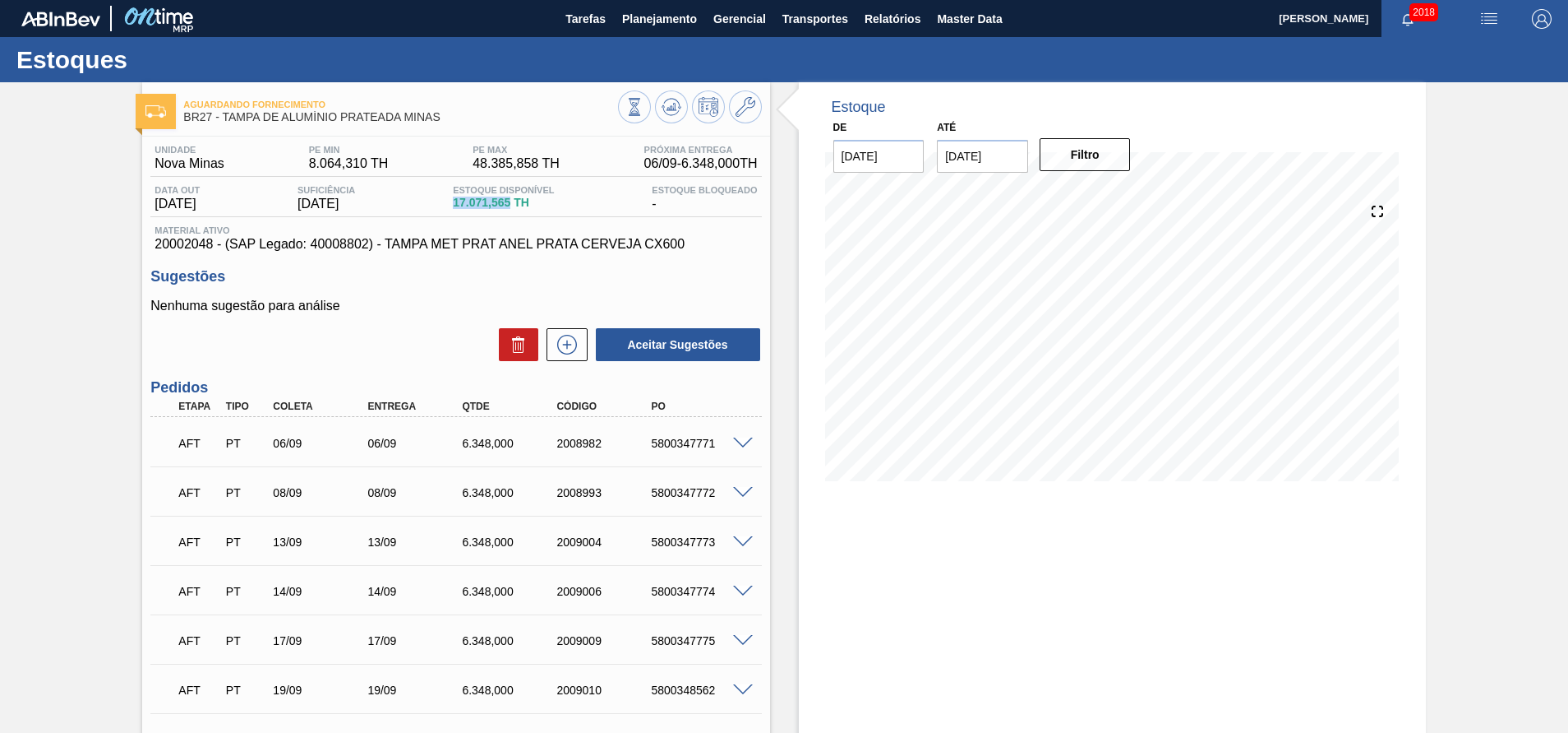
copy span "17.071,565"
drag, startPoint x: 267, startPoint y: 492, endPoint x: 701, endPoint y: 492, distance: 434.0
click at [701, 492] on div "AFT PT 08/09 08/09 6.348,000 2008993 5800347772" at bounding box center [451, 491] width 567 height 33
click at [875, 533] on div "Estoque De [DATE] Até [DATE] Filtro 16/09 Projeção de Estoque 22,318.625 [DOMAI…" at bounding box center [1112, 489] width 627 height 814
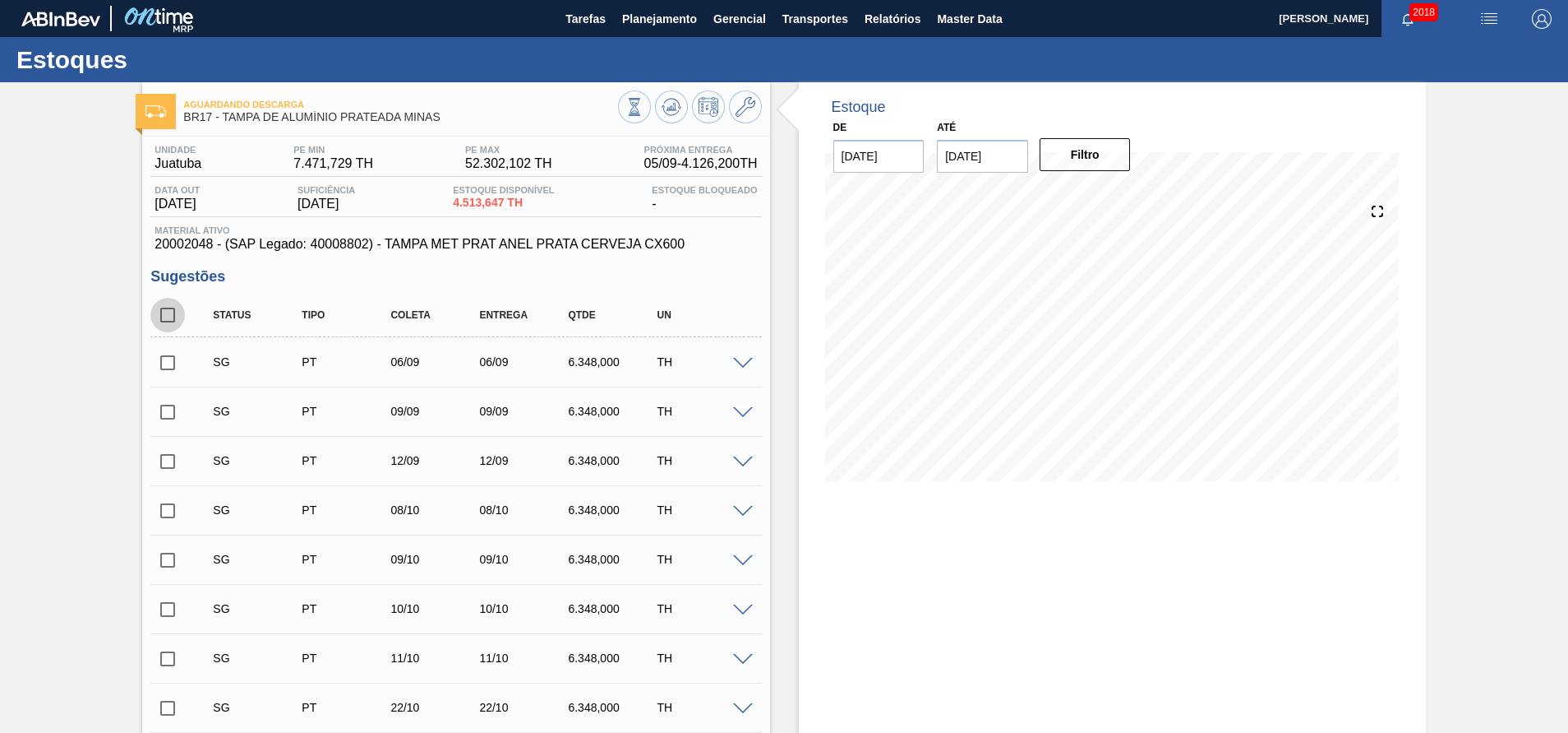
click at [184, 314] on input "checkbox" at bounding box center [168, 315] width 35 height 35
checkbox input "true"
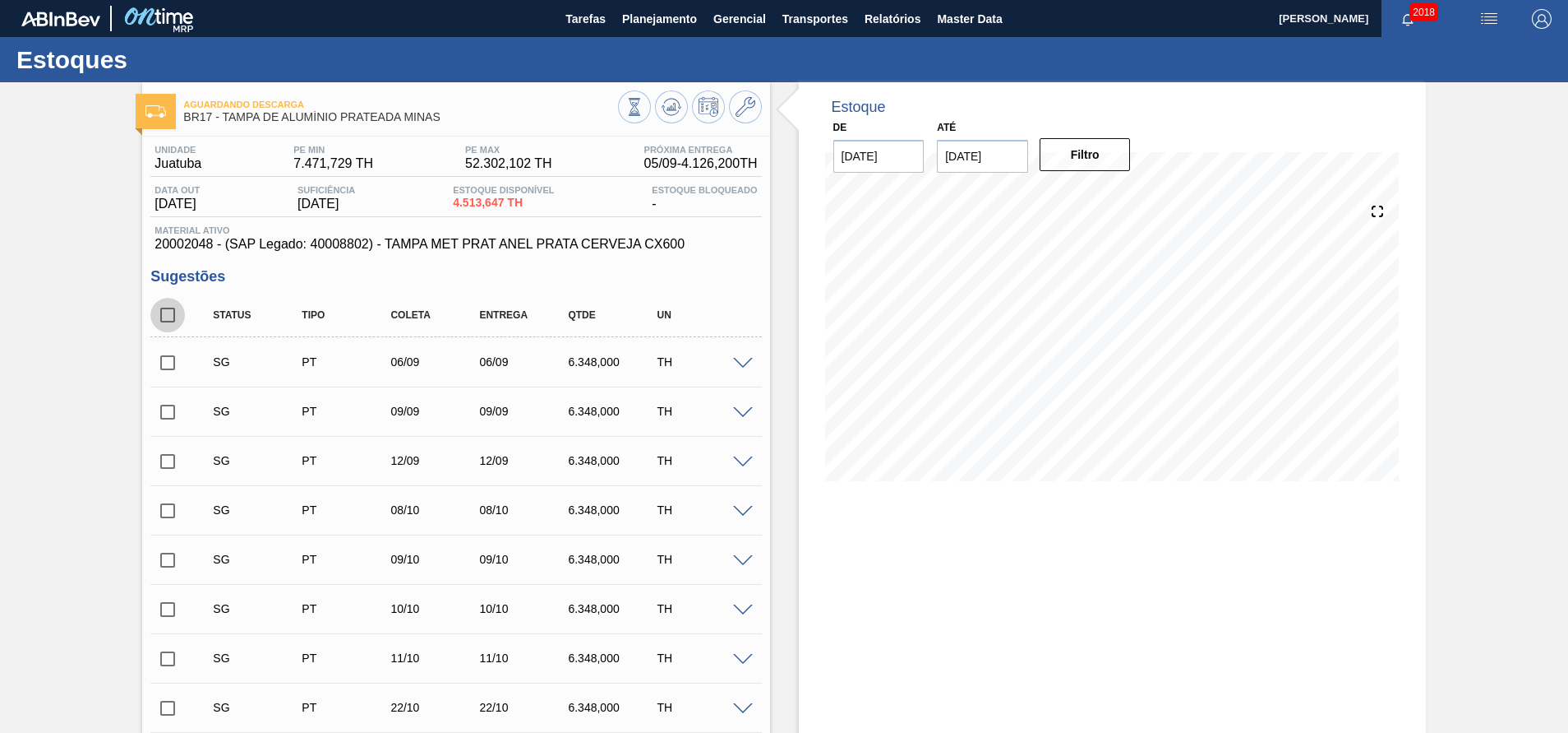
checkbox input "true"
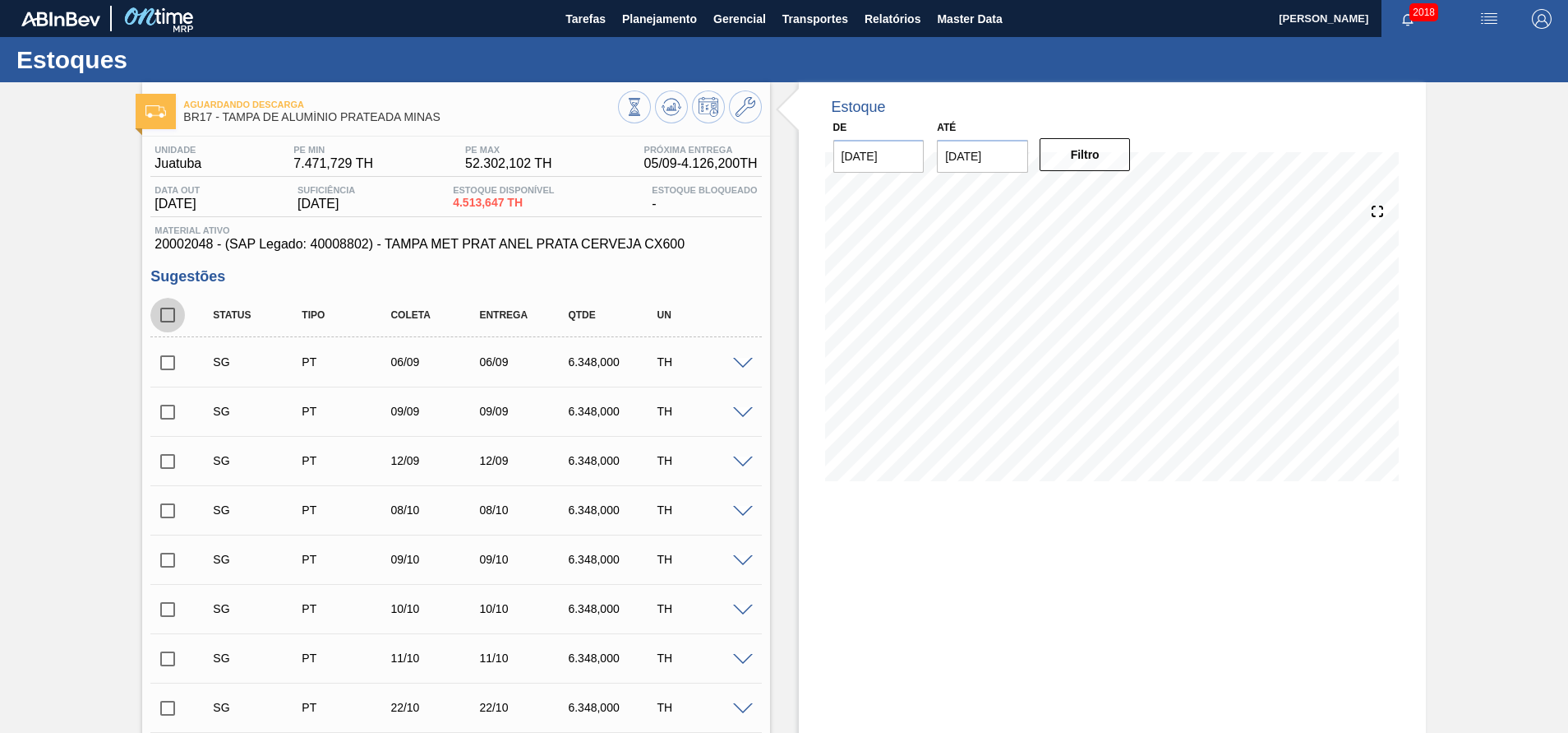
checkbox input "true"
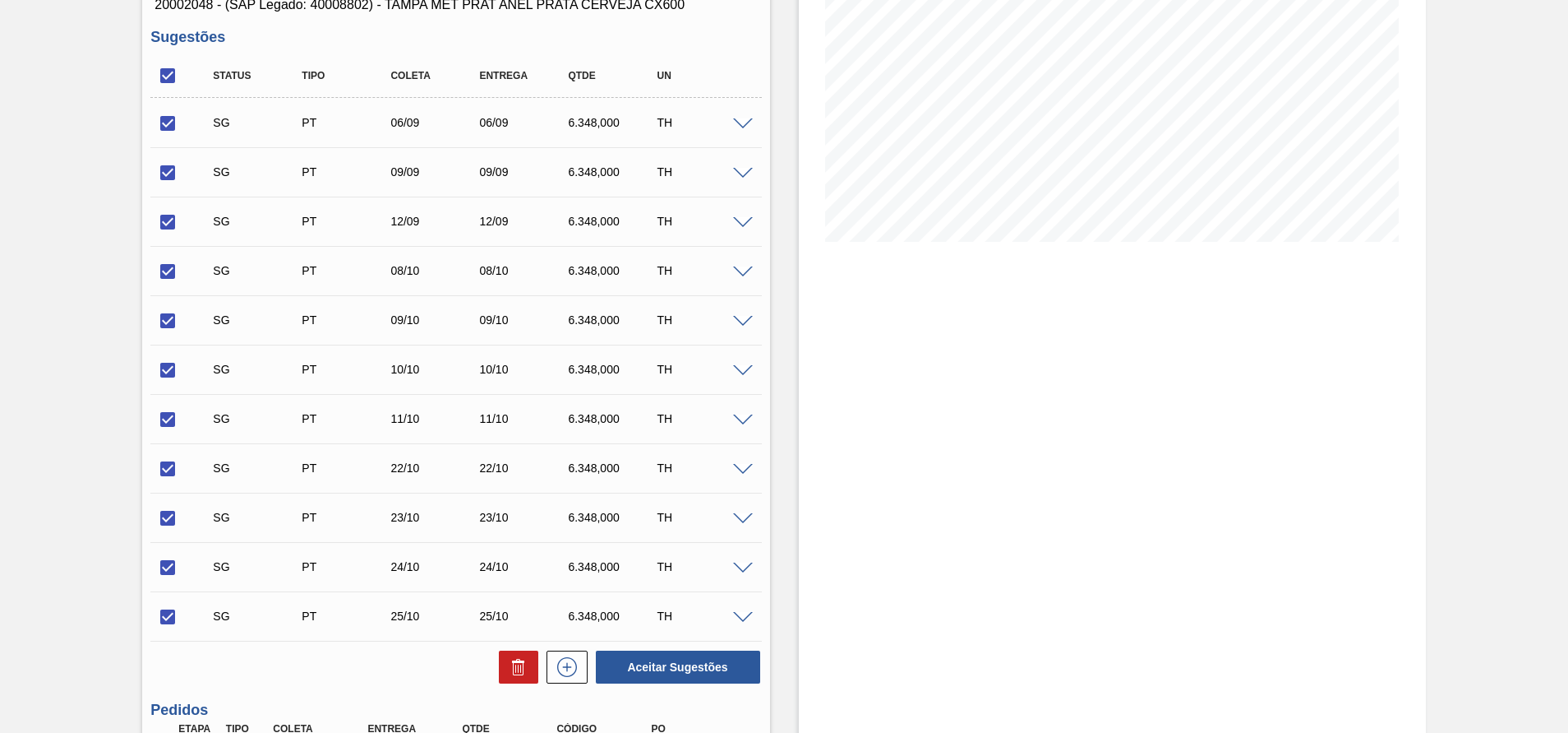
scroll to position [370, 0]
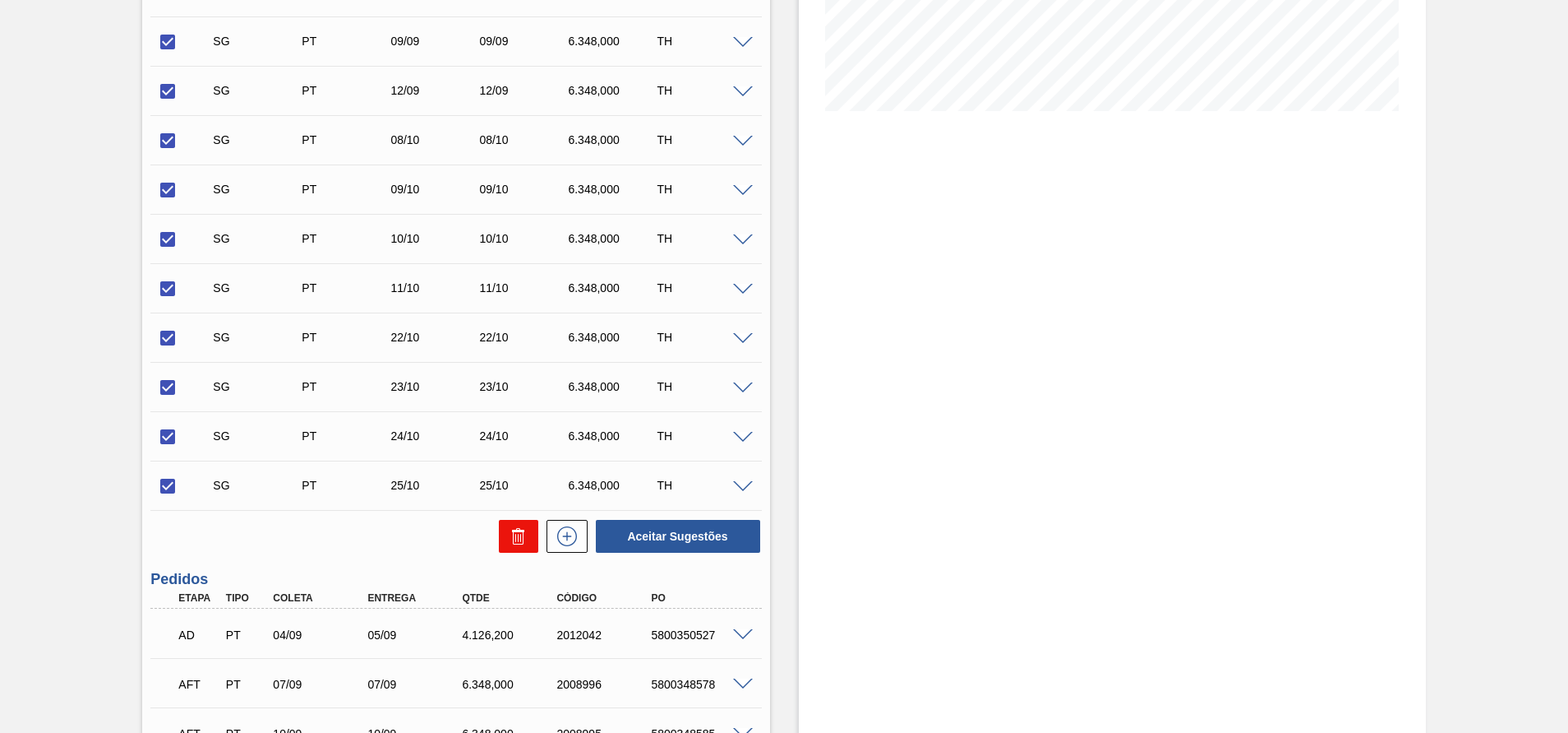
click at [523, 534] on icon at bounding box center [518, 536] width 20 height 20
checkbox input "false"
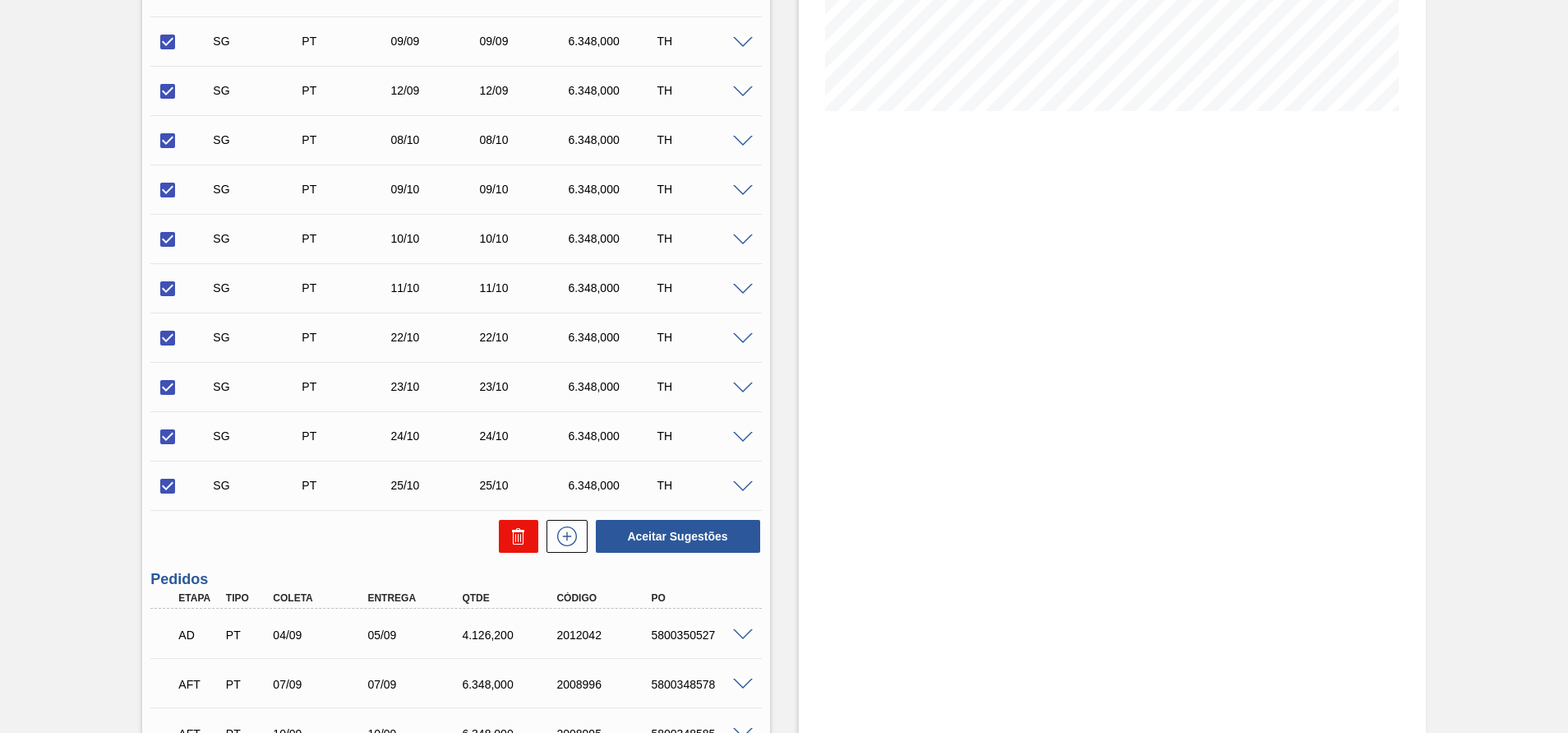
checkbox input "false"
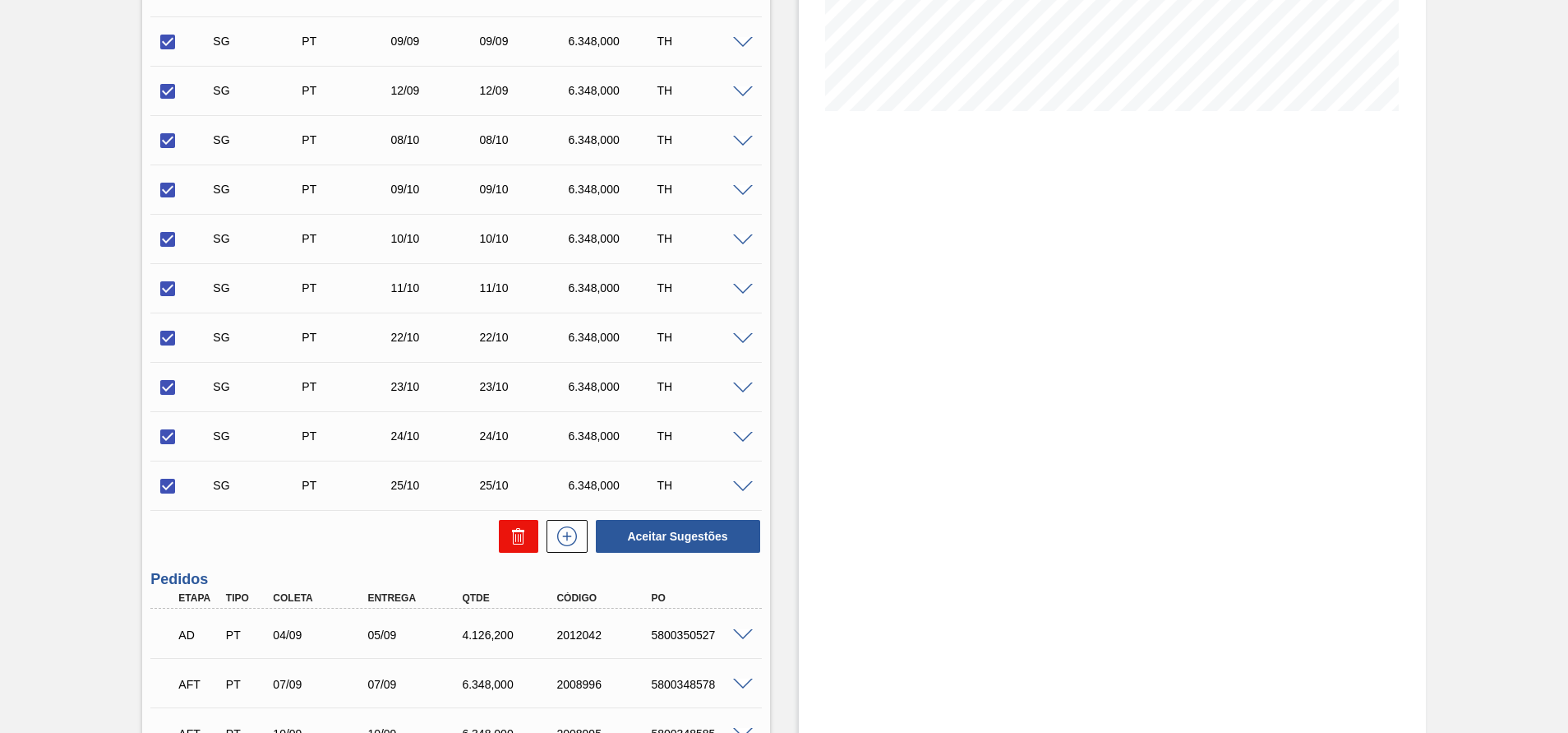
checkbox input "false"
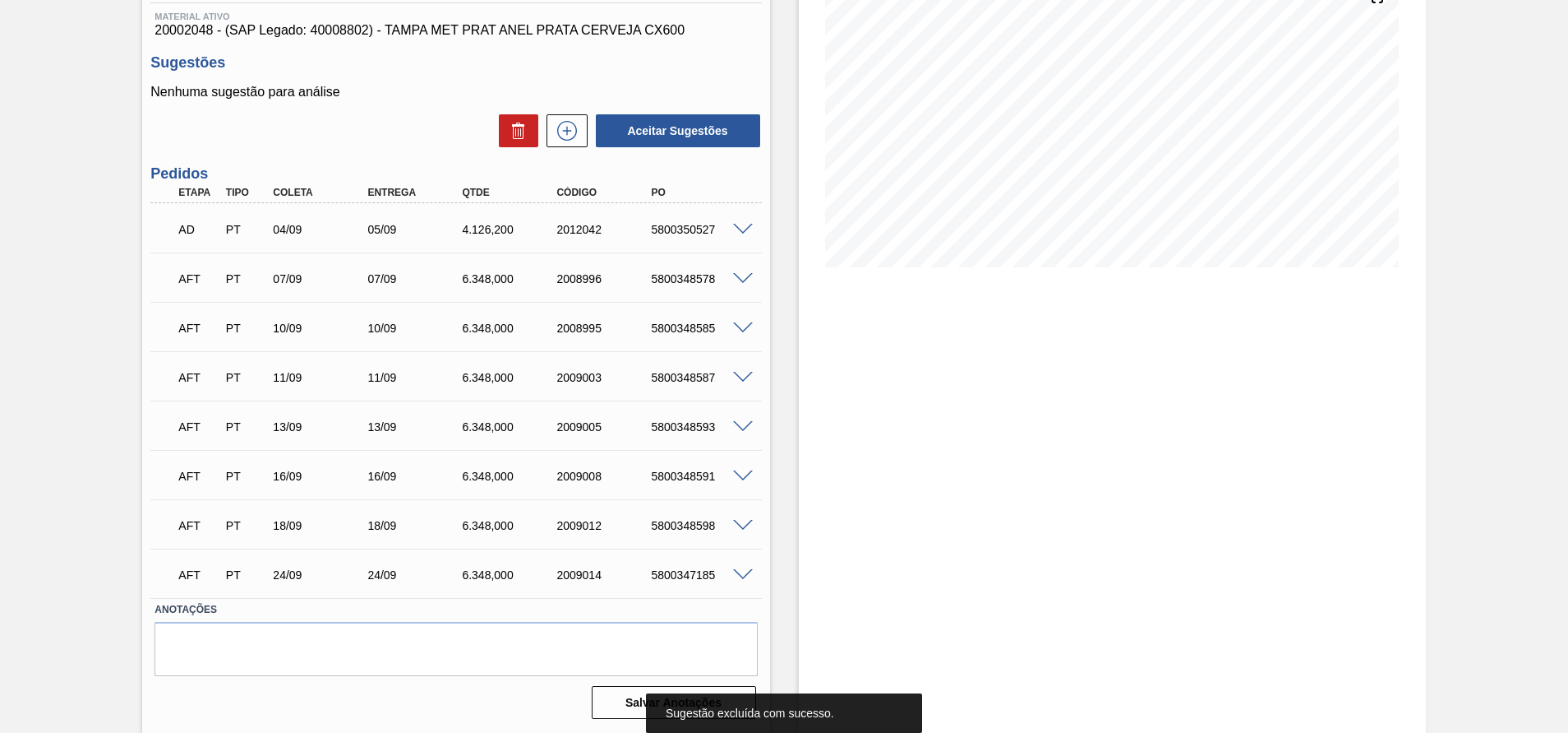
scroll to position [91, 0]
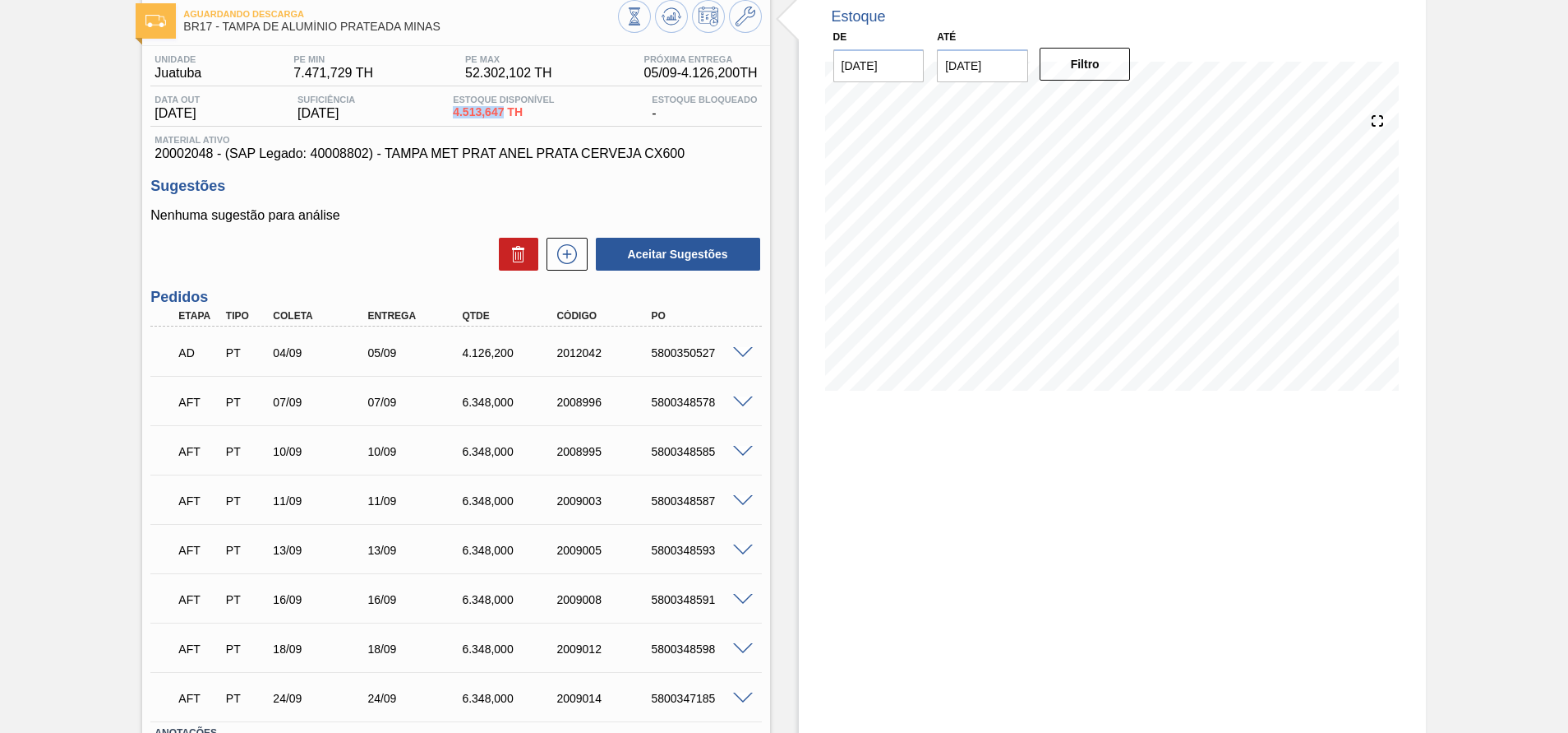
drag, startPoint x: 458, startPoint y: 118, endPoint x: 512, endPoint y: 116, distance: 54.0
click at [512, 116] on div "Data out 05/09/2025 Suficiência 08/10/2025 Estoque Disponível 4.513,647 TH Esto…" at bounding box center [455, 111] width 610 height 32
copy span "4.513,647"
drag, startPoint x: 402, startPoint y: 548, endPoint x: 690, endPoint y: 549, distance: 288.0
click at [690, 549] on div "AFT PT 13/09 13/09 6.348,000 2009005 5800348593" at bounding box center [451, 549] width 567 height 33
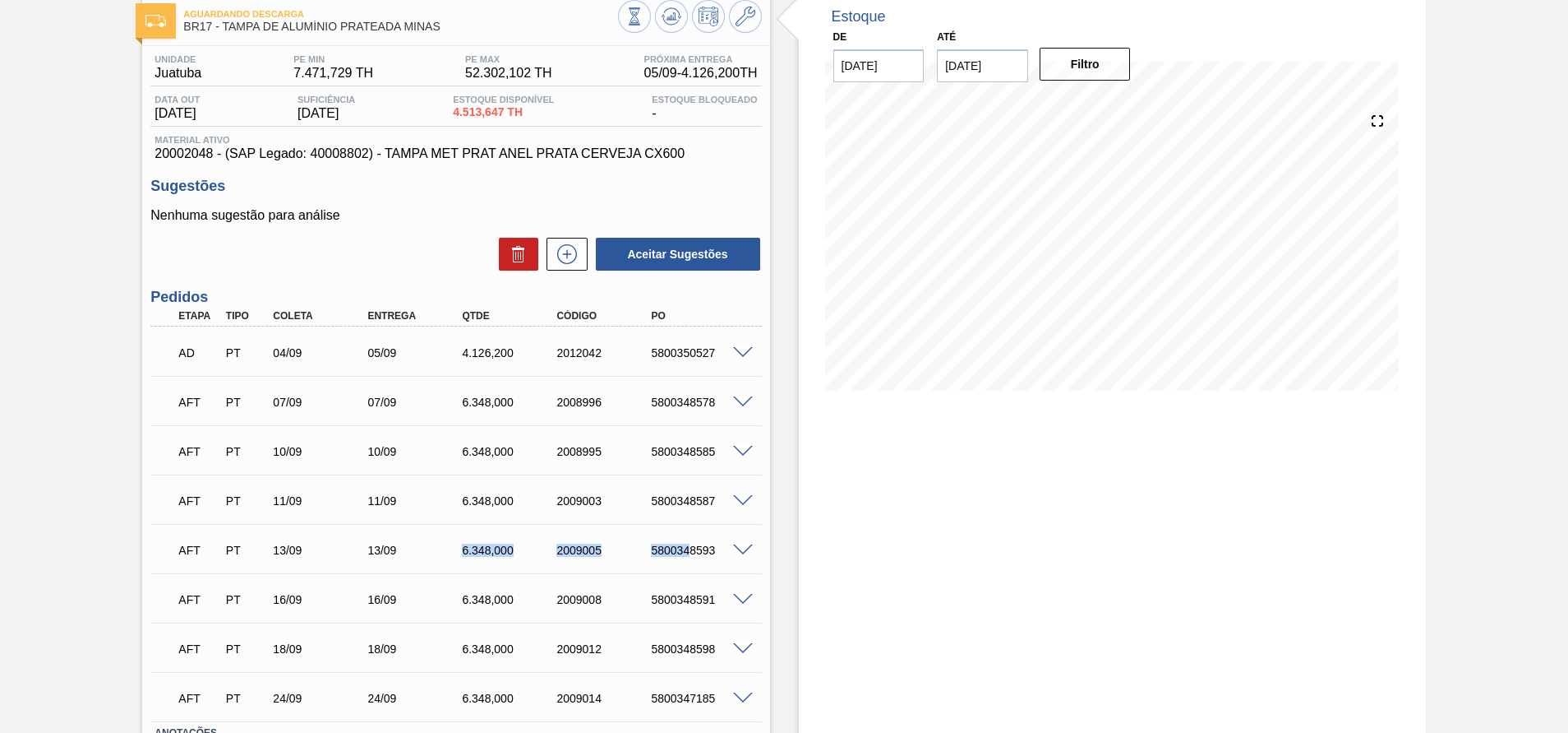
click at [670, 554] on div "5800348593" at bounding box center [700, 550] width 106 height 13
click at [493, 548] on div "6.348,000" at bounding box center [511, 550] width 106 height 13
copy div "6.348,000"
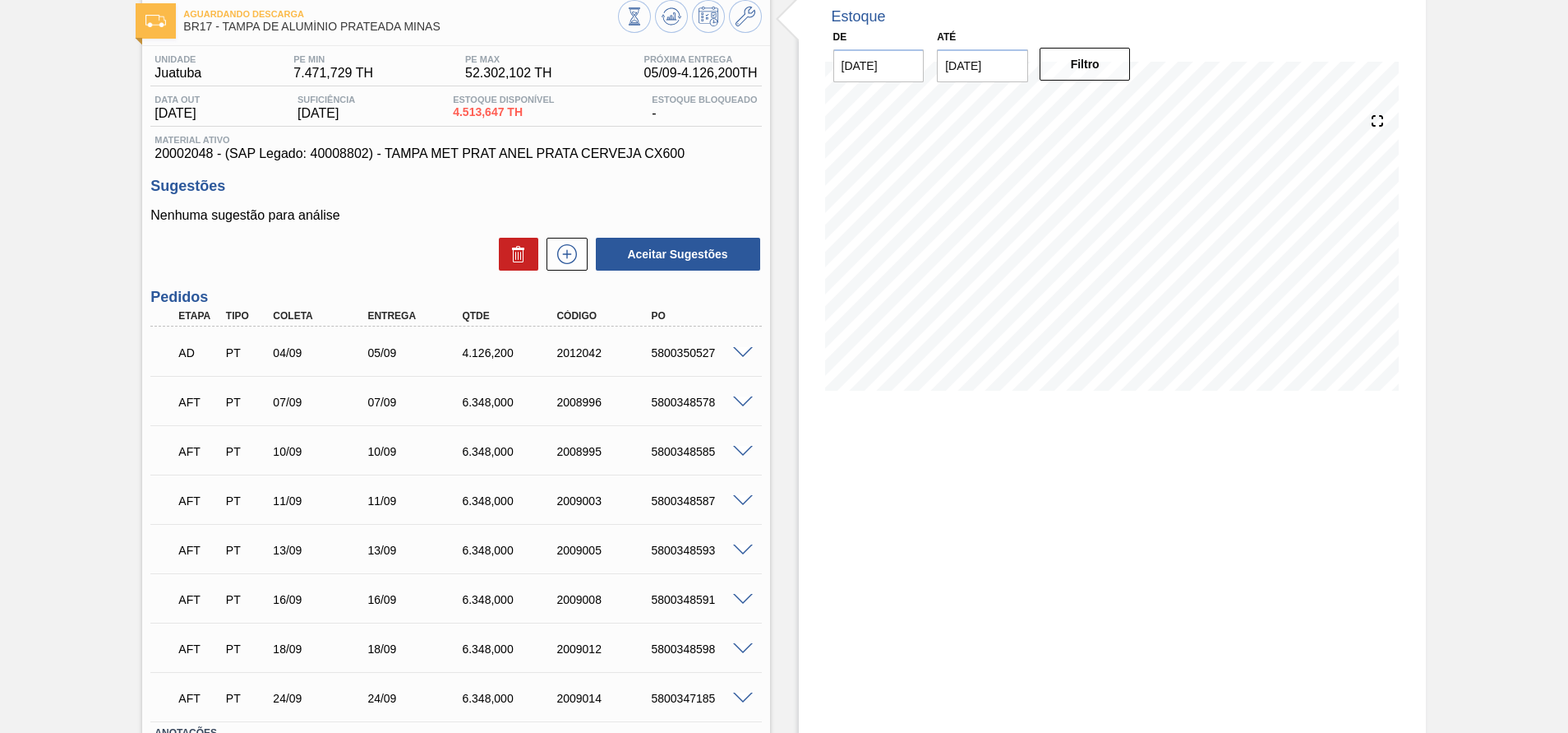
click at [958, 431] on div "Estoque De 05/09/2025 Até 19/09/2025 Filtro 12/09 Projeção de Estoque 12,451.55…" at bounding box center [1112, 424] width 627 height 864
click at [1048, 418] on div "Estoque De 05/09/2025 Até 19/09/2025 Filtro 05/09 Projeção de Estoque 6,815.529…" at bounding box center [1112, 424] width 627 height 864
click at [900, 312] on div "Estoque De 05/09/2025 Até 19/09/2025 Filtro 05/09 Projeção de Estoque 6,815.529…" at bounding box center [1112, 424] width 627 height 864
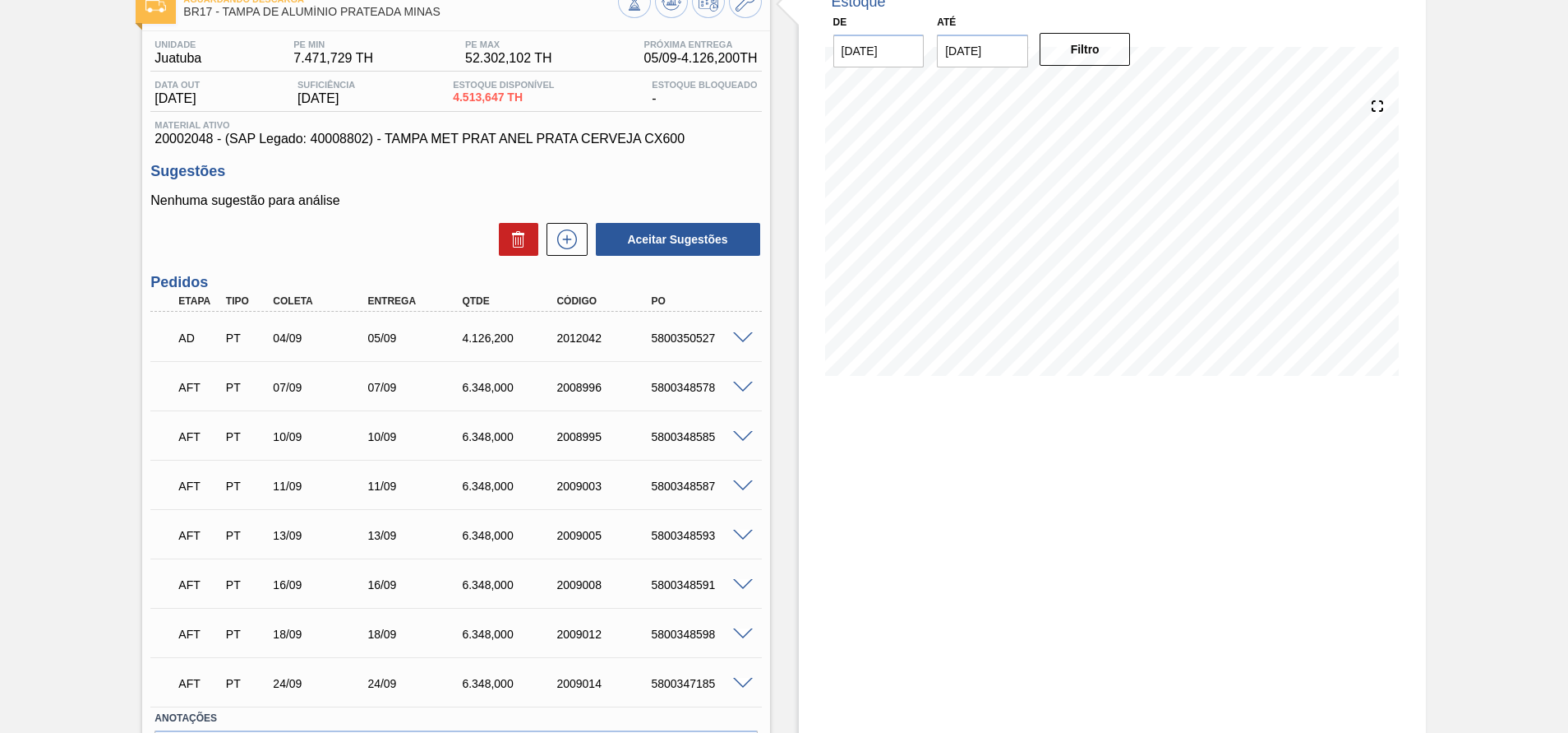
scroll to position [113, 0]
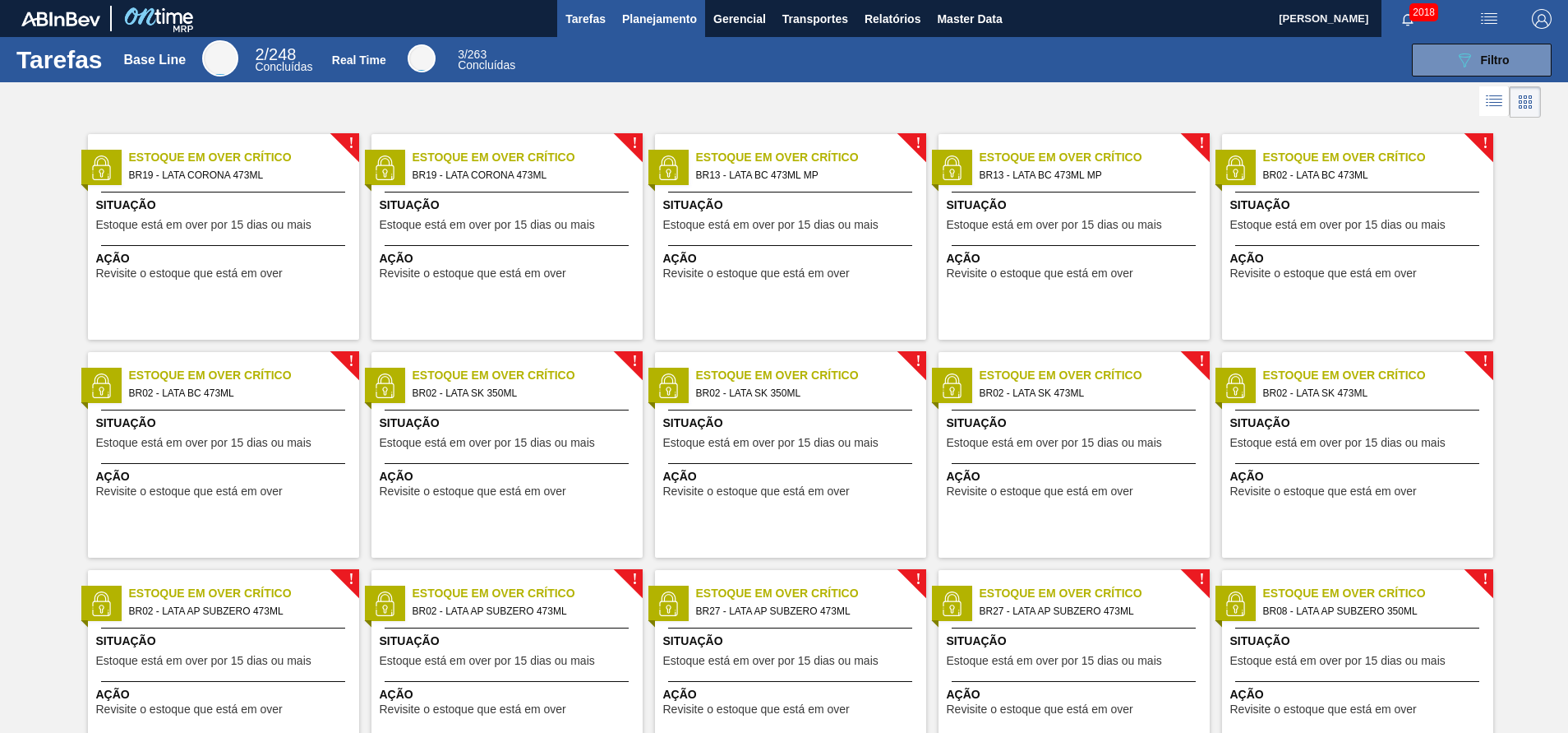
click at [680, 17] on span "Planejamento" at bounding box center [659, 19] width 75 height 20
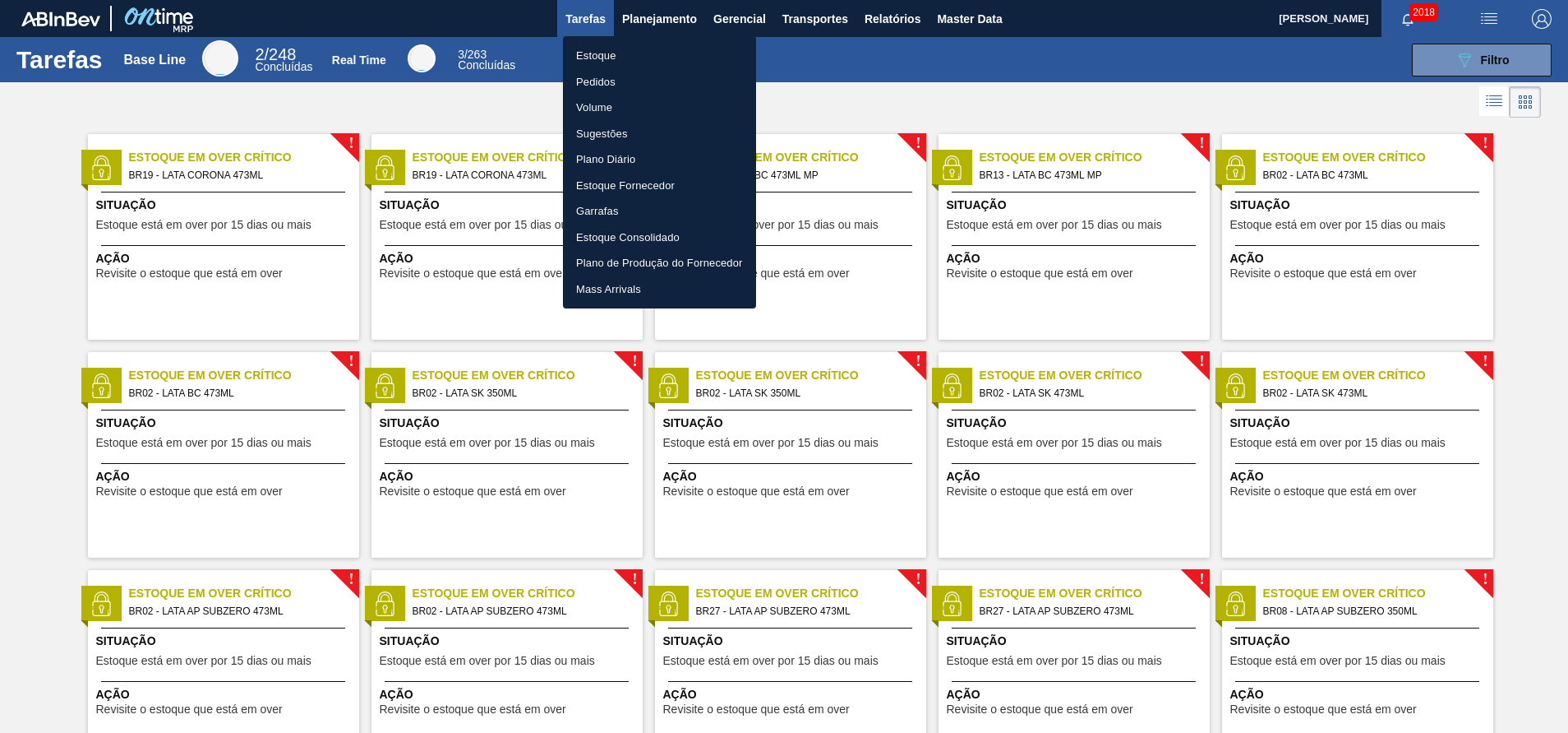
click at [664, 52] on li "Estoque" at bounding box center [659, 56] width 194 height 27
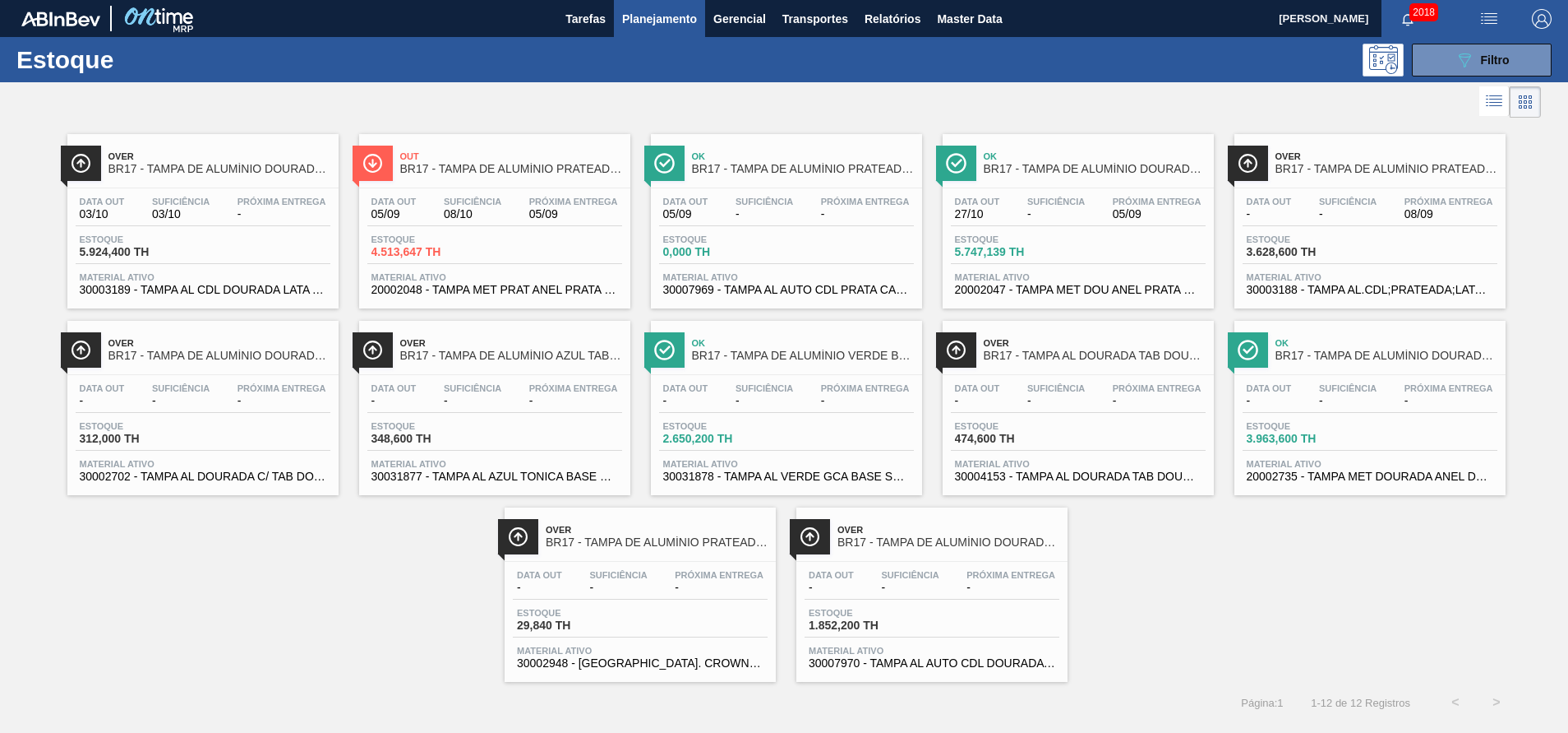
click at [1393, 295] on span "30003188 - TAMPA AL.CDL;PRATEADA;LATA-AUTOMATICA;" at bounding box center [1370, 289] width 247 height 12
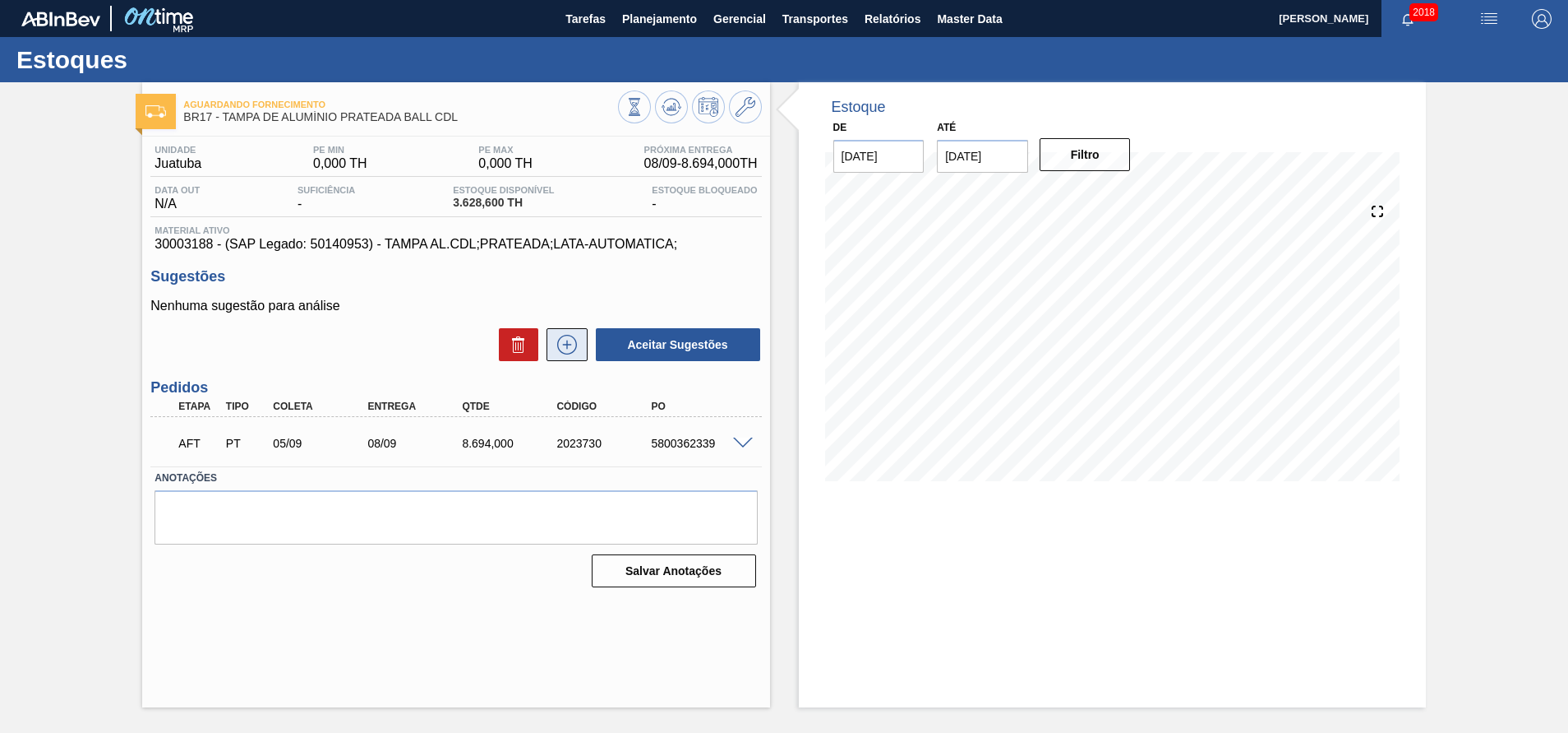
click at [565, 348] on icon at bounding box center [567, 345] width 27 height 20
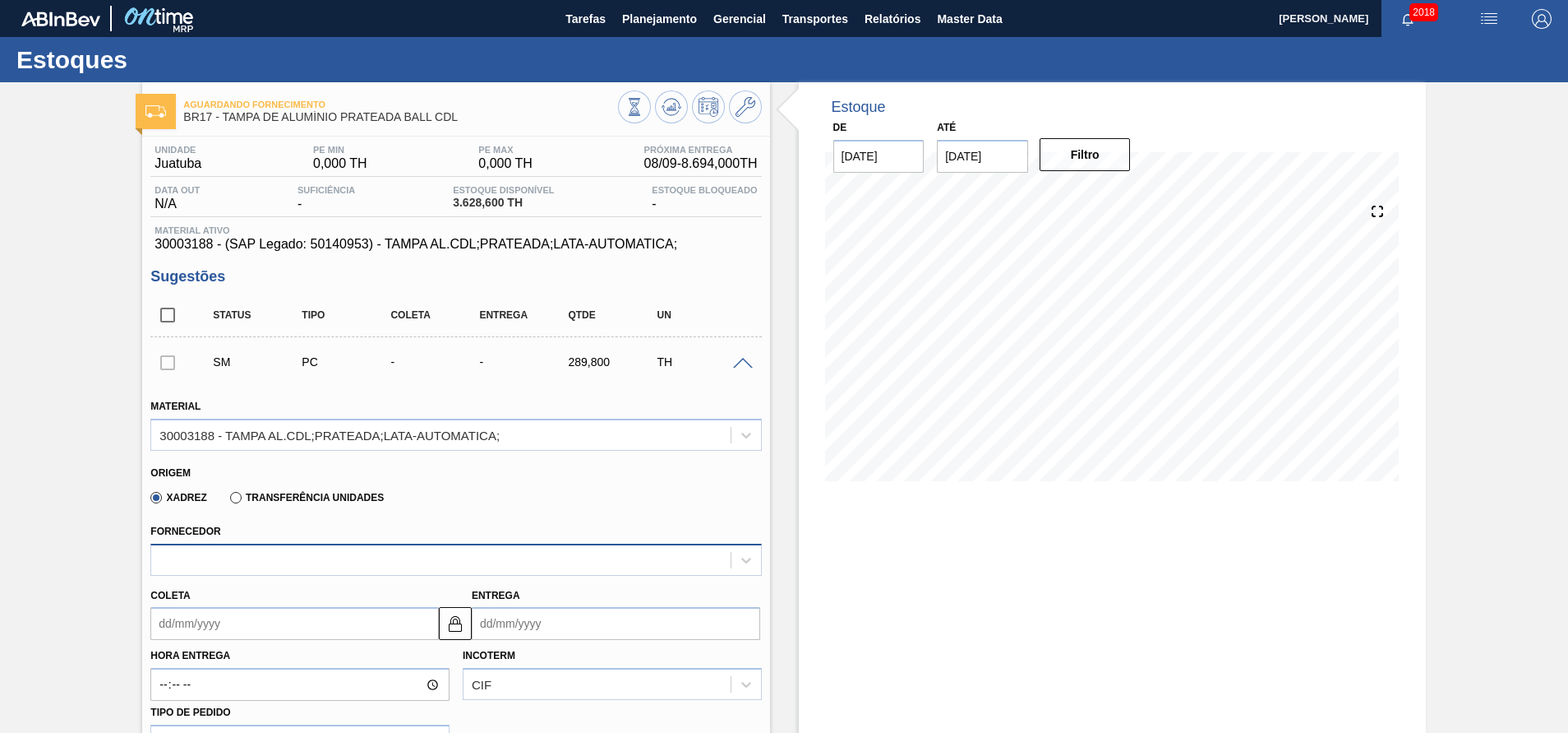
click at [238, 549] on div at bounding box center [440, 559] width 579 height 24
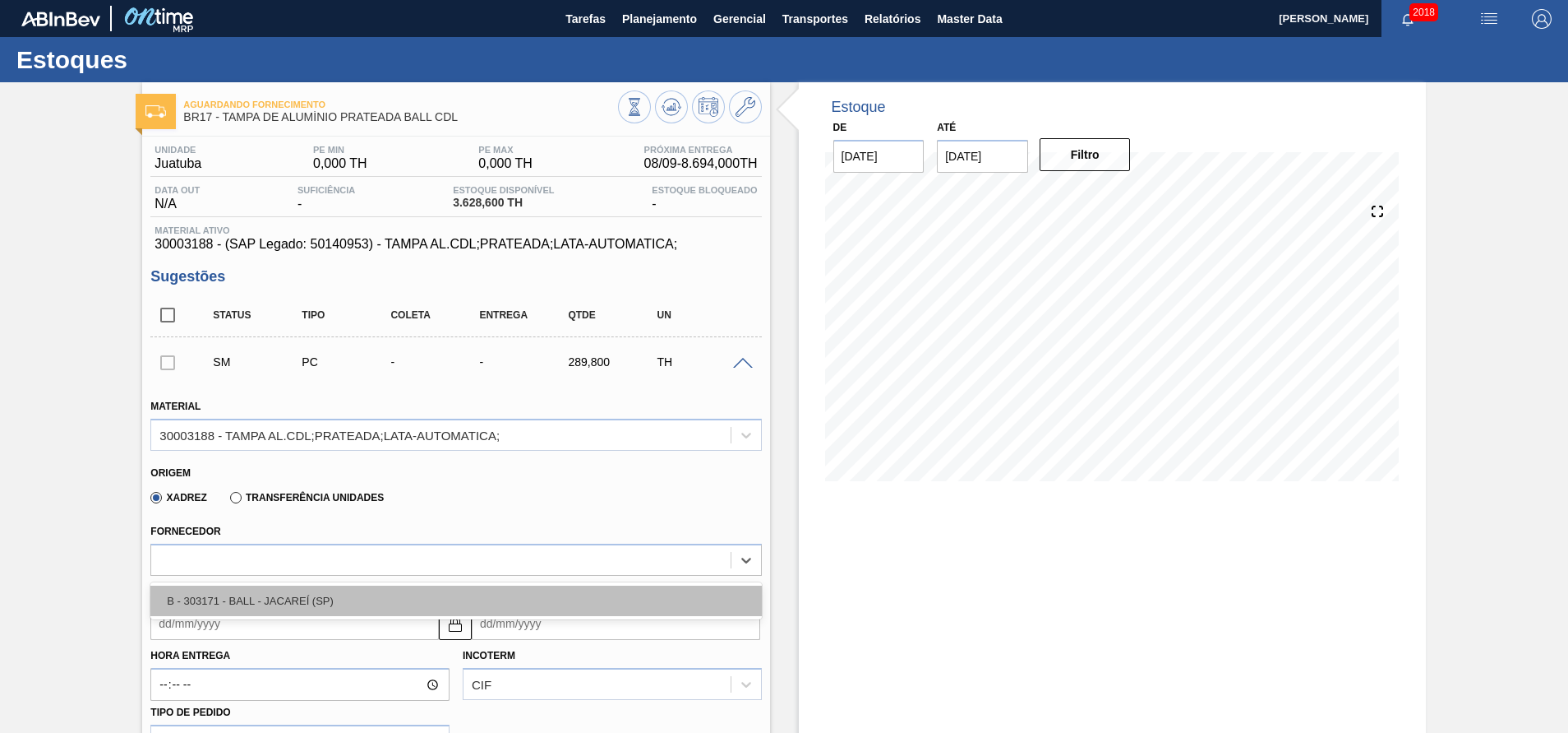
click at [207, 599] on div "B - 303171 - BALL - JACAREÍ (SP)" at bounding box center [455, 600] width 610 height 31
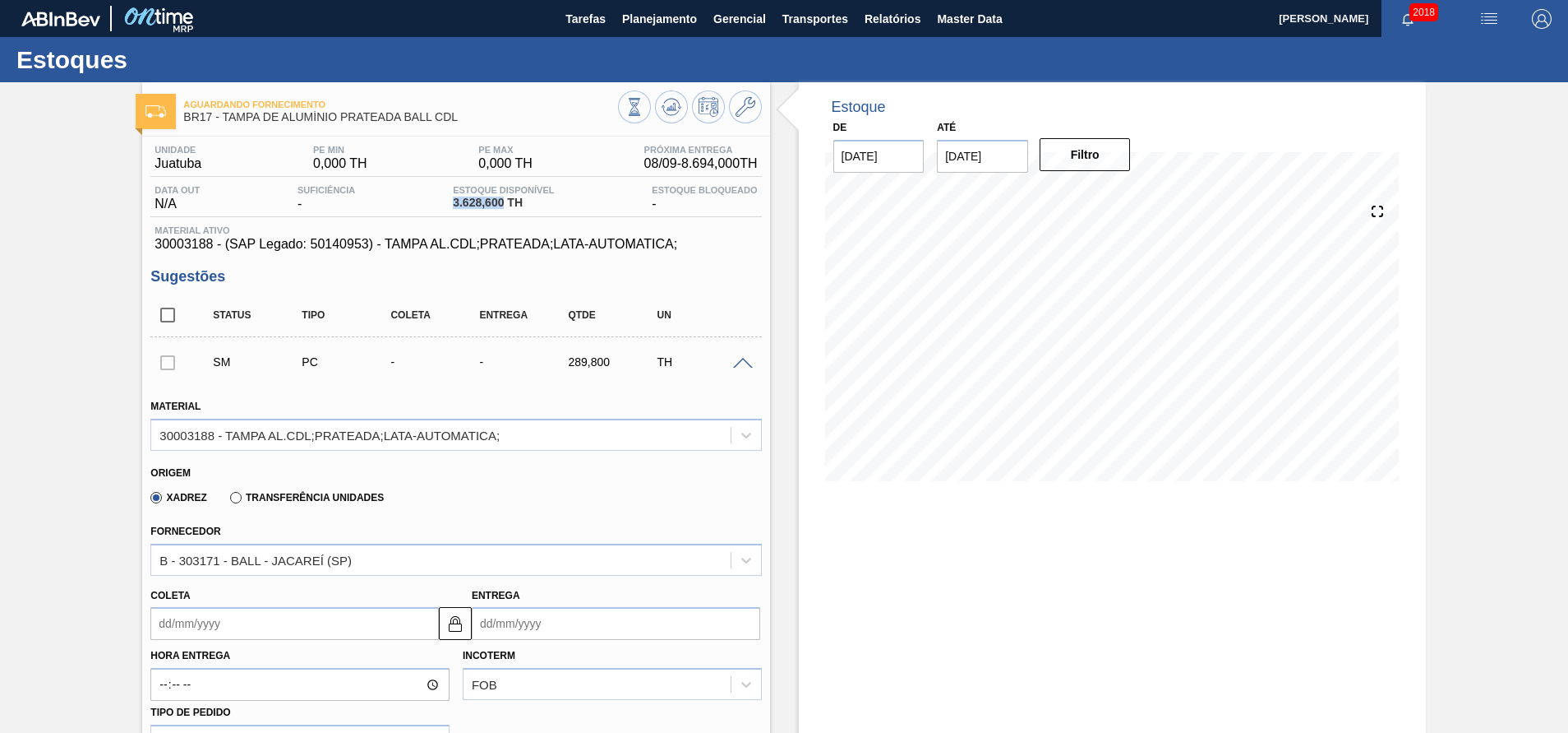
drag, startPoint x: 447, startPoint y: 196, endPoint x: 504, endPoint y: 201, distance: 57.2
click at [504, 201] on div "Data out N/A Suficiência - Estoque Disponível 3.628,600 TH Estoque Bloqueado -" at bounding box center [455, 201] width 610 height 32
copy span "3.628,600"
click at [694, 27] on span "Planejamento" at bounding box center [659, 19] width 75 height 20
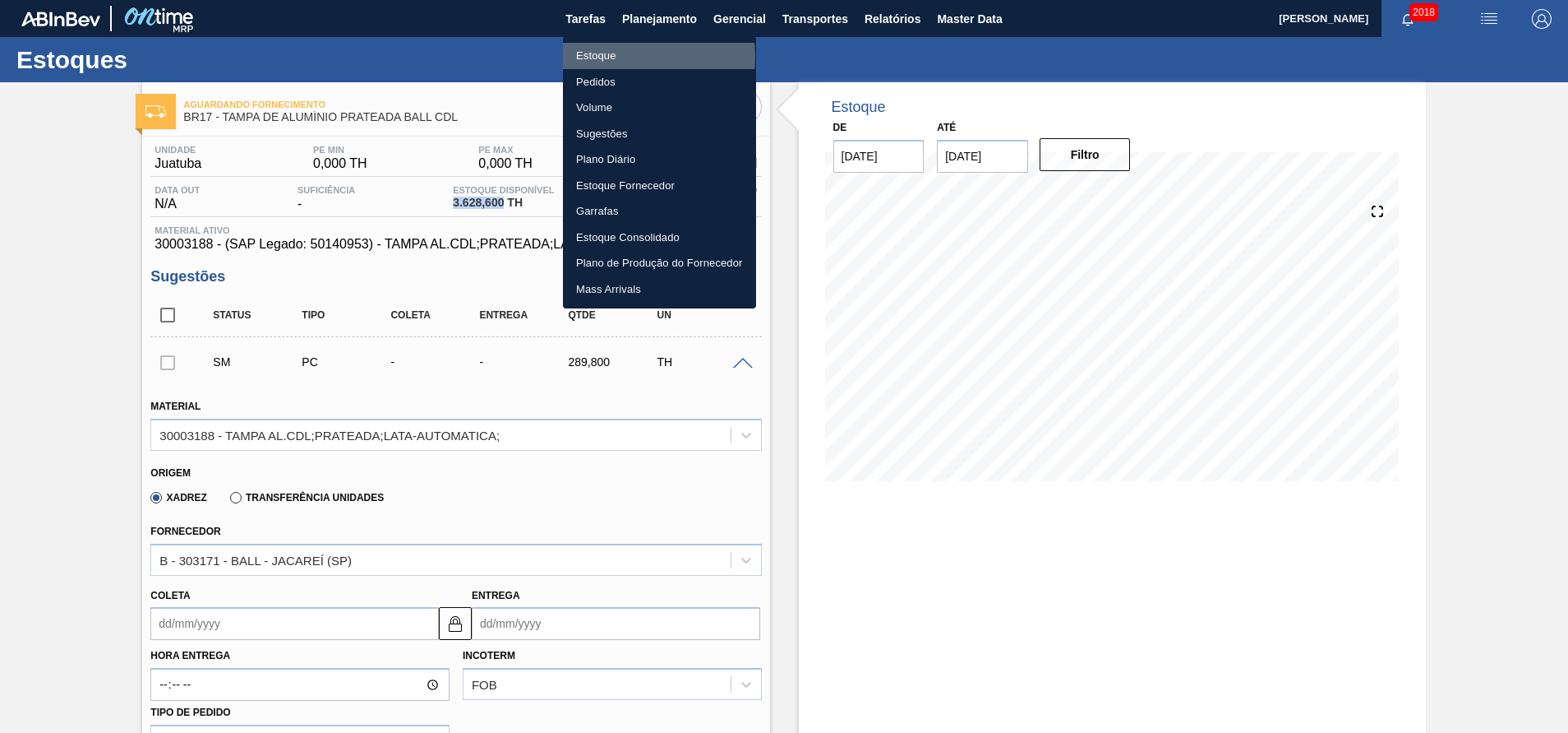
click at [610, 56] on li "Estoque" at bounding box center [659, 56] width 194 height 27
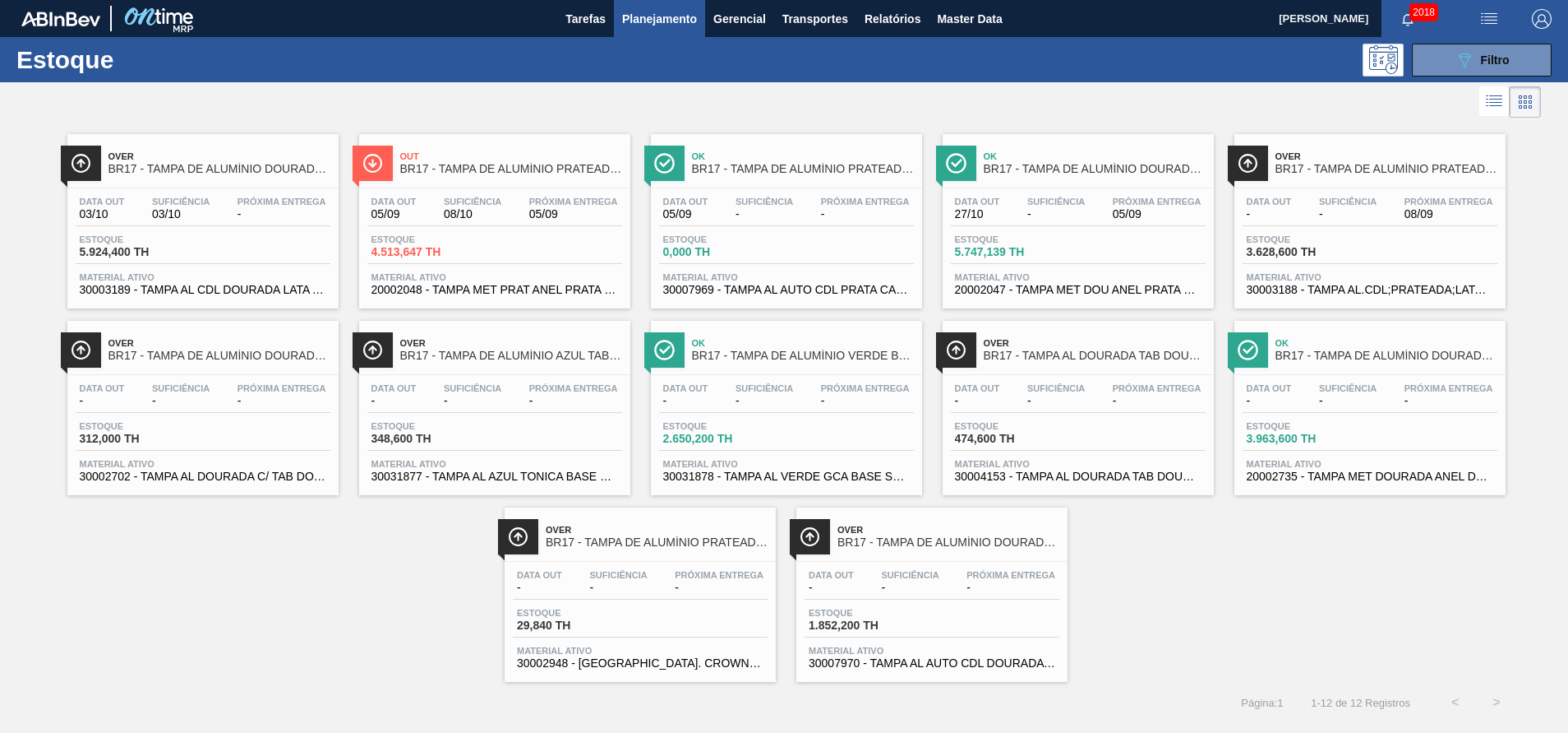
drag, startPoint x: 1443, startPoint y: 61, endPoint x: 1386, endPoint y: 169, distance: 122.1
click at [1443, 61] on button "089F7B8B-B2A5-4AFE-B5C0-19BA573D28AC Filtro" at bounding box center [1482, 60] width 140 height 33
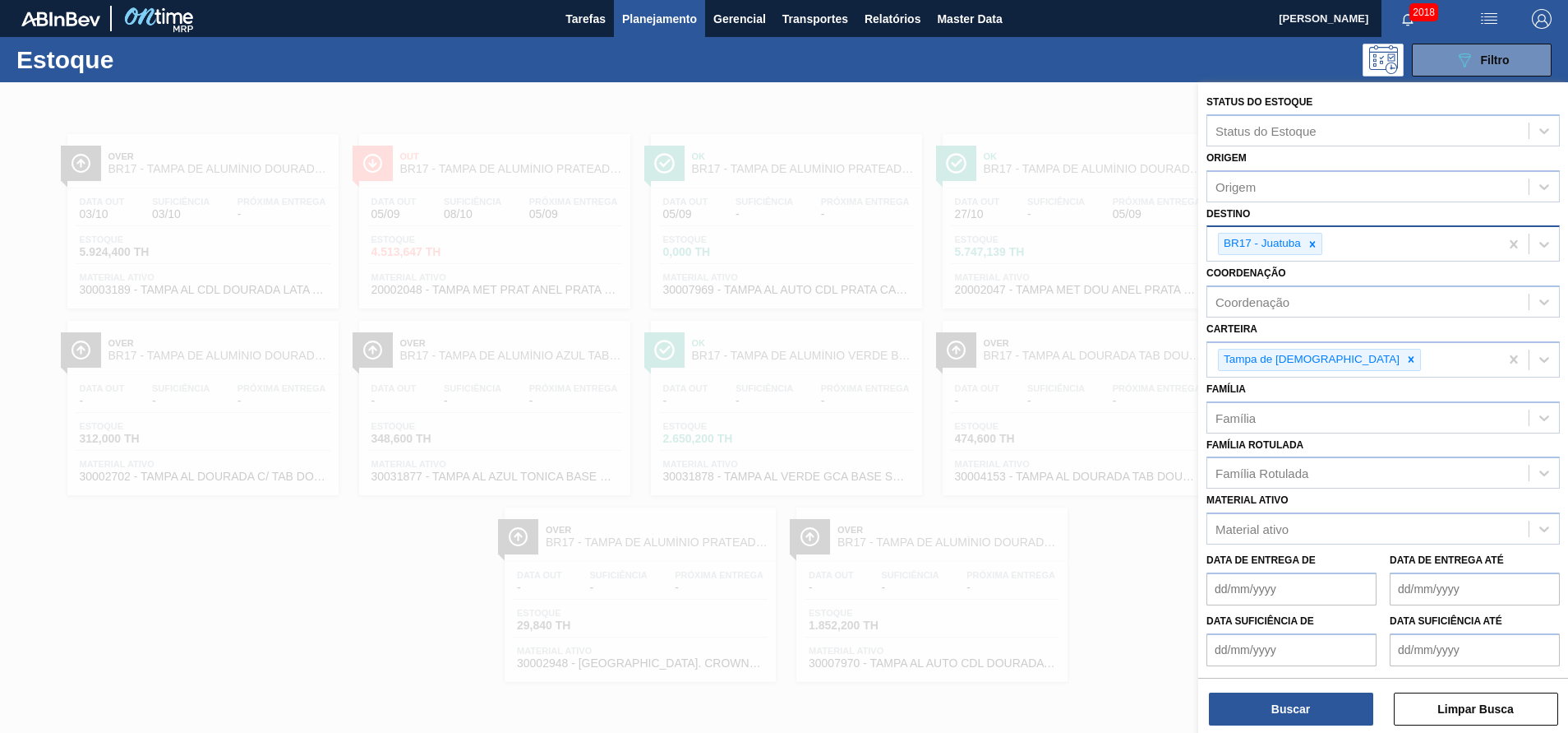
click at [1340, 248] on div "BR17 - Juatuba" at bounding box center [1352, 244] width 292 height 34
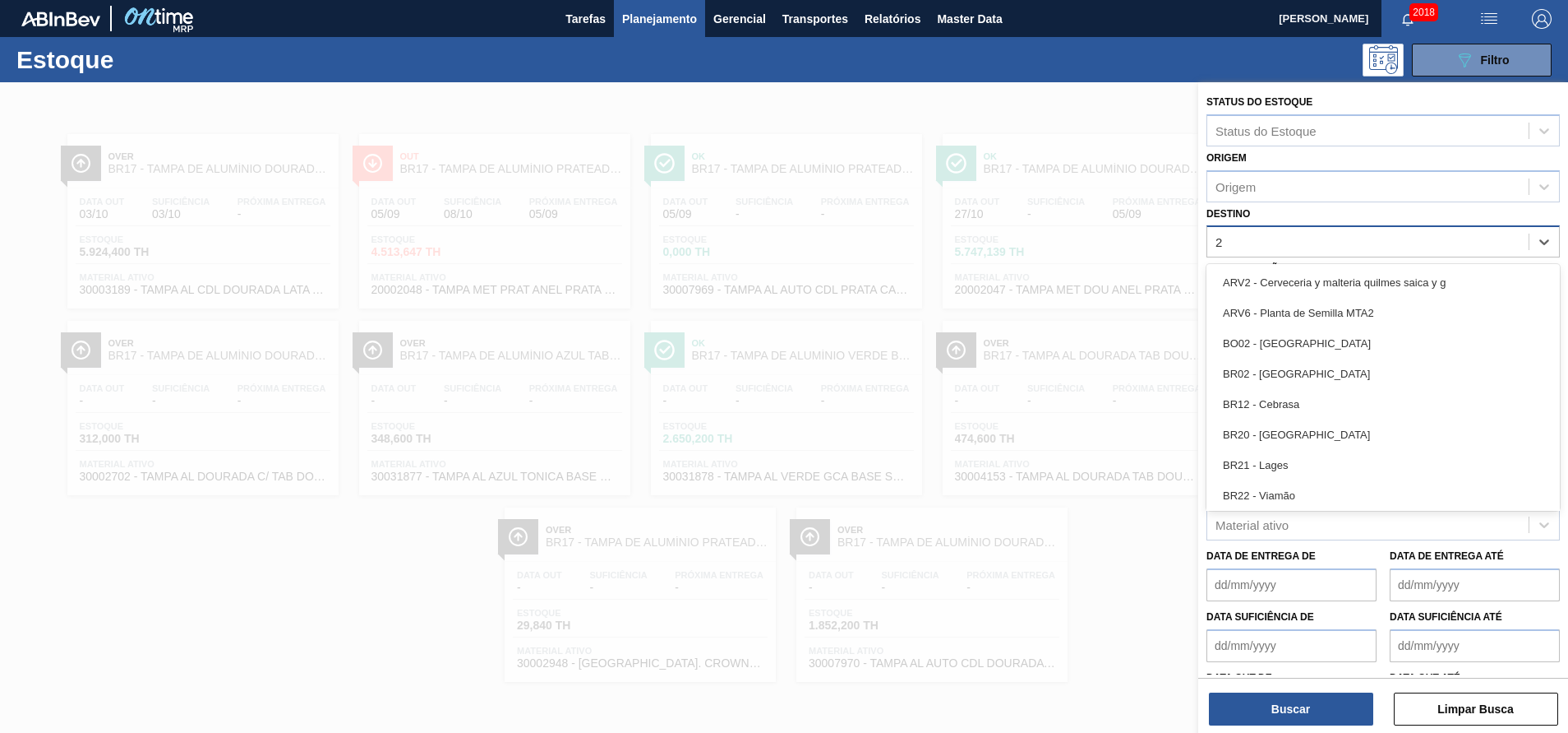
type input "27"
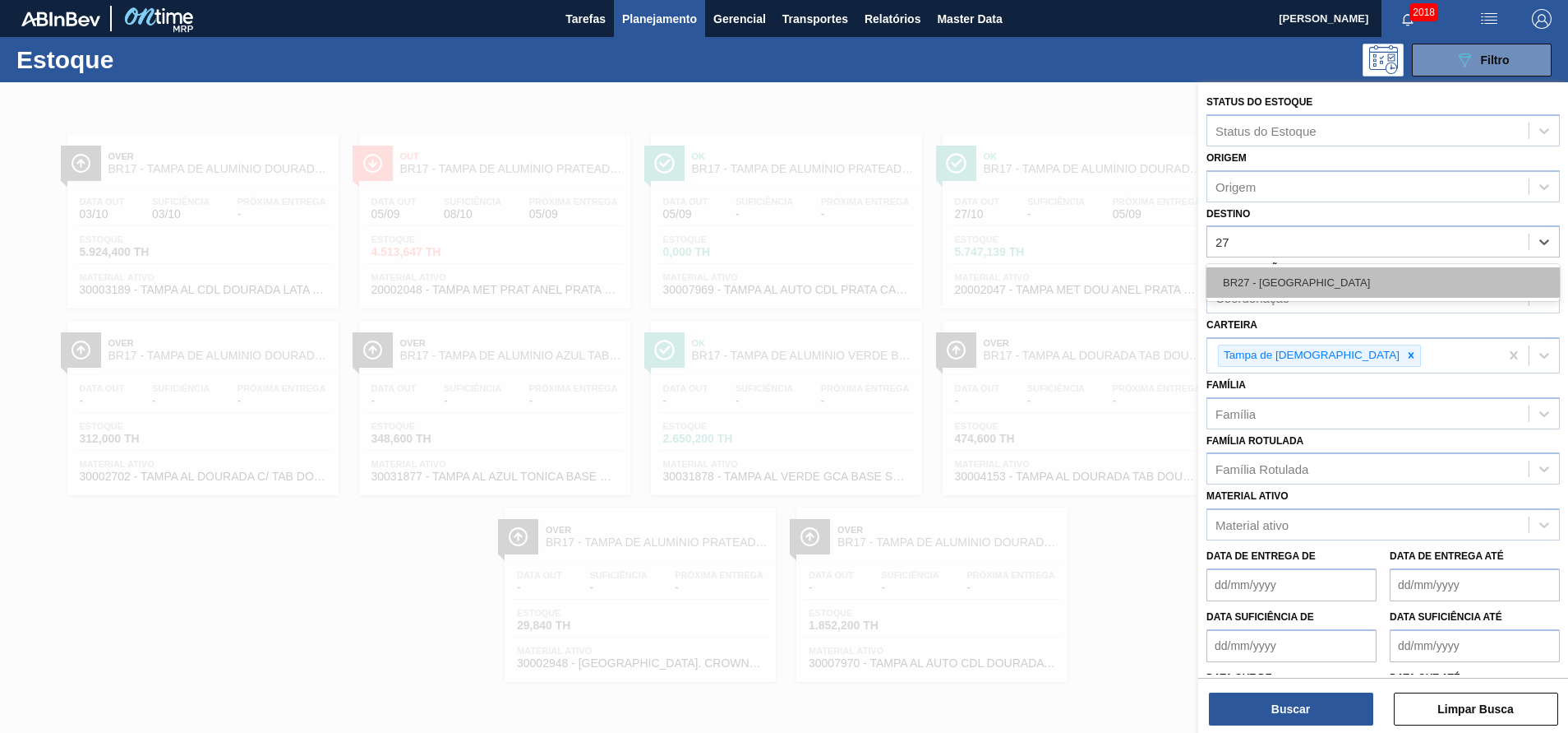
click at [1355, 278] on div "BR27 - [GEOGRAPHIC_DATA]" at bounding box center [1382, 283] width 353 height 31
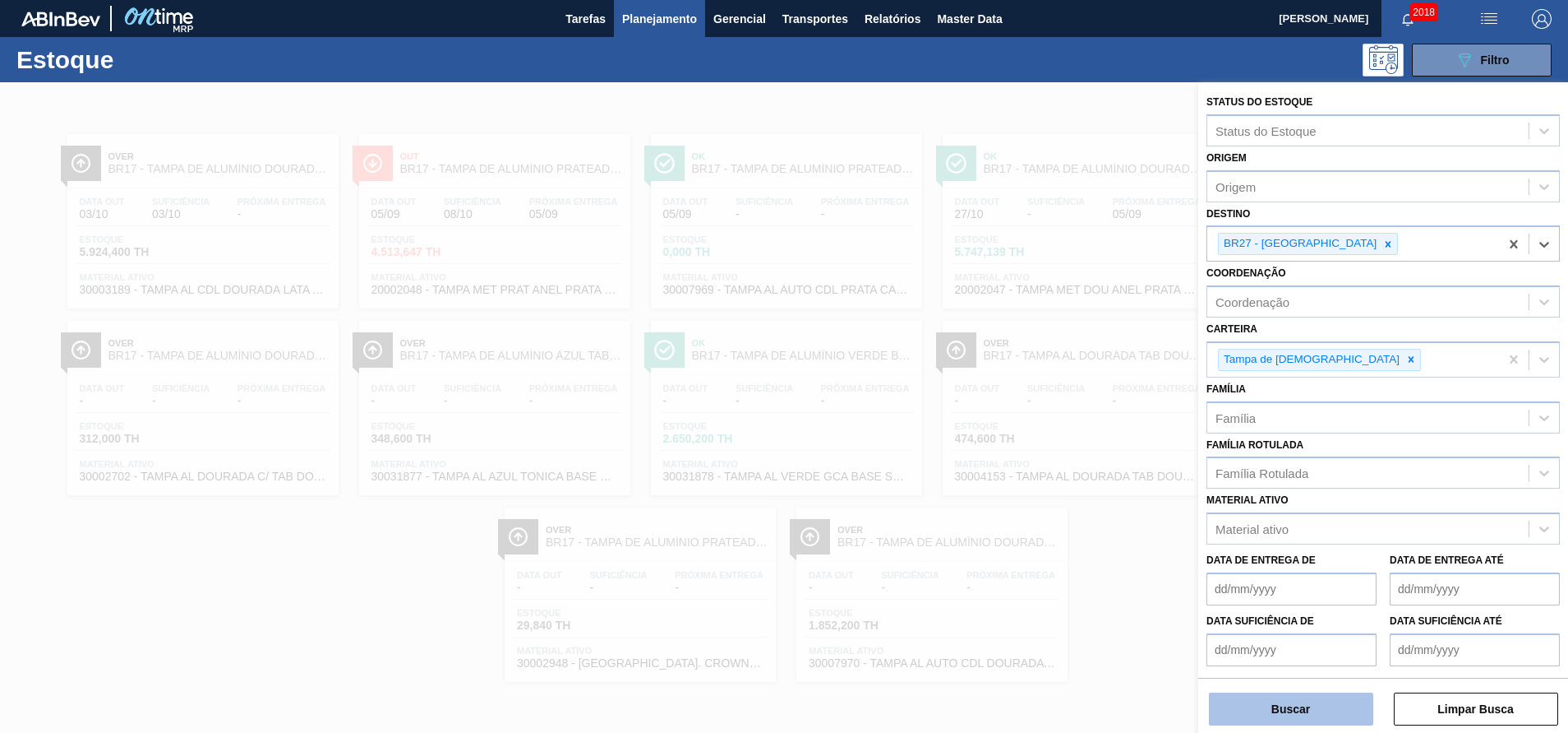
click at [1253, 696] on button "Buscar" at bounding box center [1291, 709] width 164 height 33
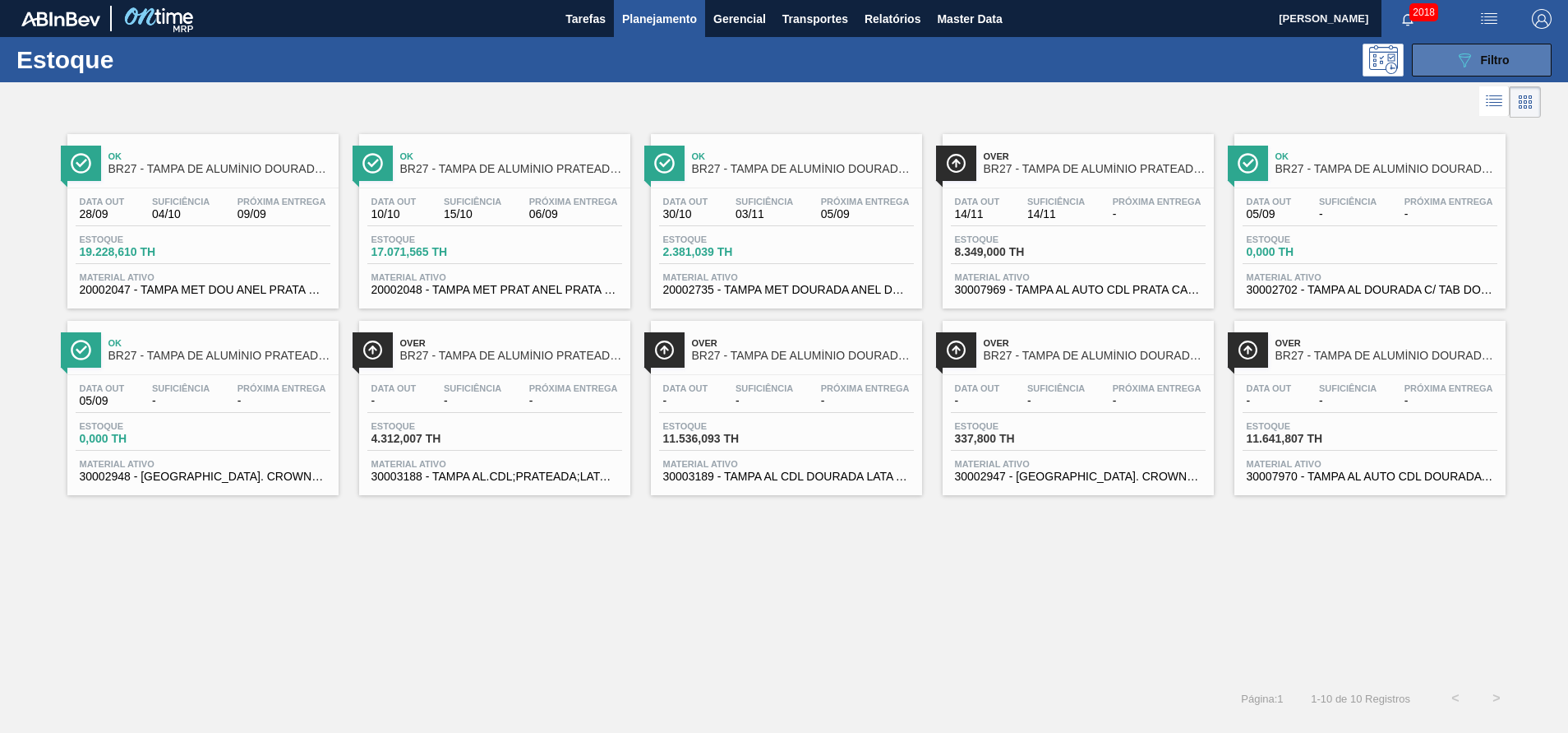
click at [1463, 56] on icon "089F7B8B-B2A5-4AFE-B5C0-19BA573D28AC" at bounding box center [1464, 60] width 20 height 20
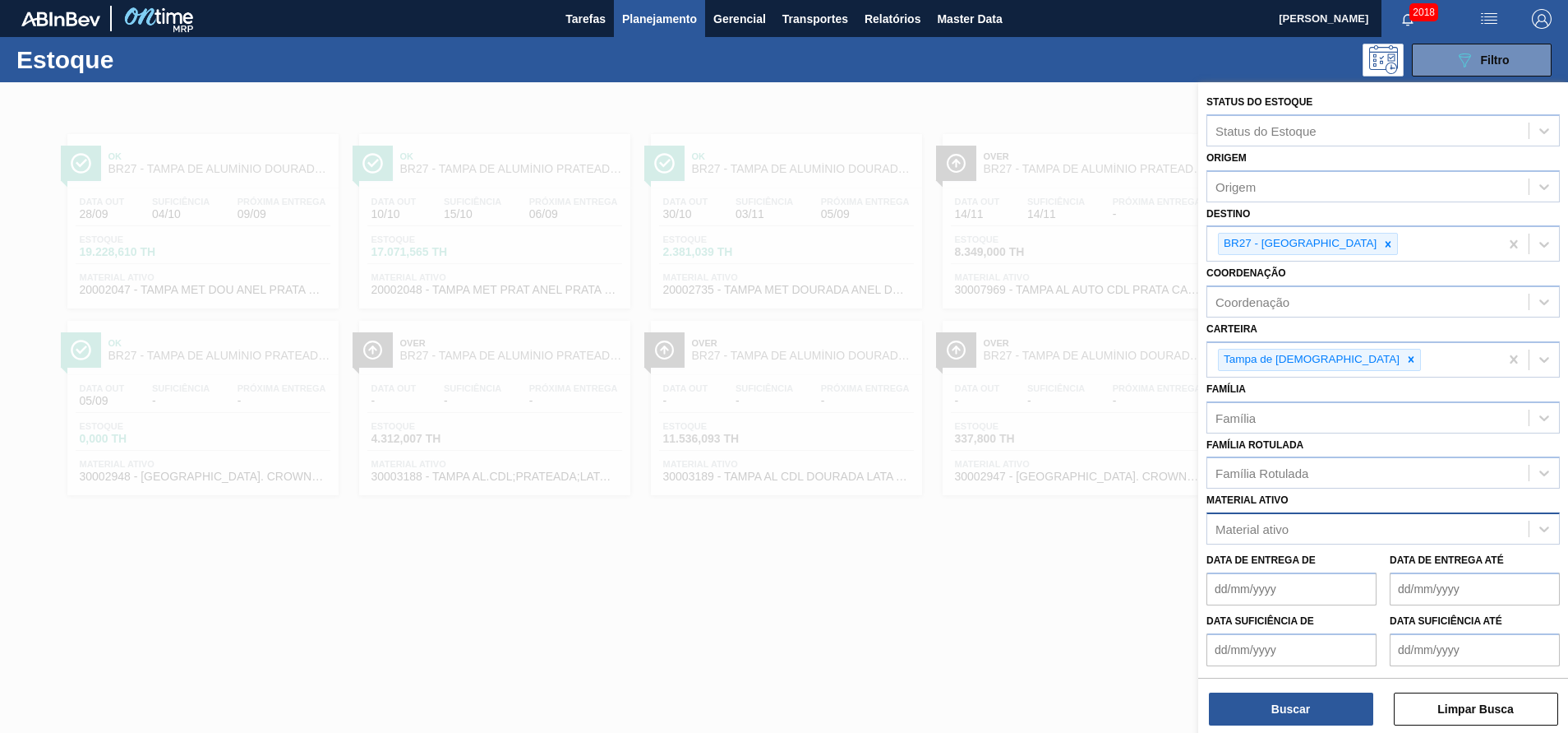
click at [1302, 526] on div "Material ativo" at bounding box center [1367, 529] width 321 height 24
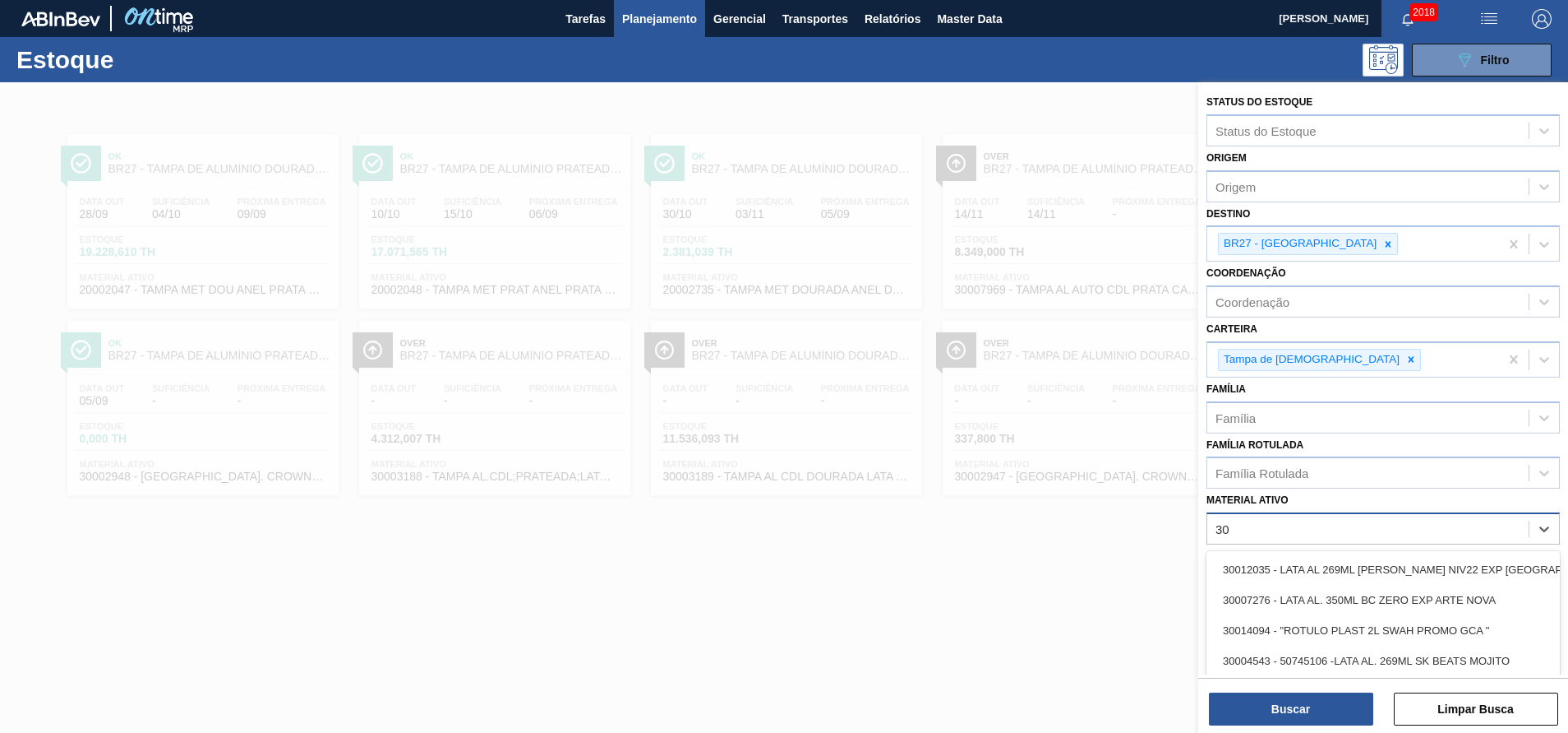
type ativo "3"
type ativo "30003188"
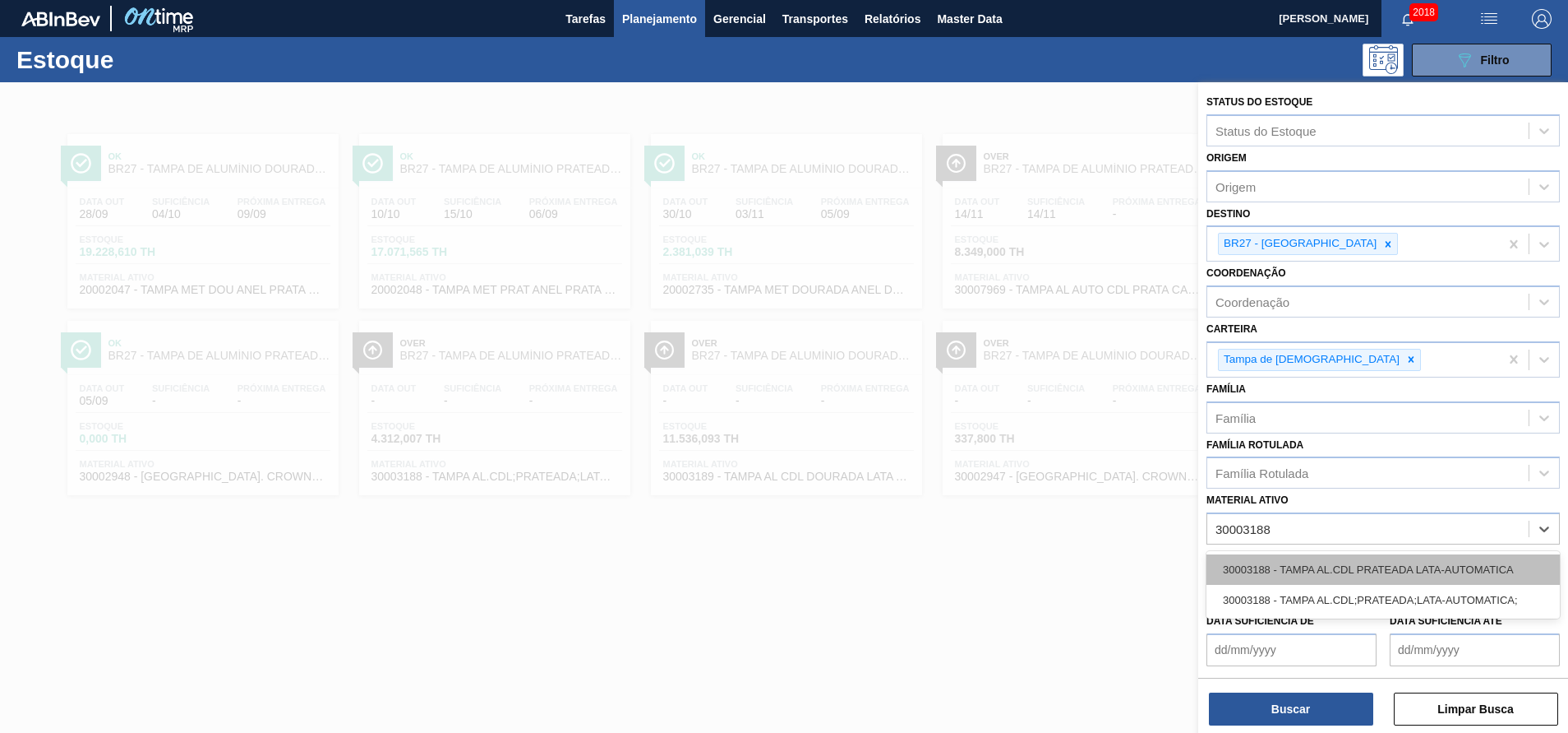
click at [1334, 568] on div "30003188 - TAMPA AL.CDL PRATEADA LATA-AUTOMATICA" at bounding box center [1382, 569] width 353 height 31
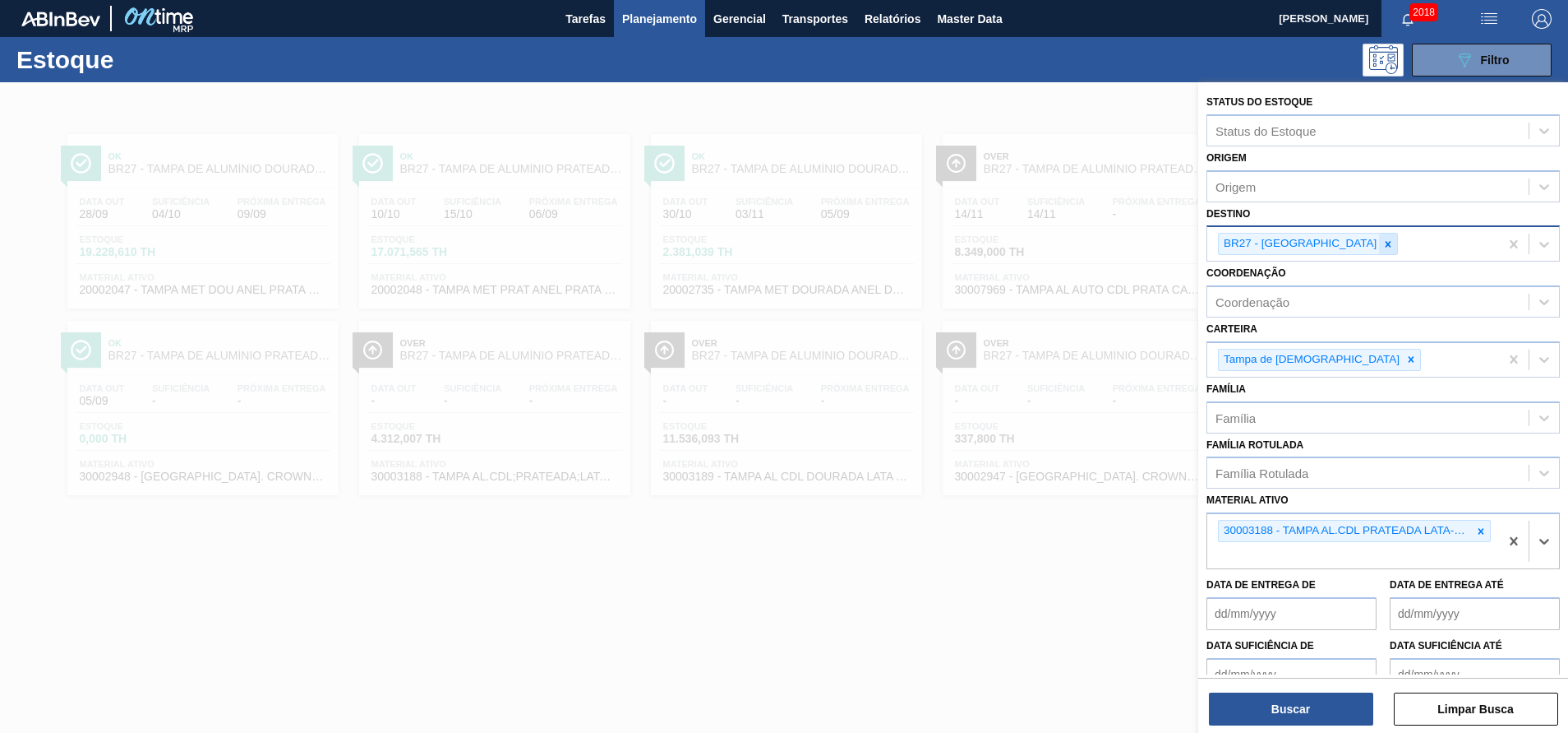
click at [1382, 241] on icon at bounding box center [1388, 244] width 12 height 12
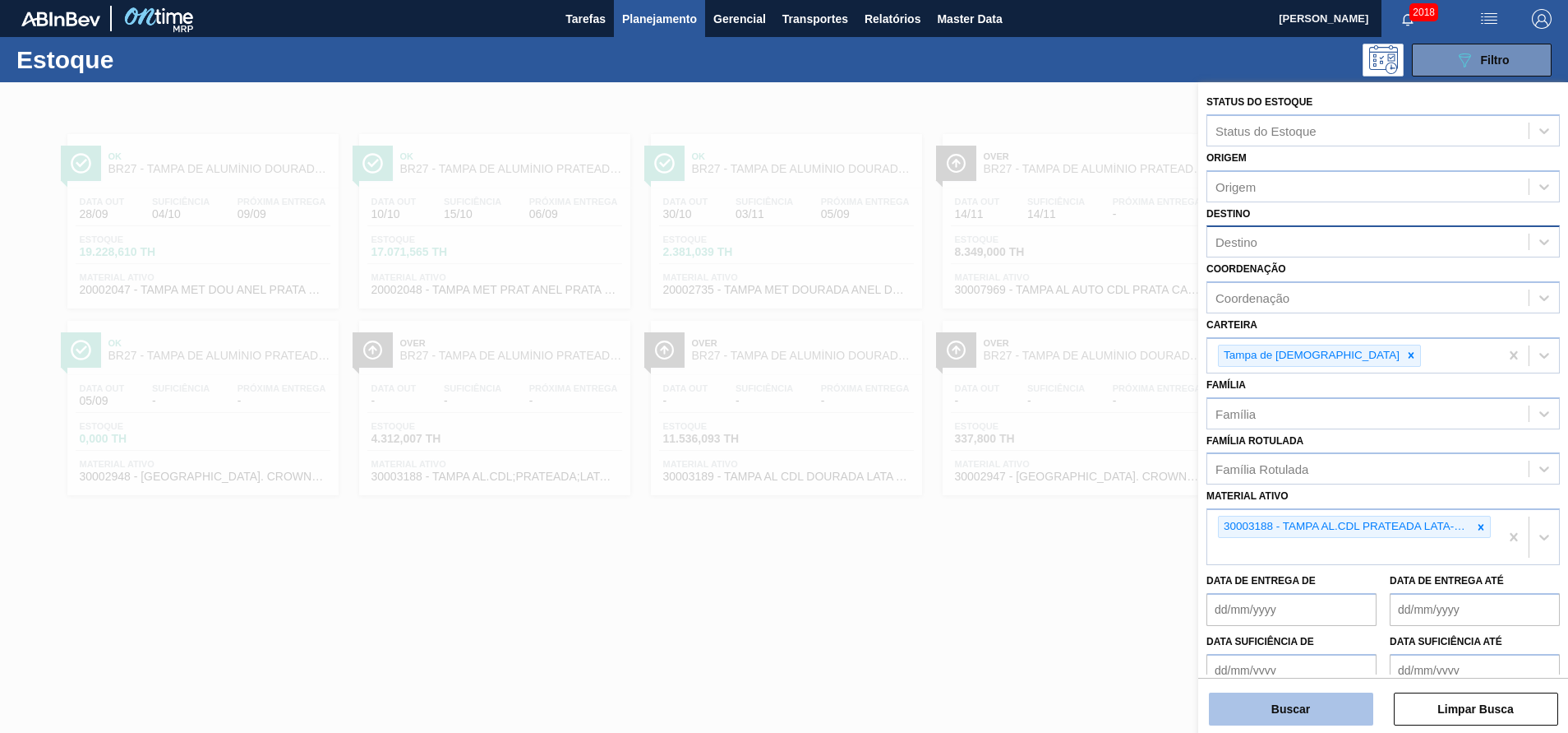
click at [1276, 698] on button "Buscar" at bounding box center [1291, 709] width 164 height 33
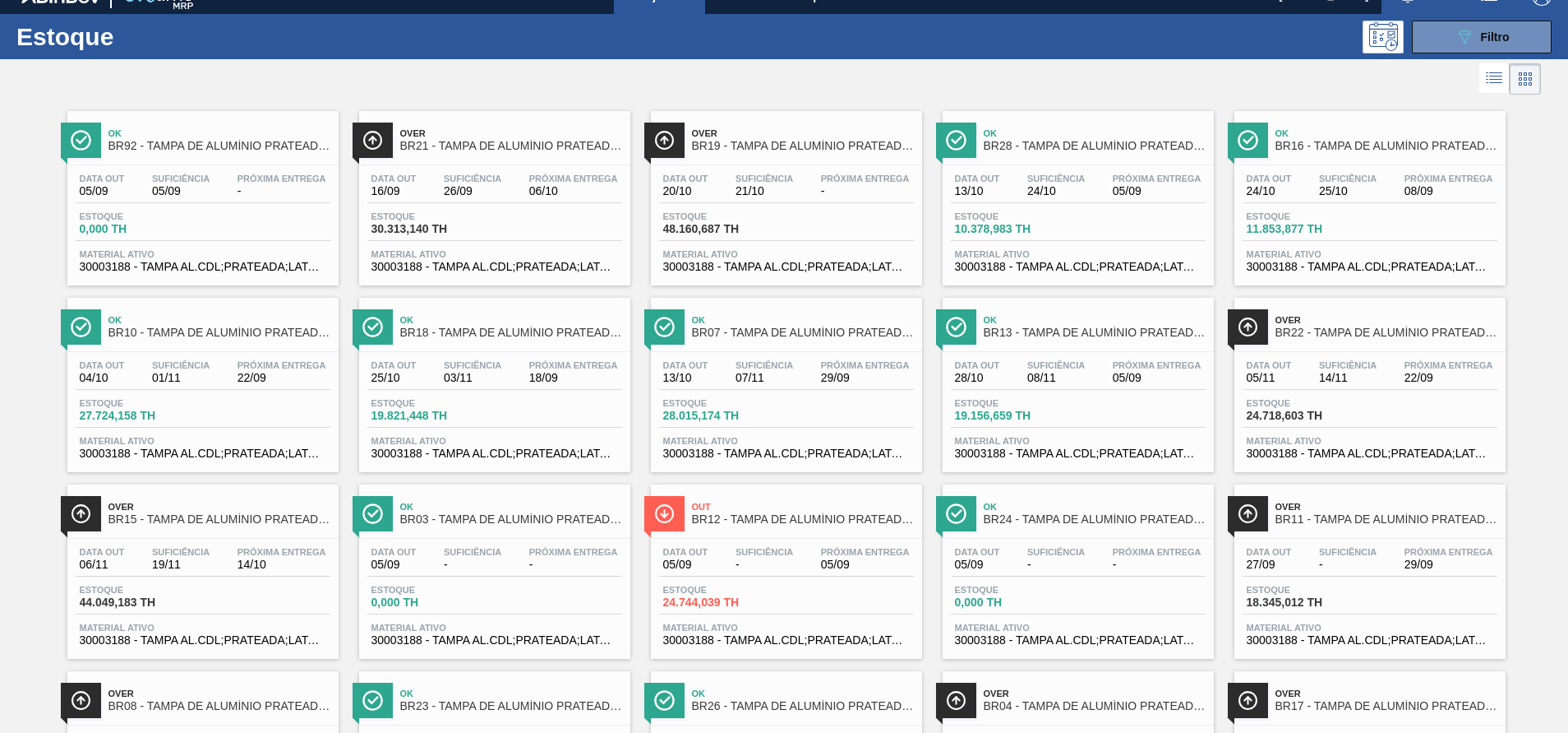
scroll to position [22, 0]
